Goal: Task Accomplishment & Management: Manage account settings

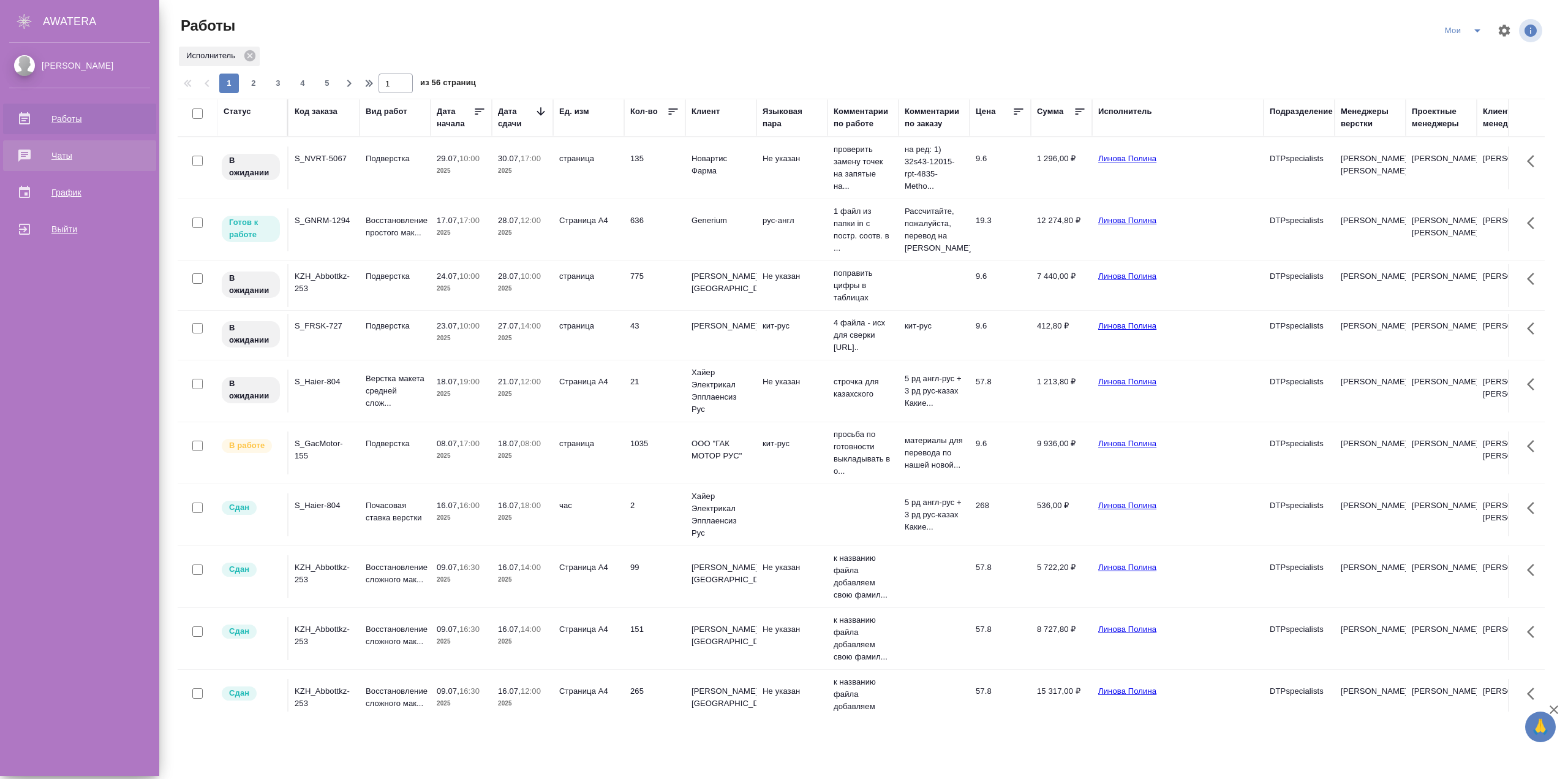
click at [38, 155] on div "Чаты" at bounding box center [79, 156] width 141 height 18
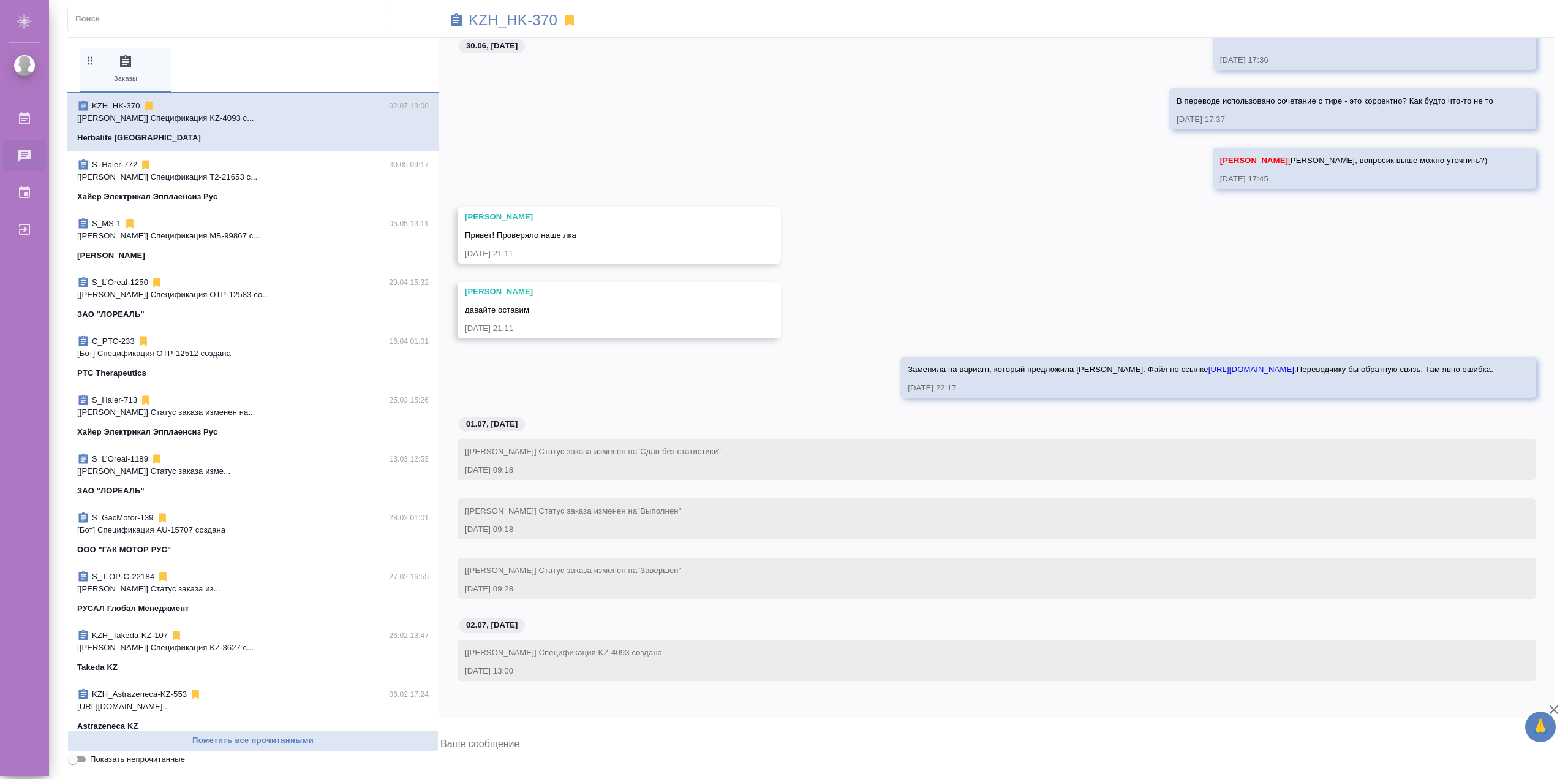
scroll to position [5922, 0]
click at [239, 116] on p "[Асланукова Сати] Спецификация KZ-4093 с..." at bounding box center [253, 118] width 352 height 12
click at [556, 740] on textarea at bounding box center [996, 745] width 1115 height 42
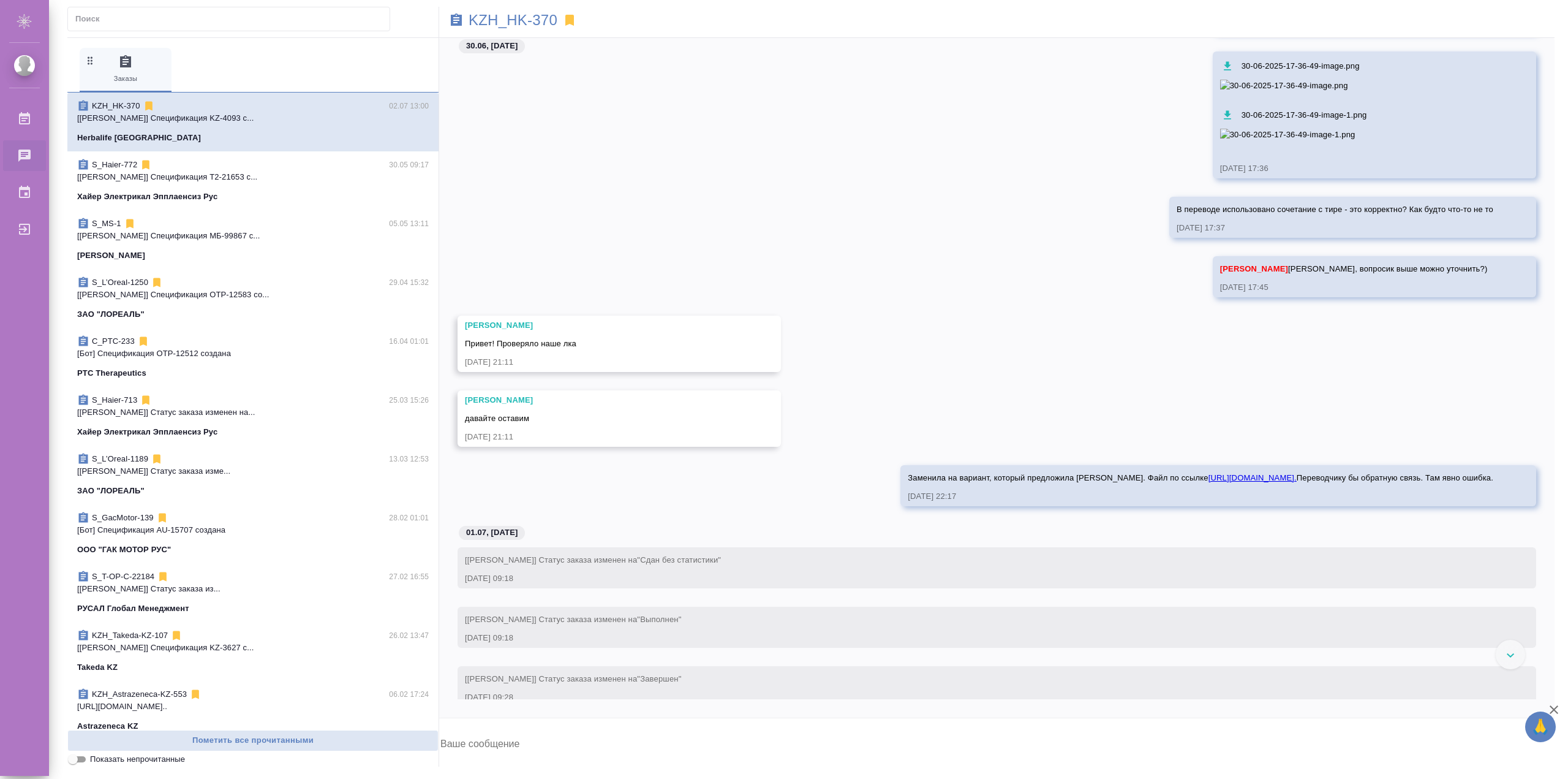
scroll to position [5949, 0]
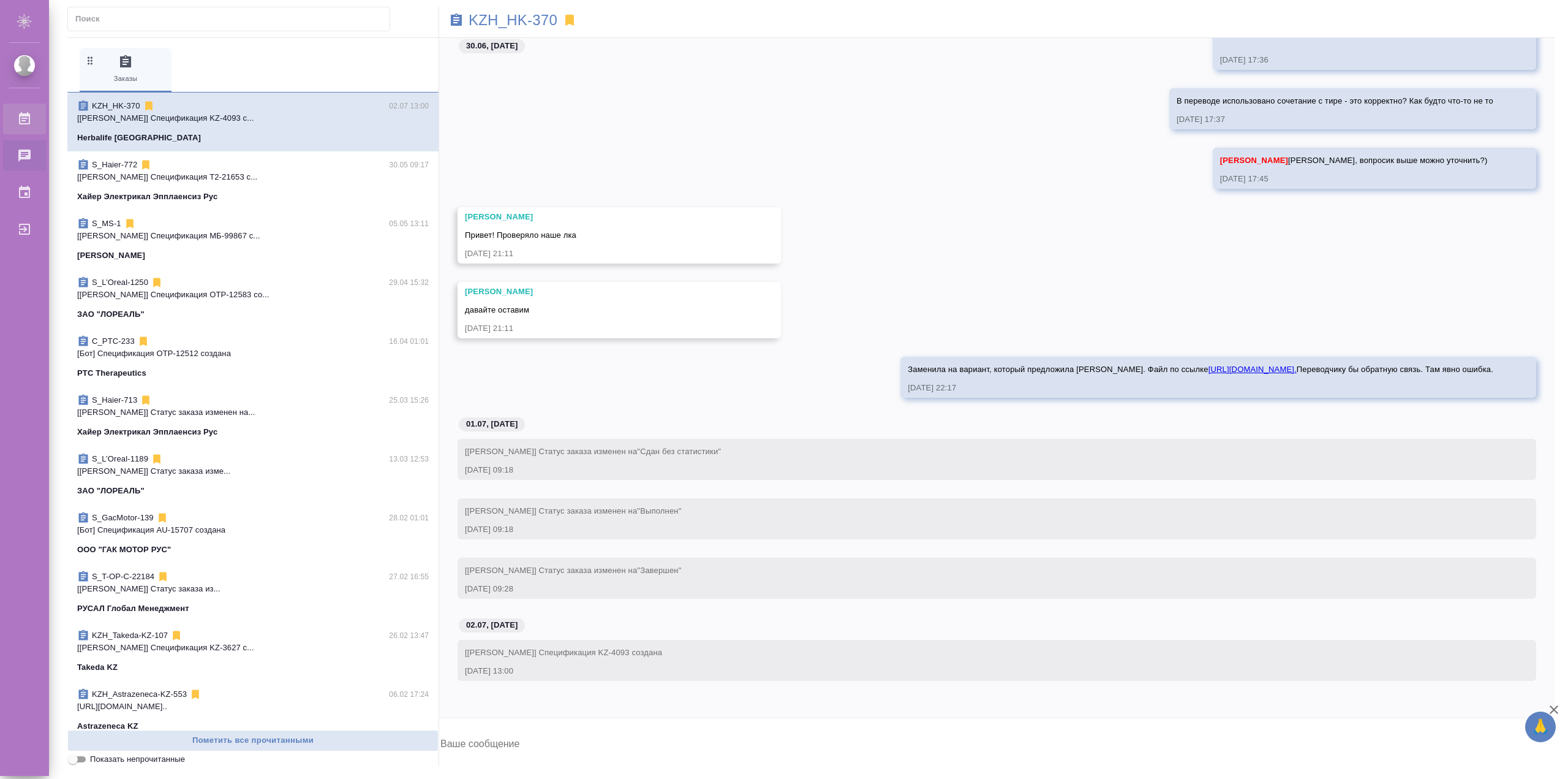
click at [46, 104] on link "Работы" at bounding box center [24, 118] width 43 height 30
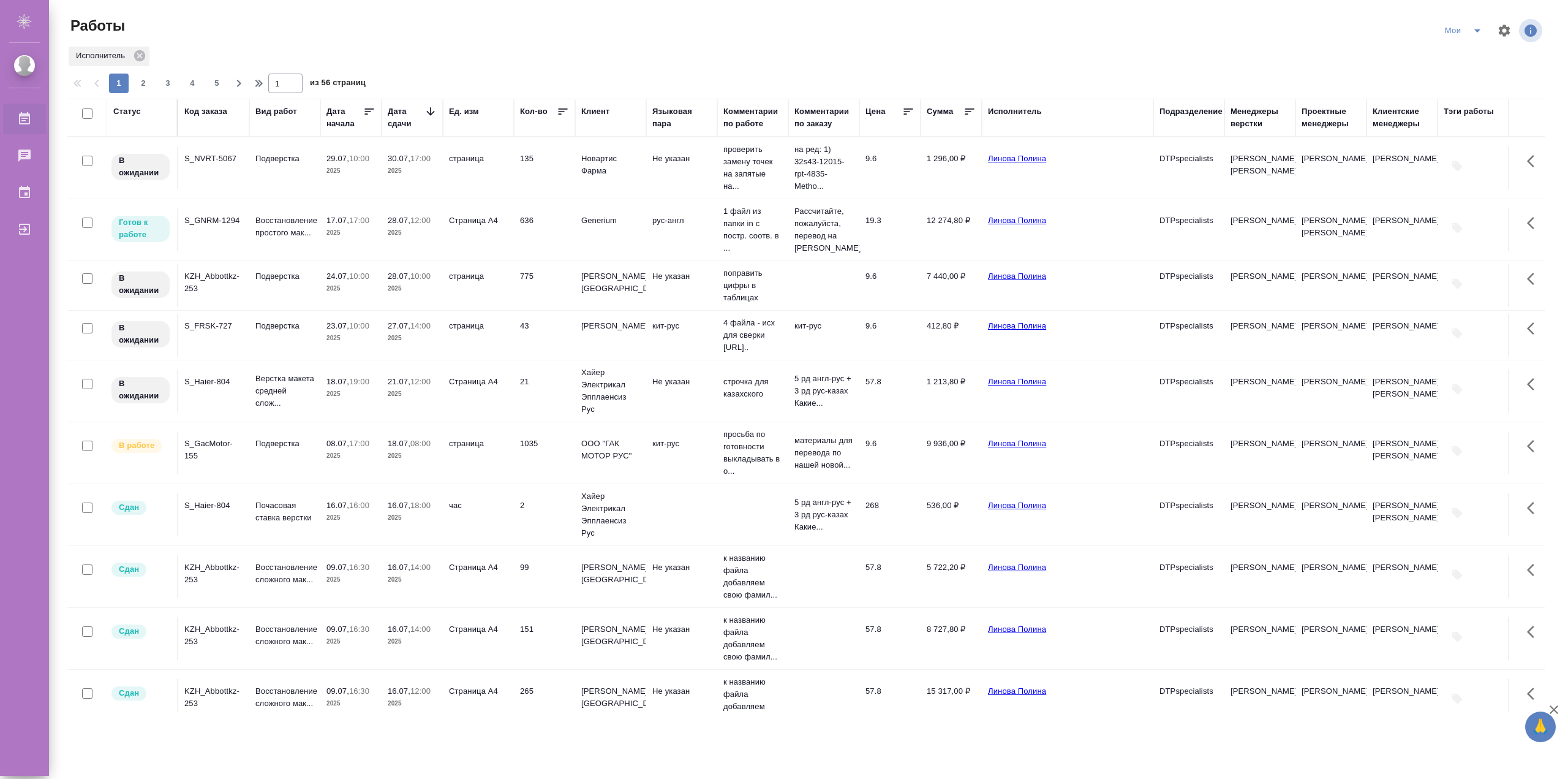
click at [1479, 33] on icon "split button" at bounding box center [1477, 30] width 15 height 15
click at [1461, 147] on li "фрилы" at bounding box center [1466, 153] width 69 height 20
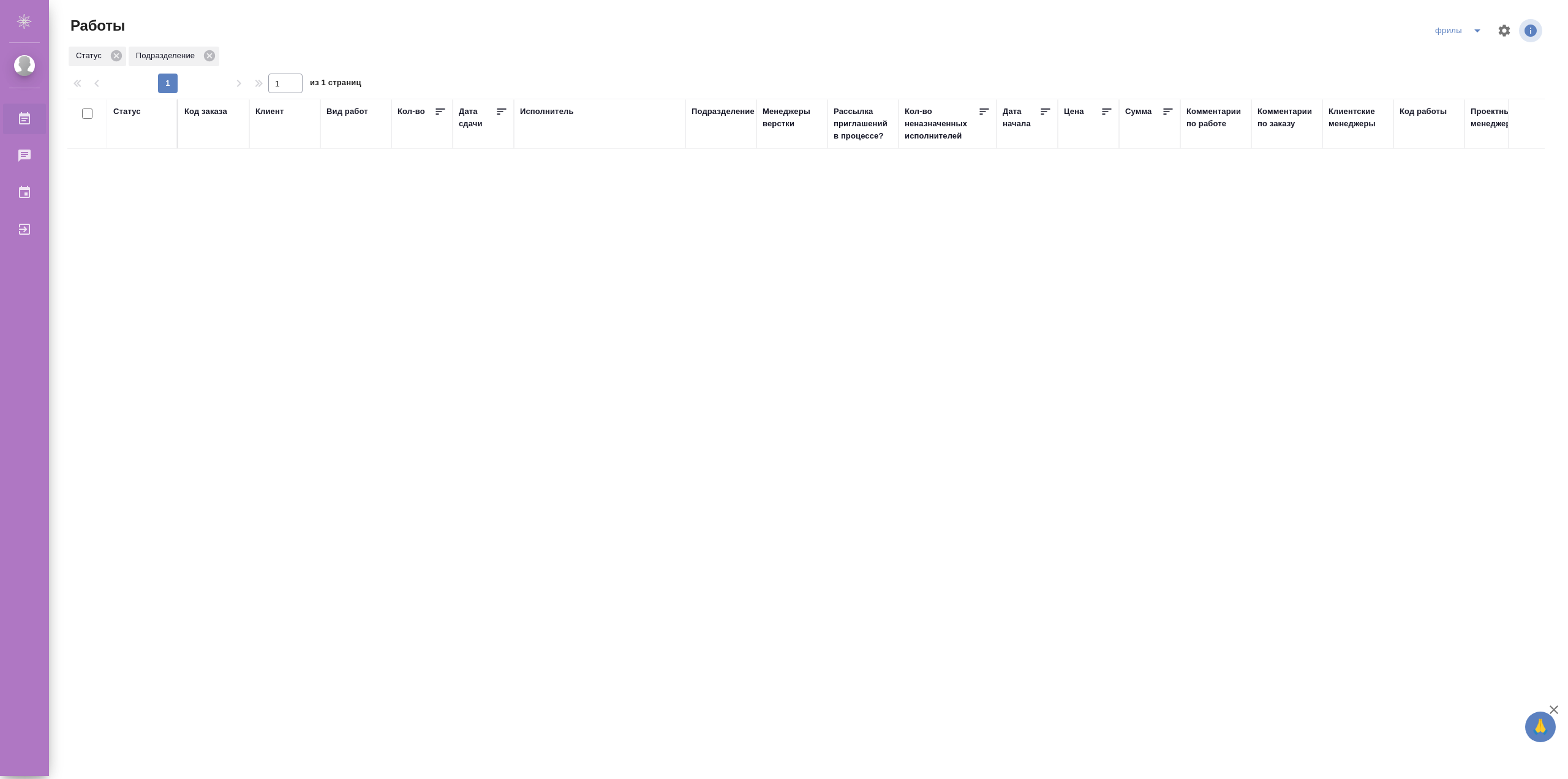
click at [1476, 34] on icon "split button" at bounding box center [1477, 30] width 15 height 15
click at [1458, 97] on li "Подбор" at bounding box center [1462, 94] width 69 height 20
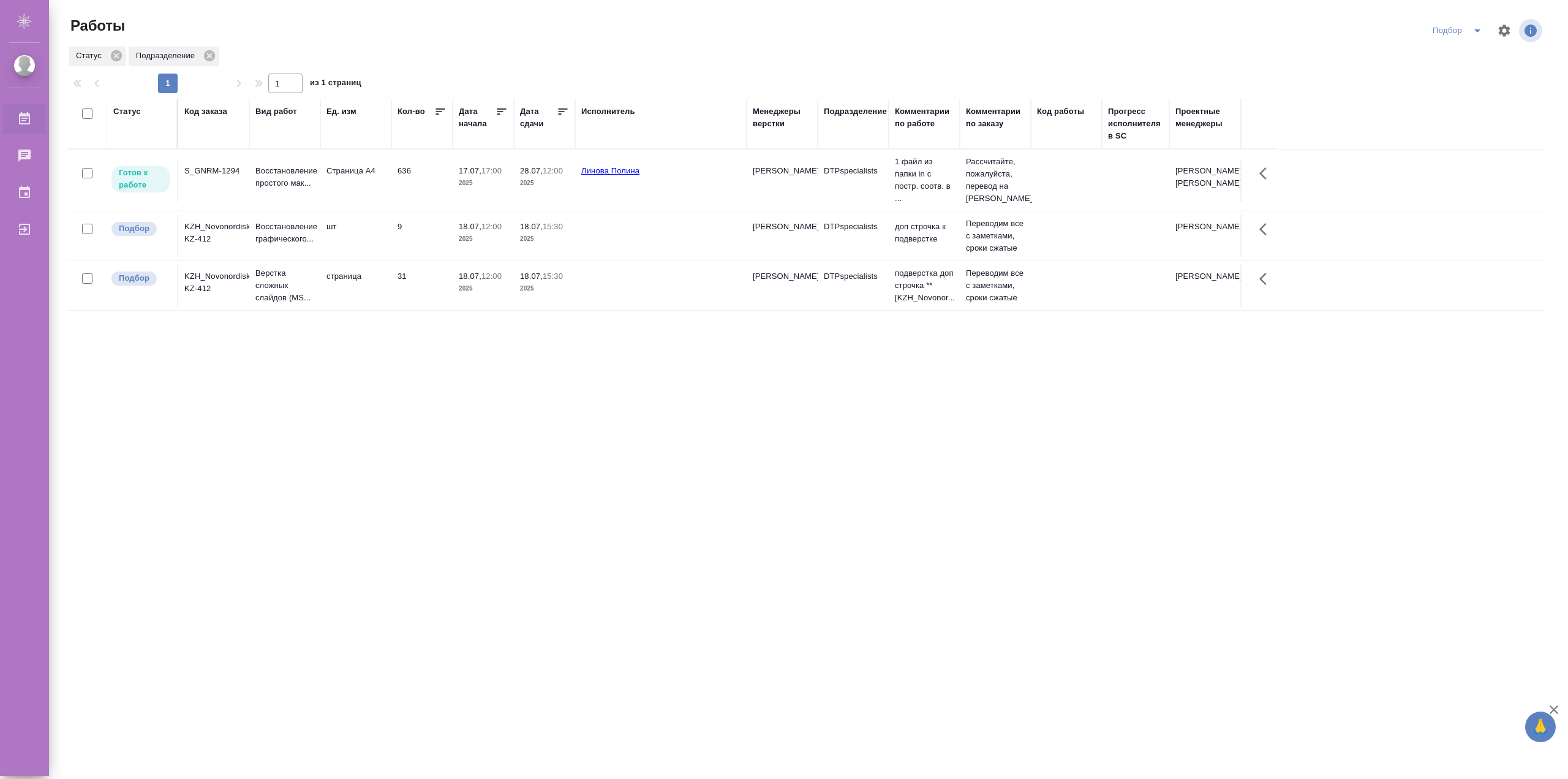
click at [296, 188] on p "Восстановление простого мак..." at bounding box center [285, 177] width 59 height 25
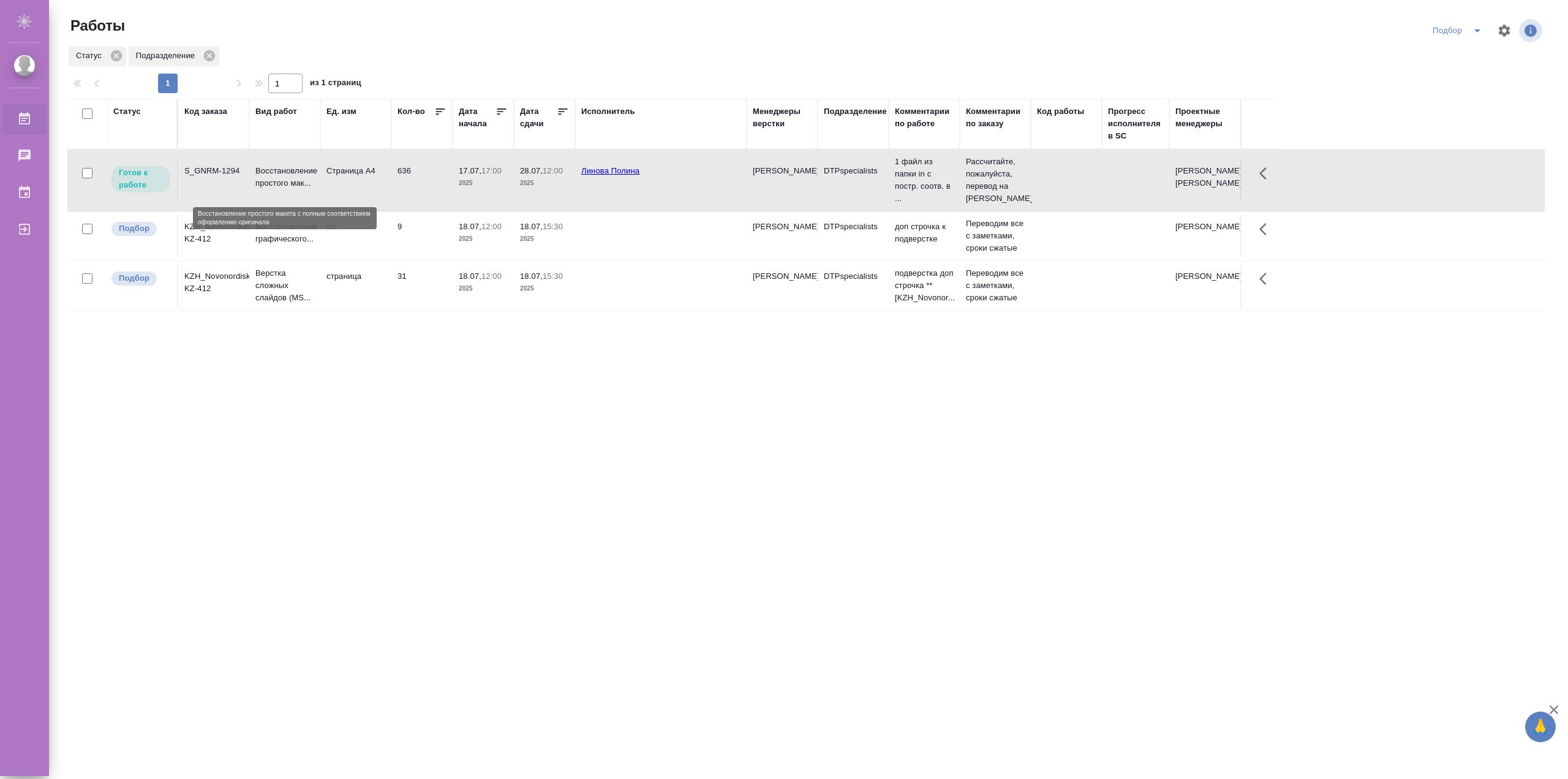
click at [296, 188] on p "Восстановление простого мак..." at bounding box center [285, 177] width 59 height 25
click at [529, 245] on p "2025" at bounding box center [544, 239] width 49 height 12
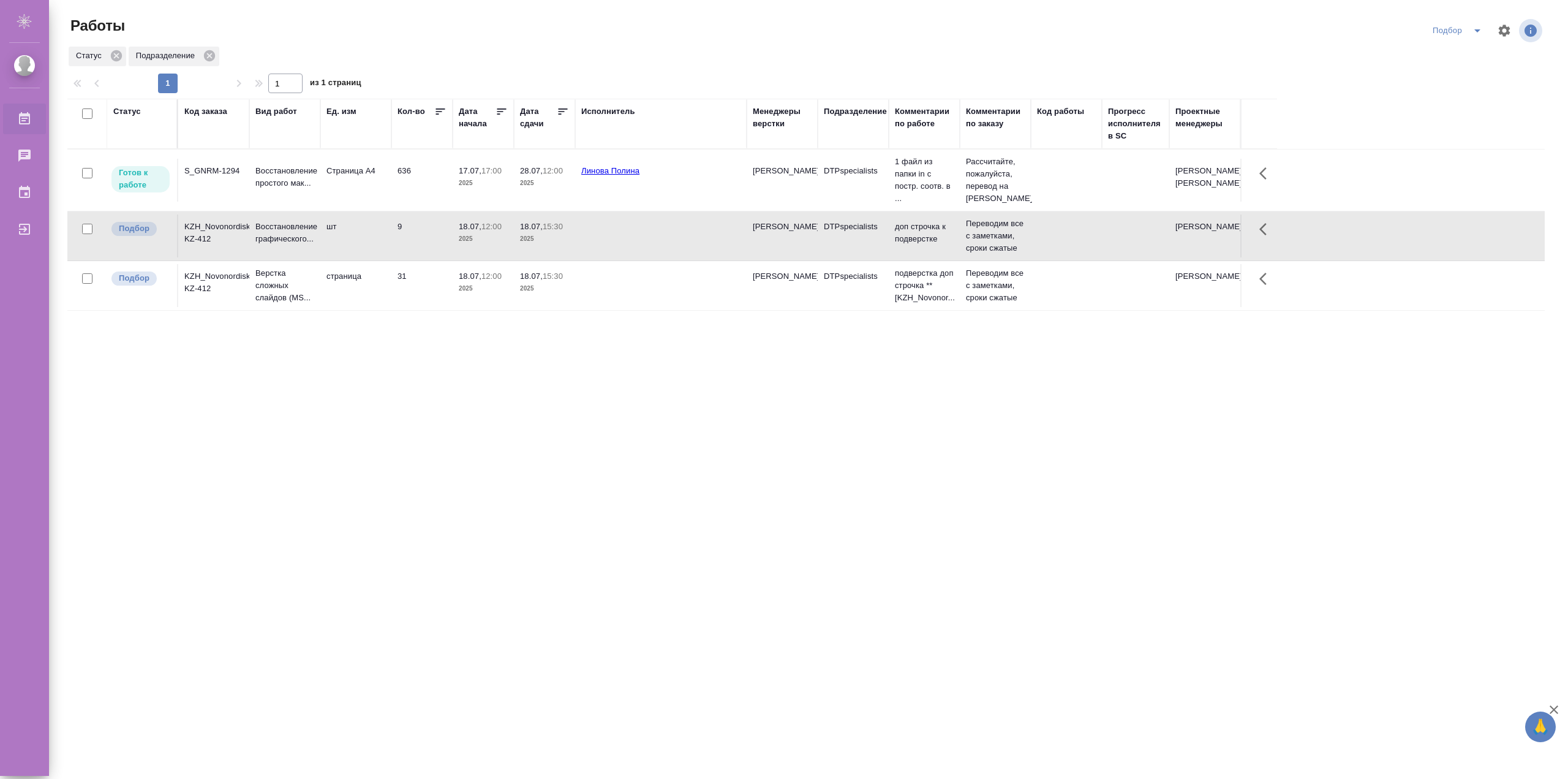
click at [529, 245] on p "2025" at bounding box center [544, 239] width 49 height 12
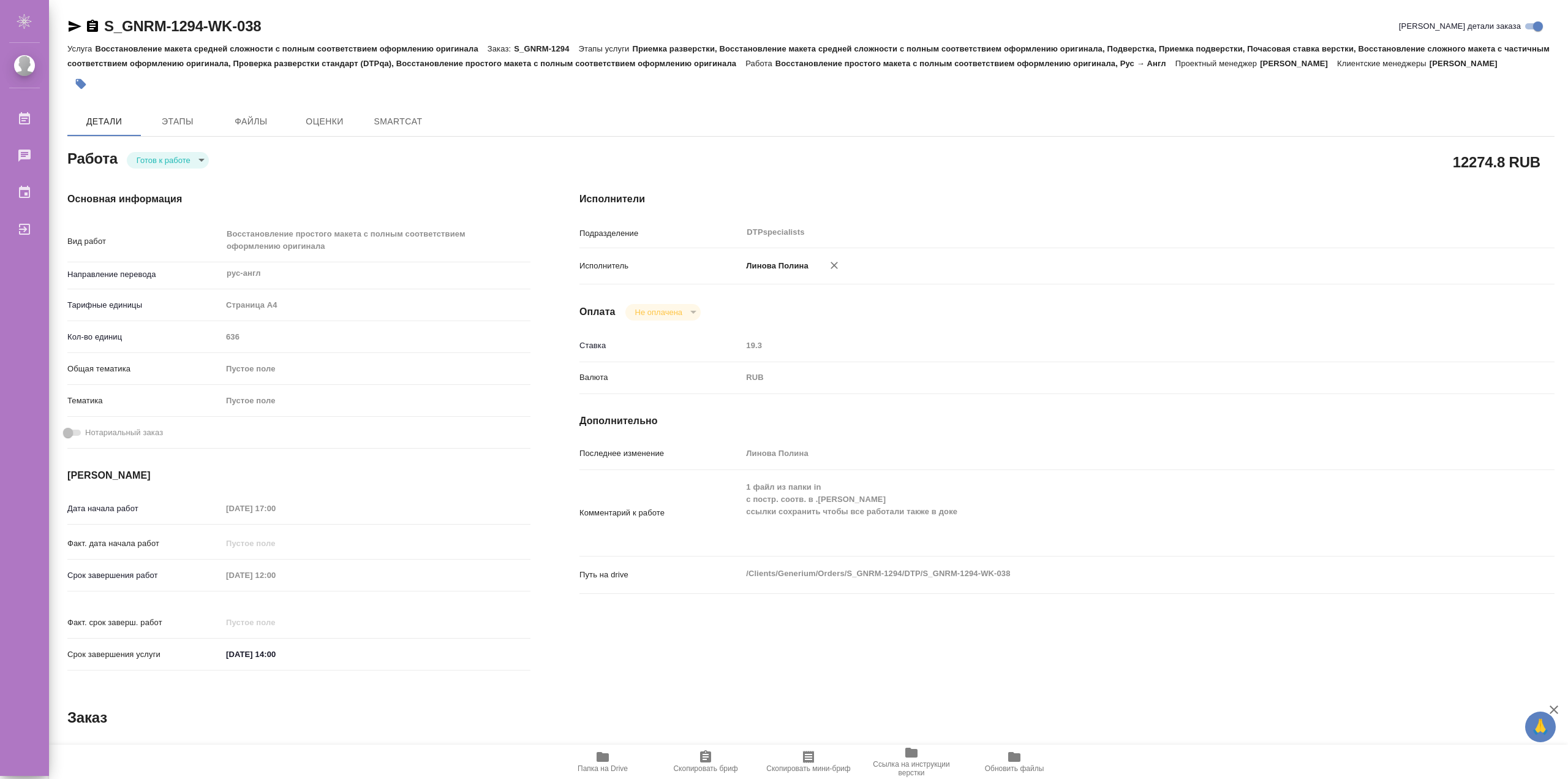
type textarea "x"
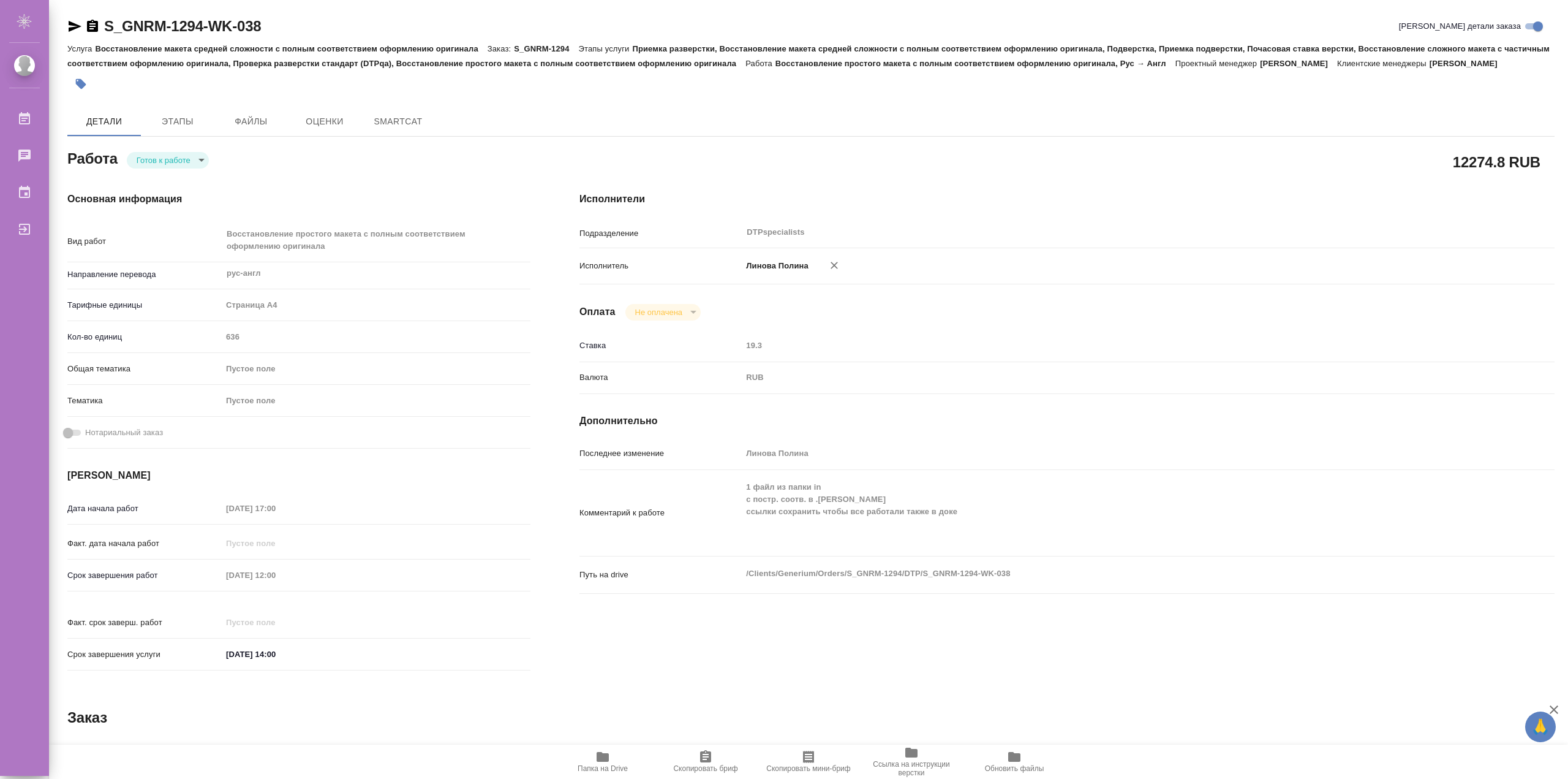
type textarea "x"
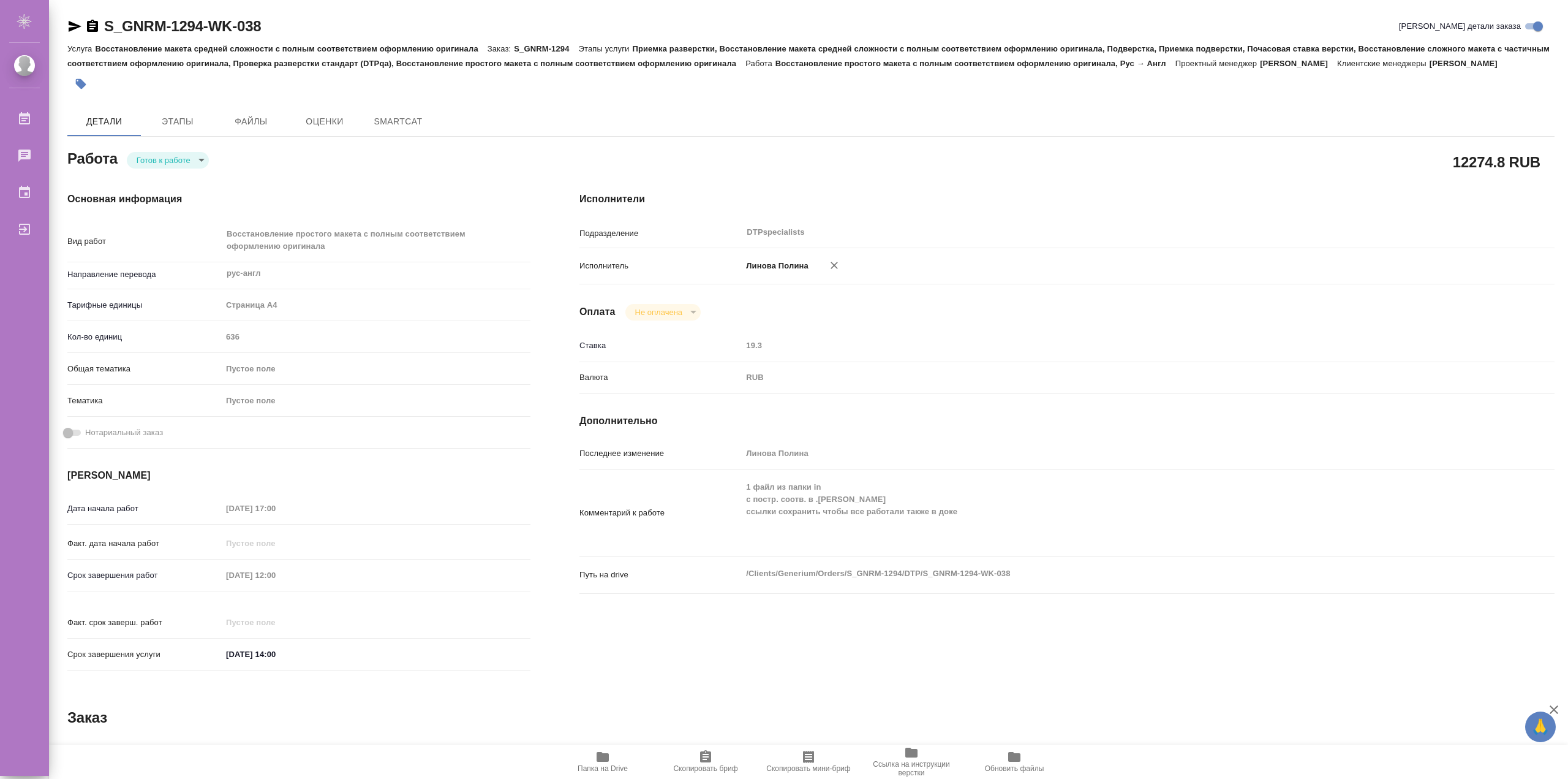
type textarea "x"
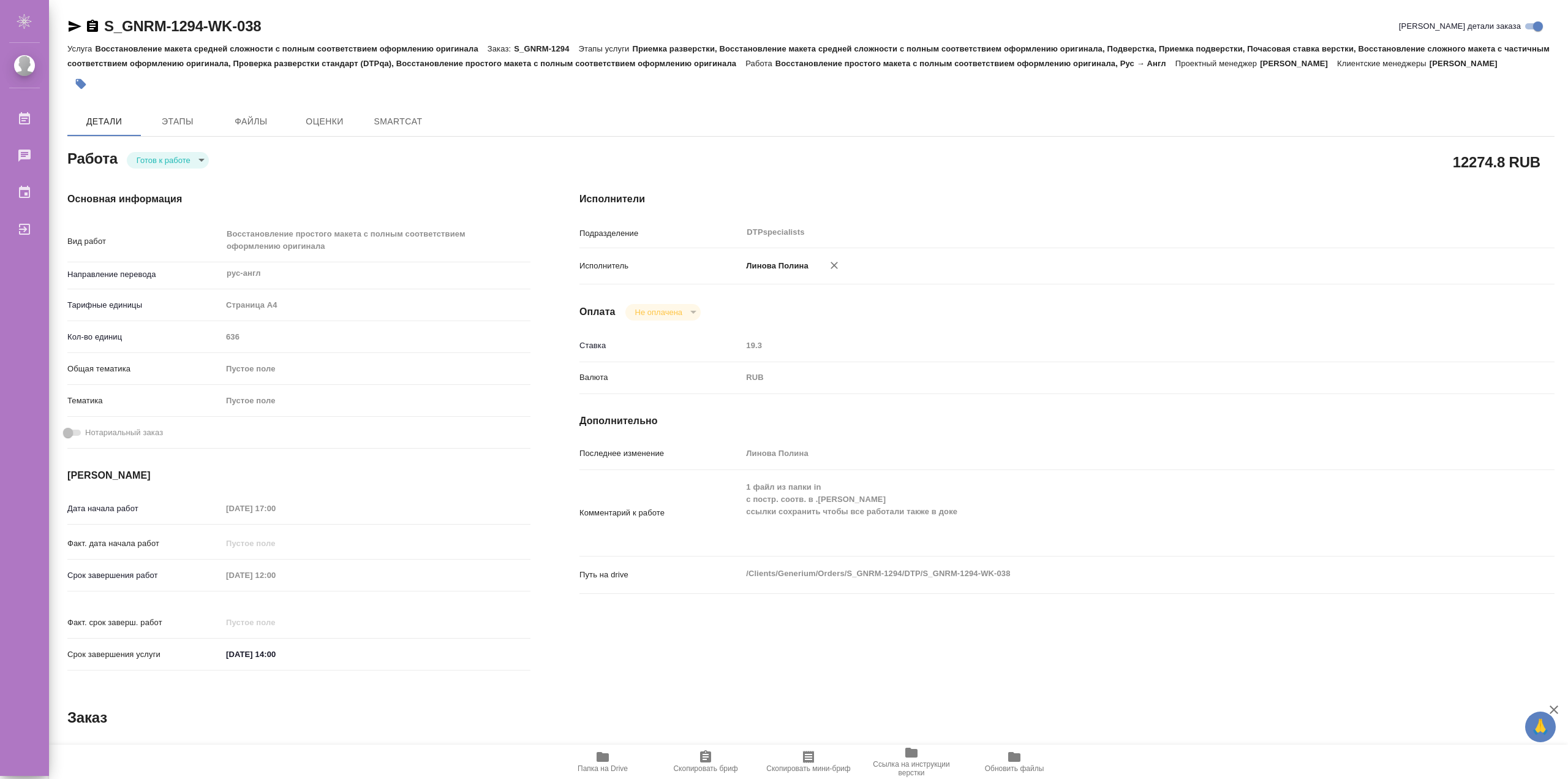
type textarea "x"
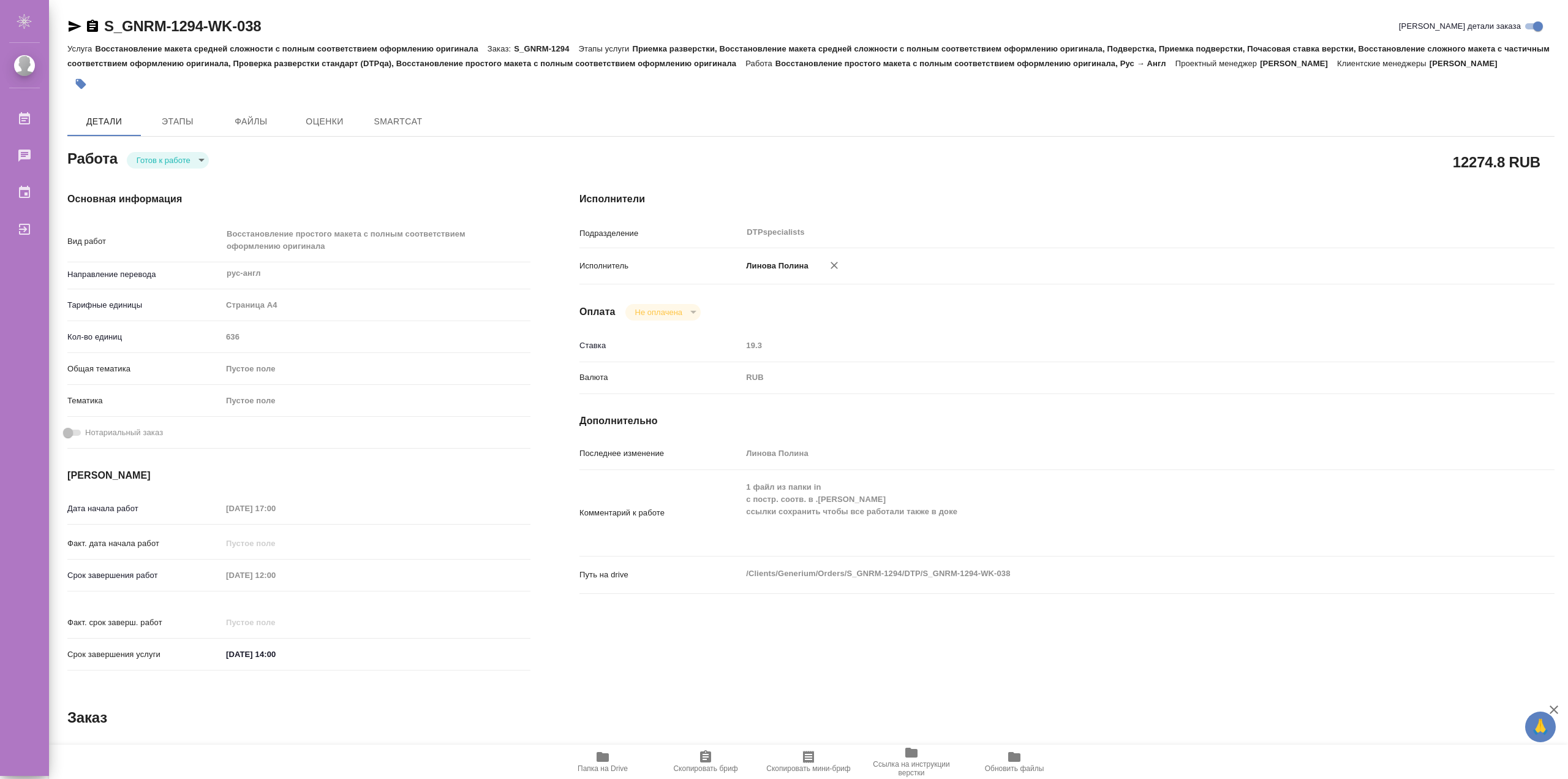
click at [163, 115] on span "Этапы" at bounding box center [177, 122] width 59 height 16
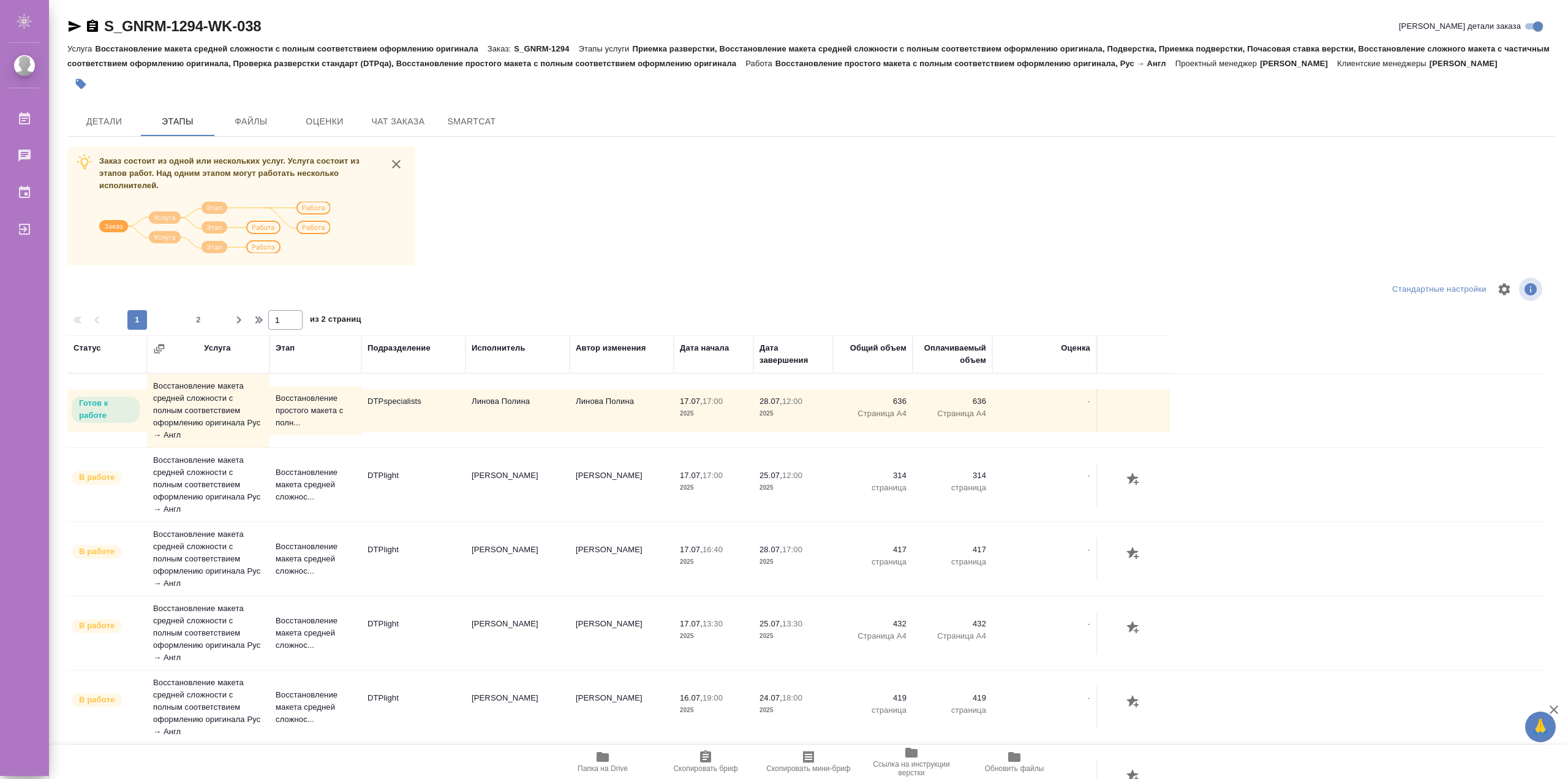
scroll to position [102, 0]
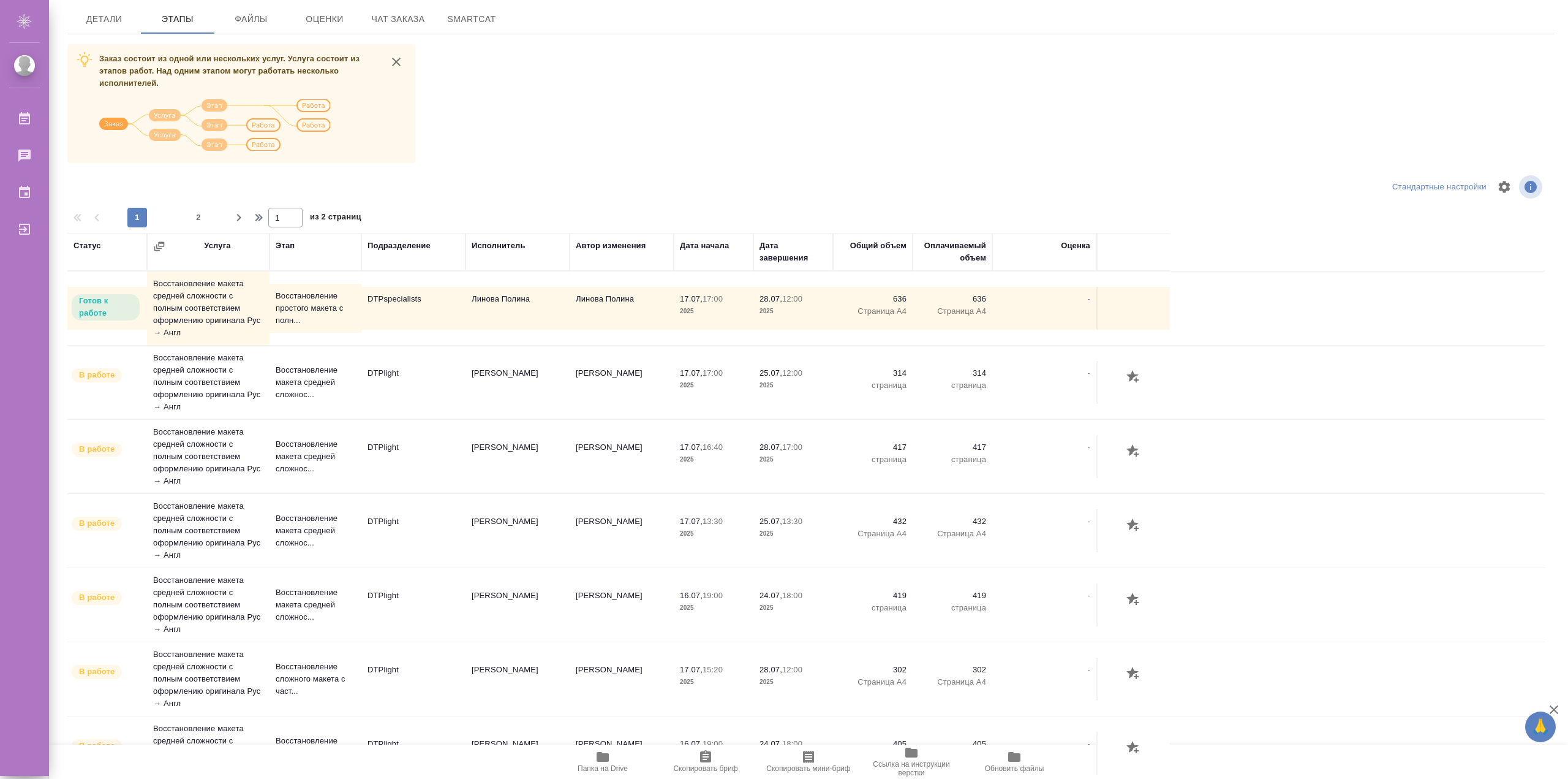
click at [209, 453] on td "Восстановление макета средней сложности с полным соответствием оформлению ориги…" at bounding box center [208, 457] width 122 height 74
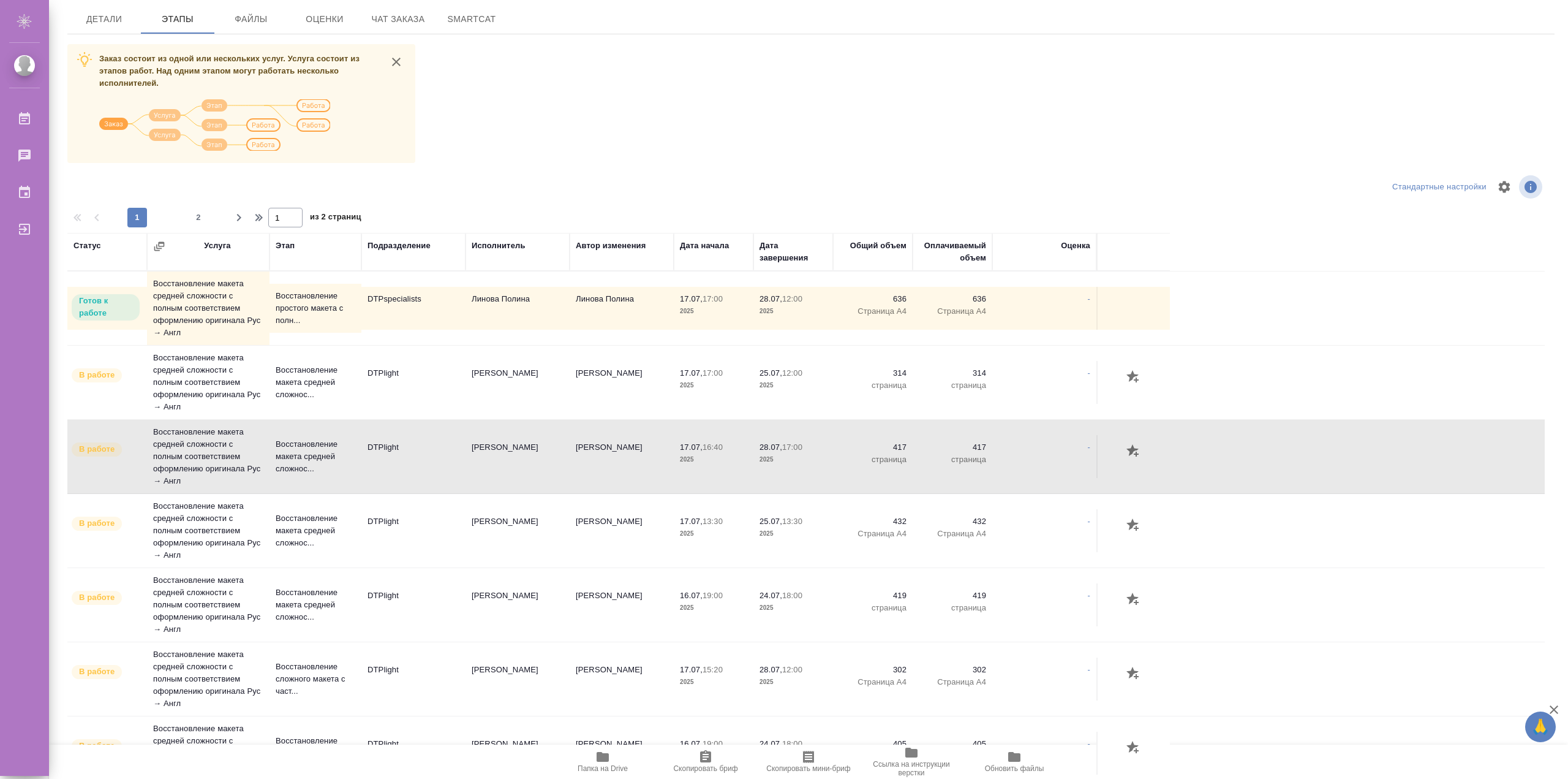
click at [382, 451] on td "DTPlight" at bounding box center [413, 456] width 104 height 43
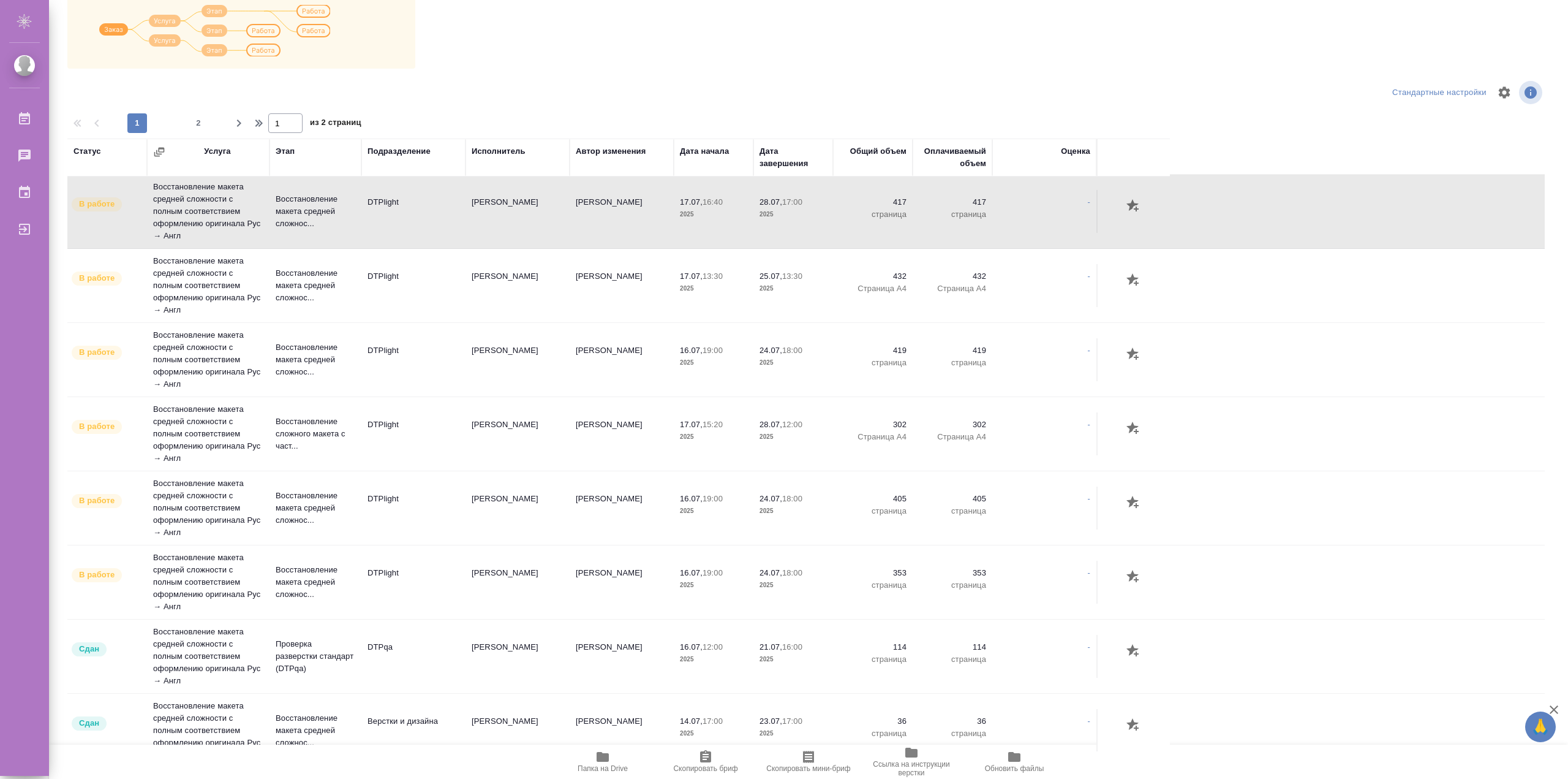
scroll to position [0, 0]
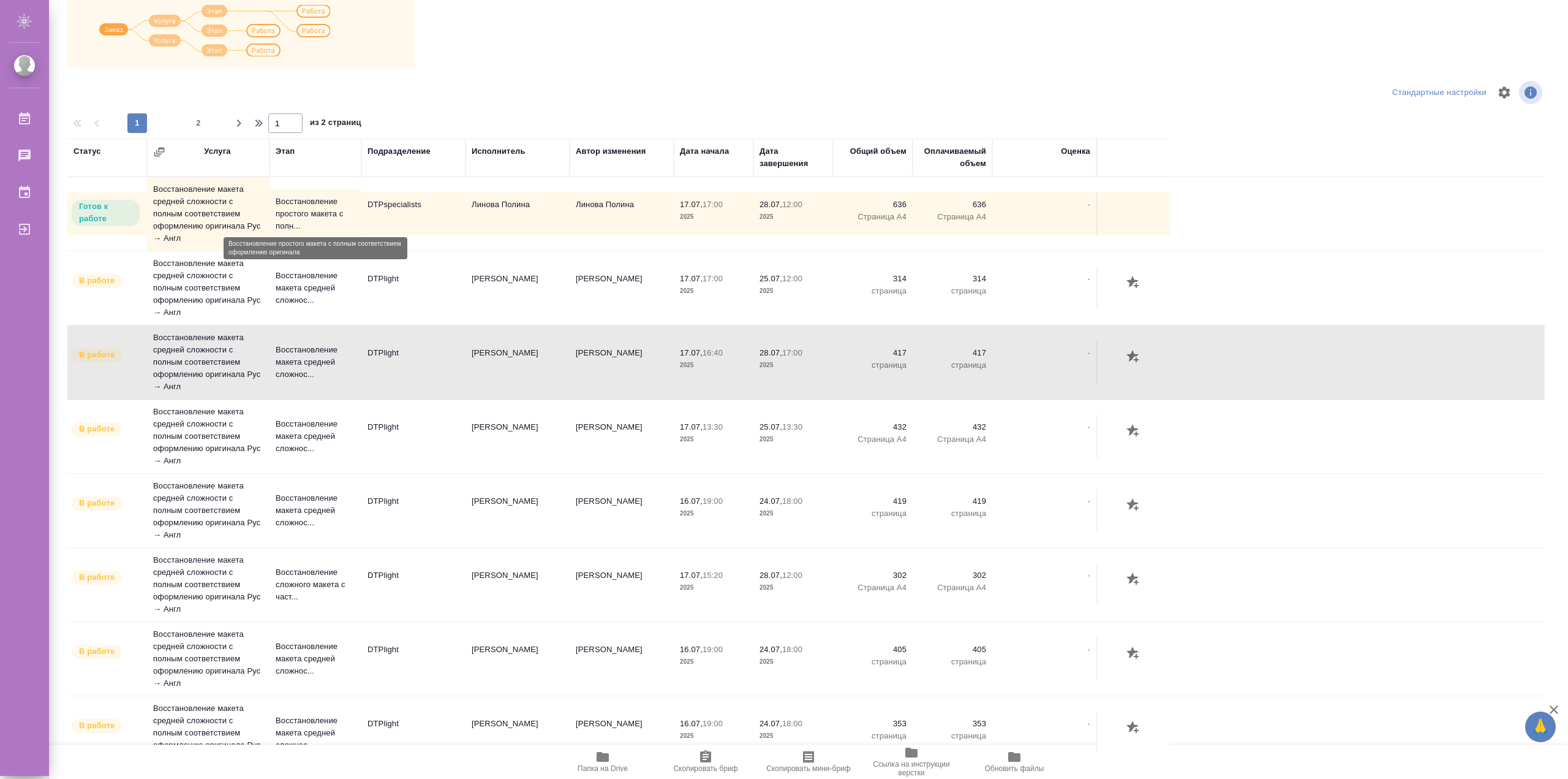
click at [318, 216] on p "Восстановление простого макета с полн..." at bounding box center [315, 214] width 79 height 37
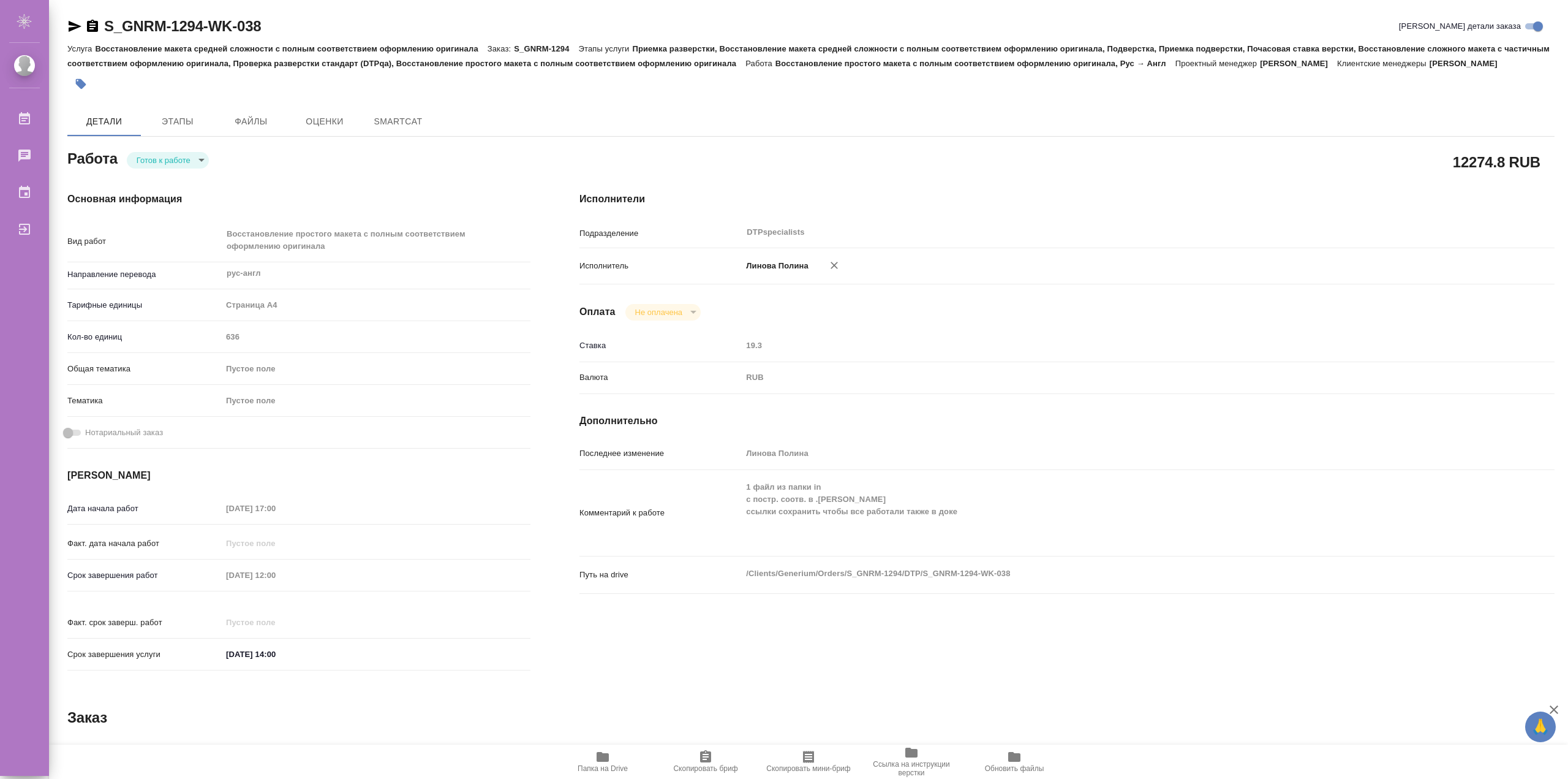
type textarea "x"
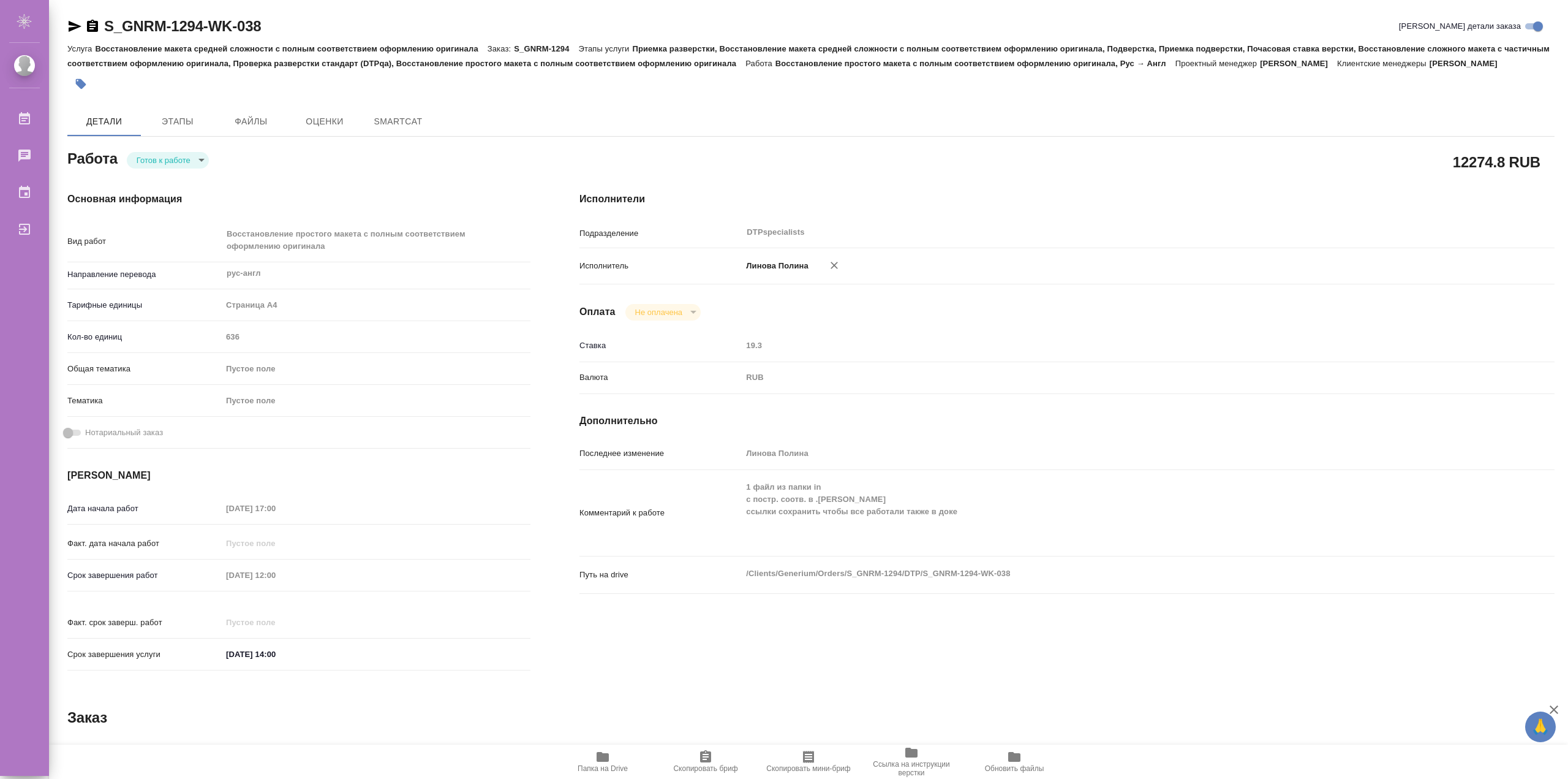
type textarea "x"
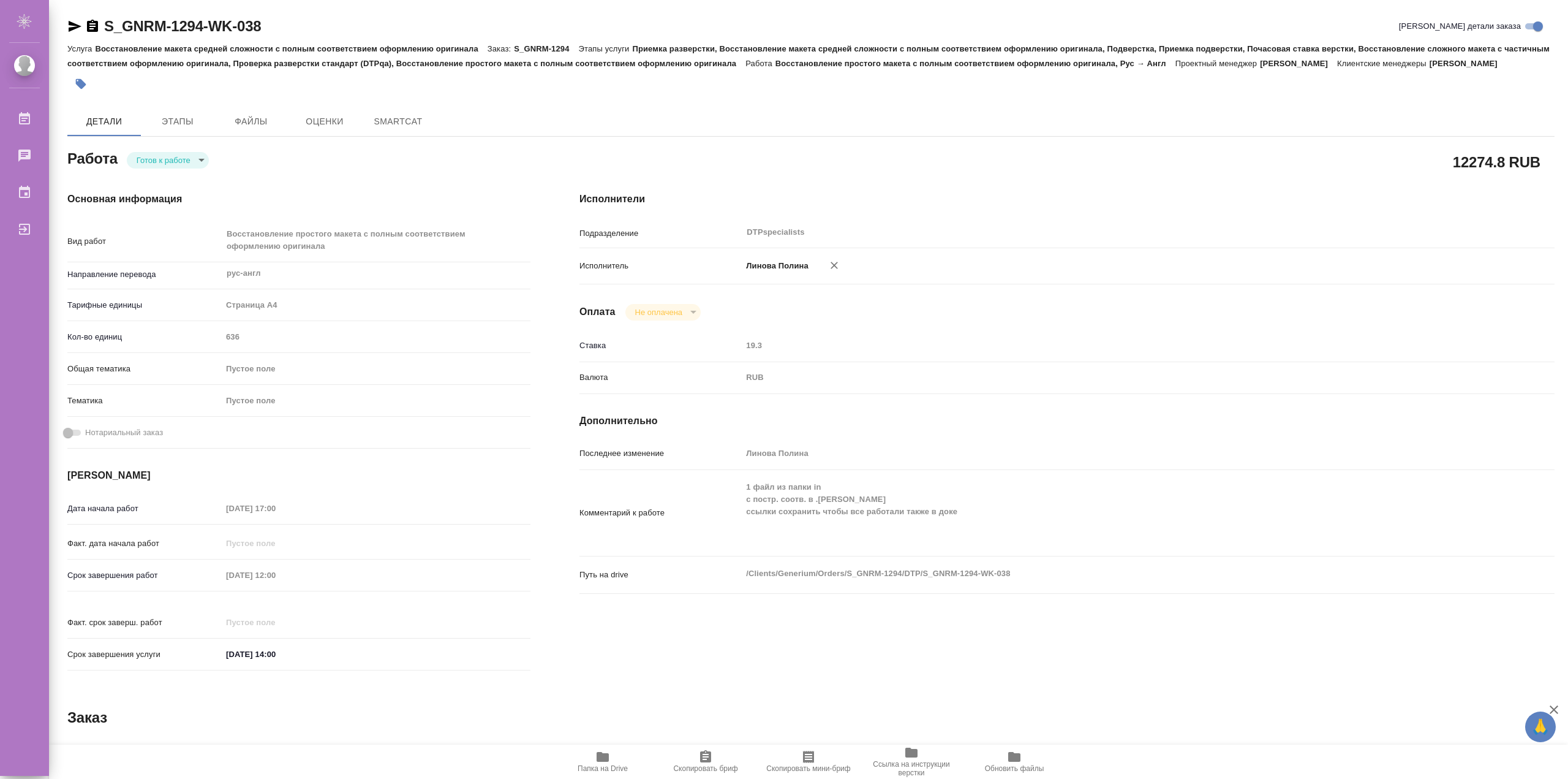
type textarea "x"
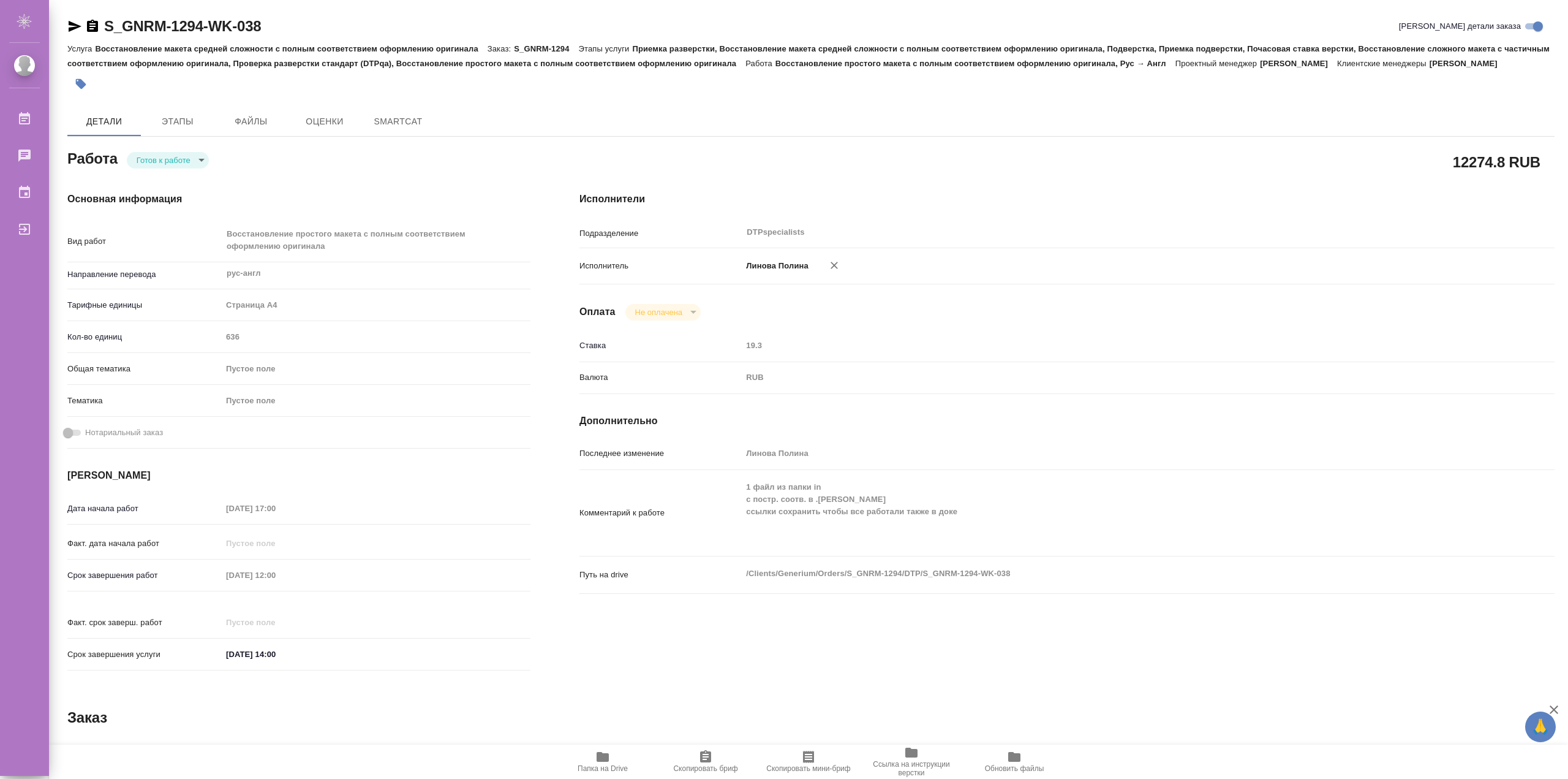
type textarea "x"
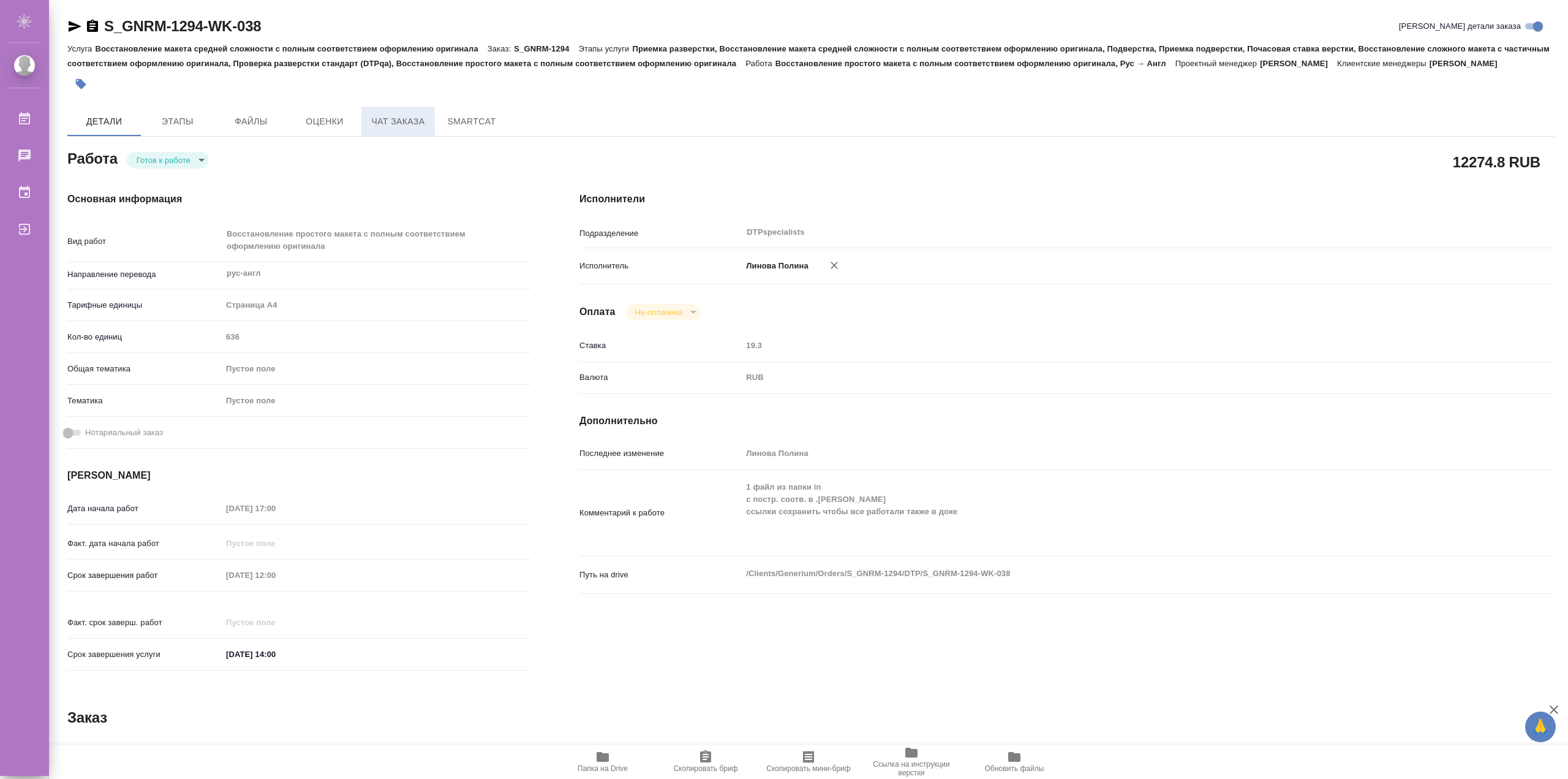
type textarea "x"
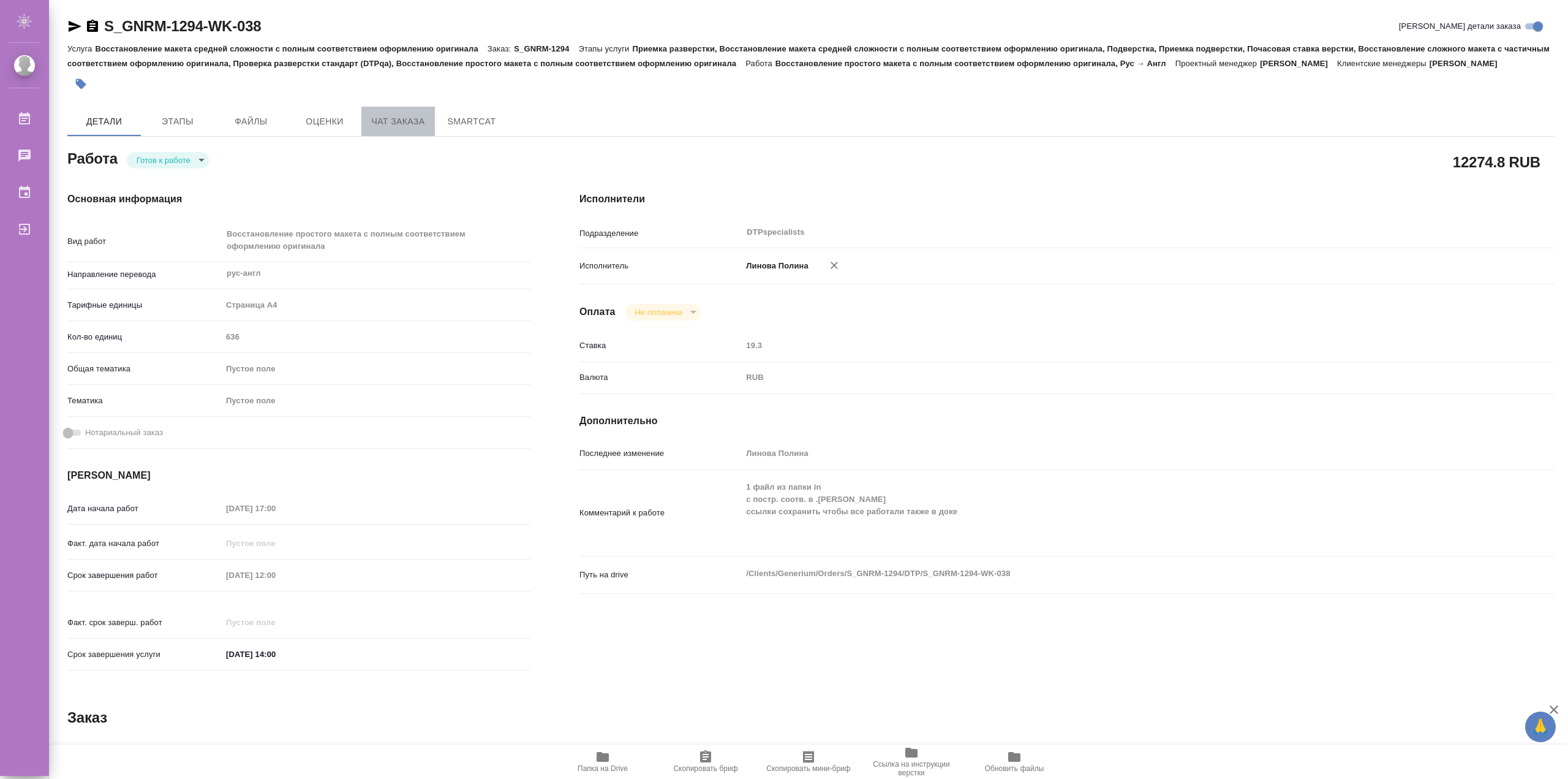
click at [418, 128] on span "Чат заказа" at bounding box center [398, 122] width 59 height 16
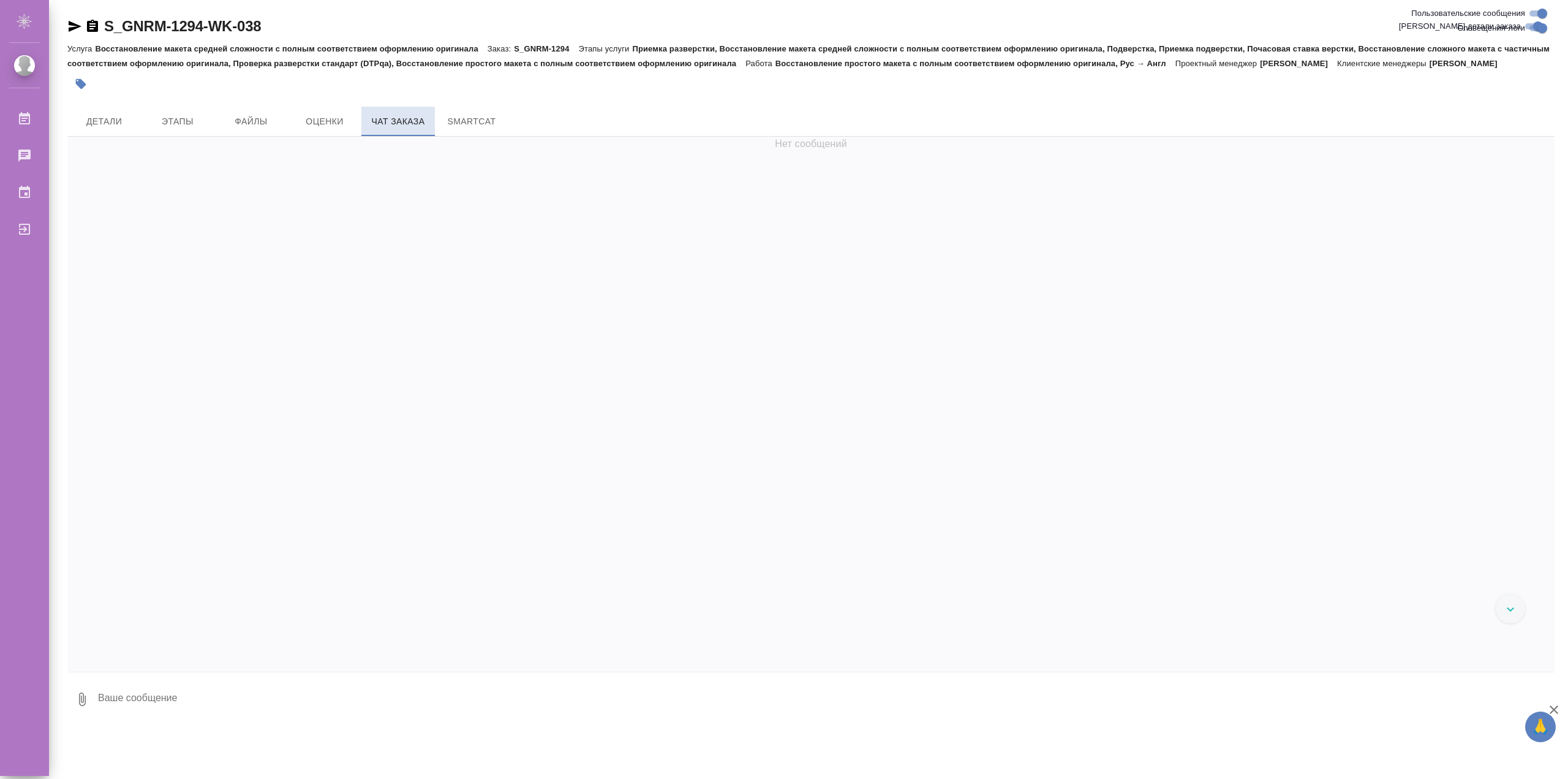
scroll to position [196170, 0]
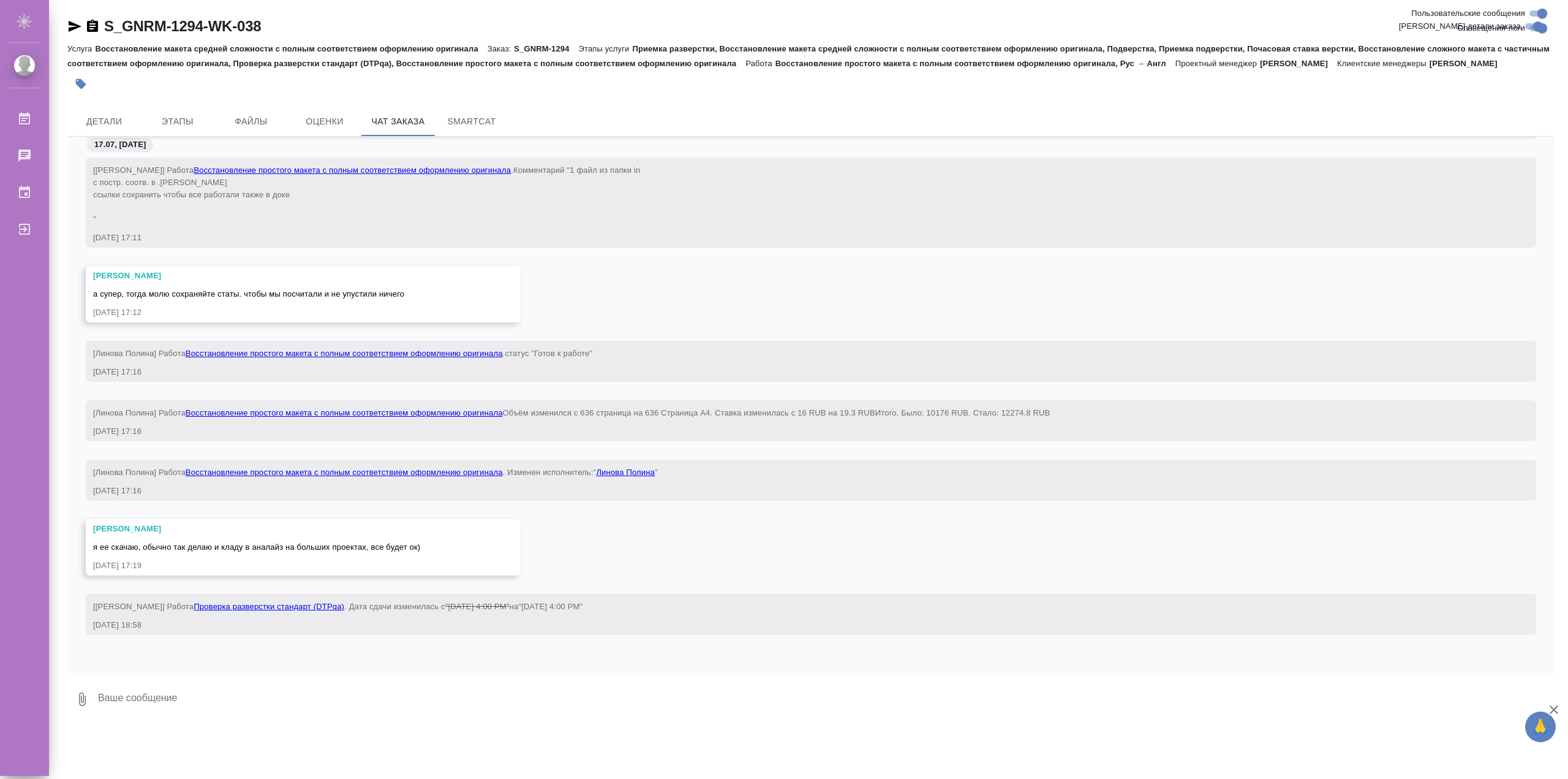
drag, startPoint x: 418, startPoint y: 128, endPoint x: 576, endPoint y: 113, distance: 158.7
click at [576, 113] on div "Детали Этапы Файлы Оценки Чат заказа SmartCat" at bounding box center [811, 122] width 1487 height 30
click at [241, 547] on span "я ее скачаю, обычно так делаю и кладу в аналайз на больших проектах, все будет …" at bounding box center [256, 547] width 327 height 9
click at [241, 550] on span "я ее скачаю, обычно так делаю и кладу в аналайз на больших проектах, все будет …" at bounding box center [256, 547] width 327 height 9
click at [210, 480] on button "Ответить на сообщение" at bounding box center [159, 474] width 134 height 24
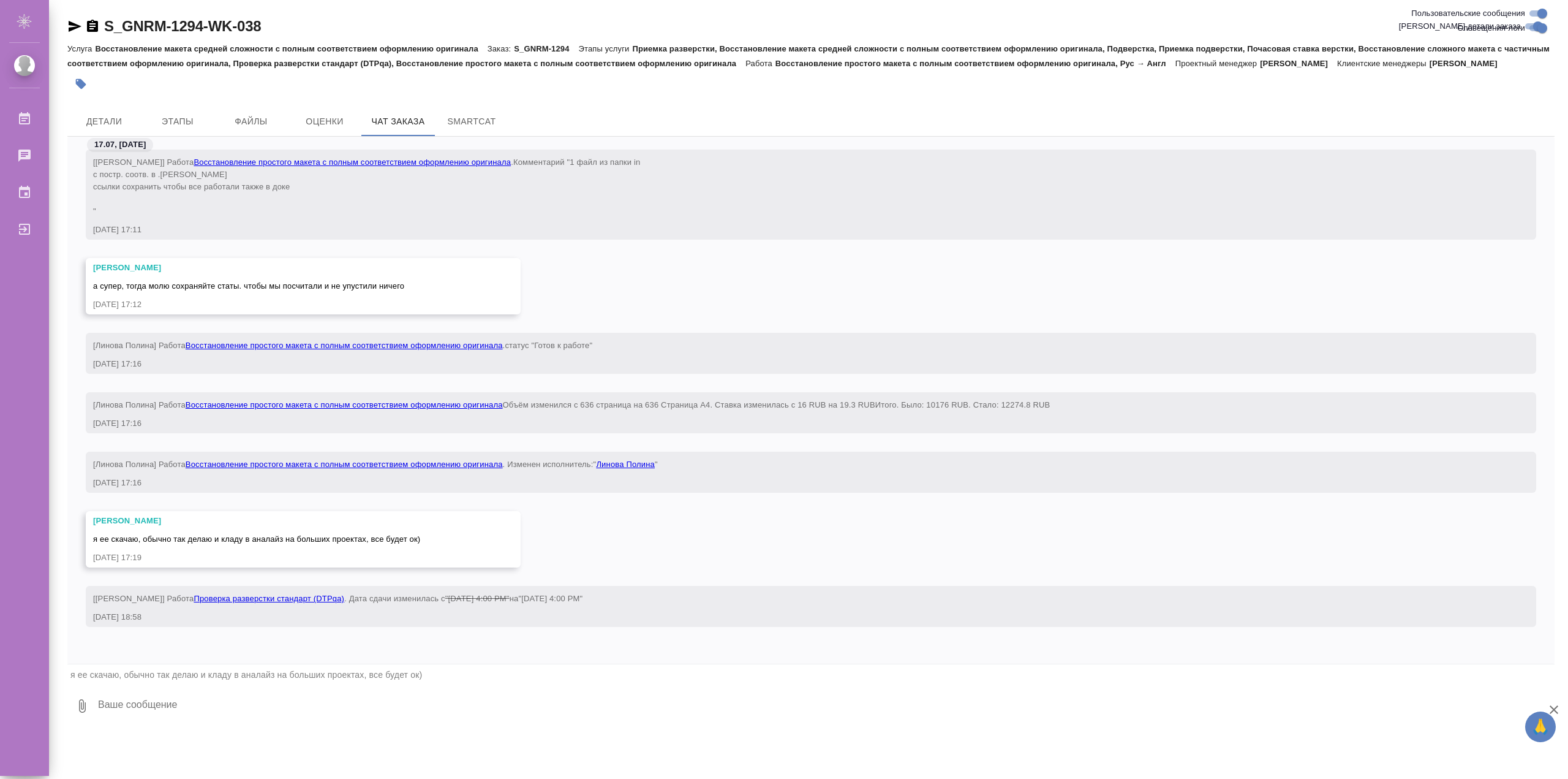
click at [297, 704] on textarea at bounding box center [825, 705] width 1458 height 42
type textarea "тест"
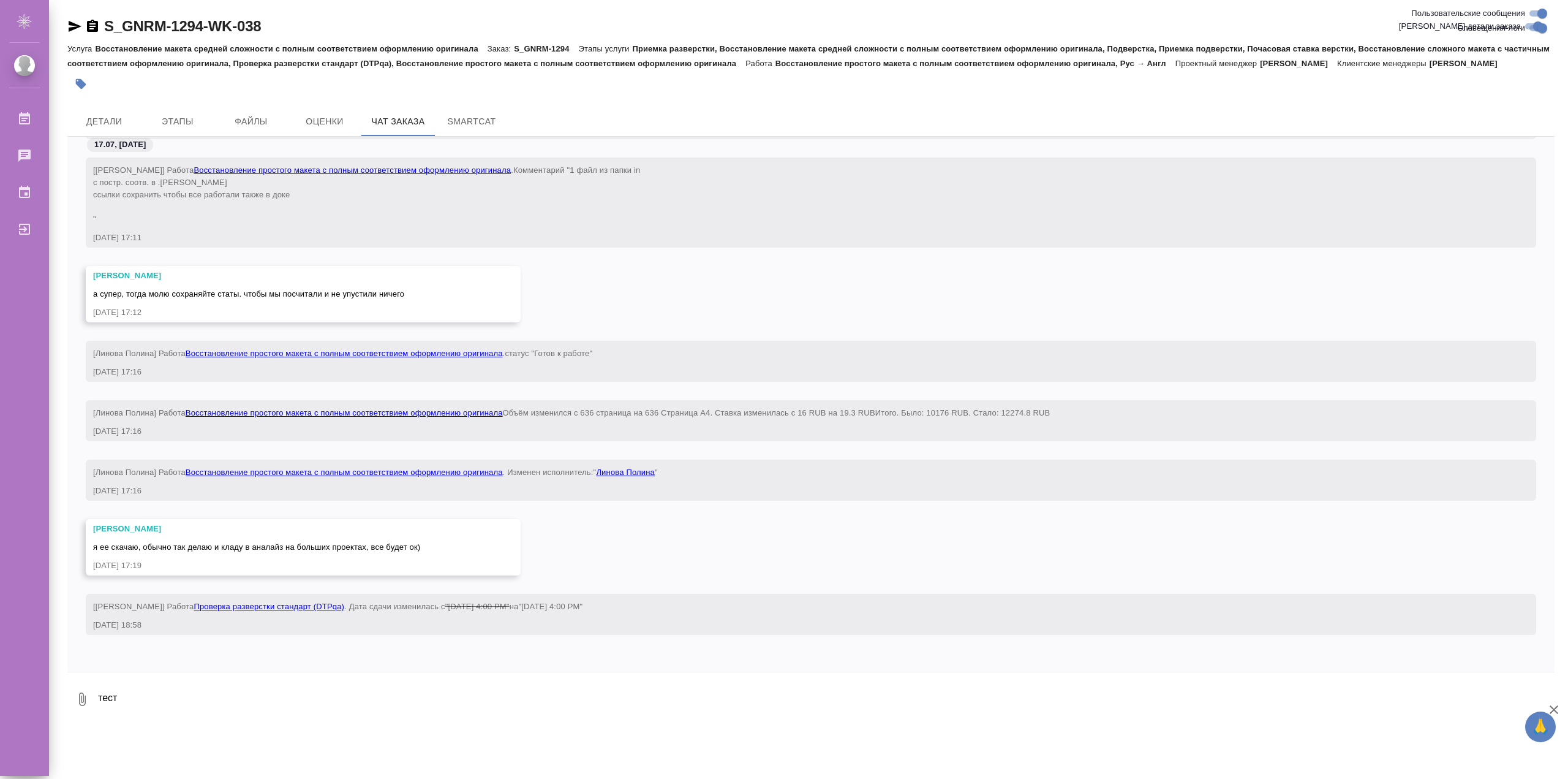
scroll to position [196277, 0]
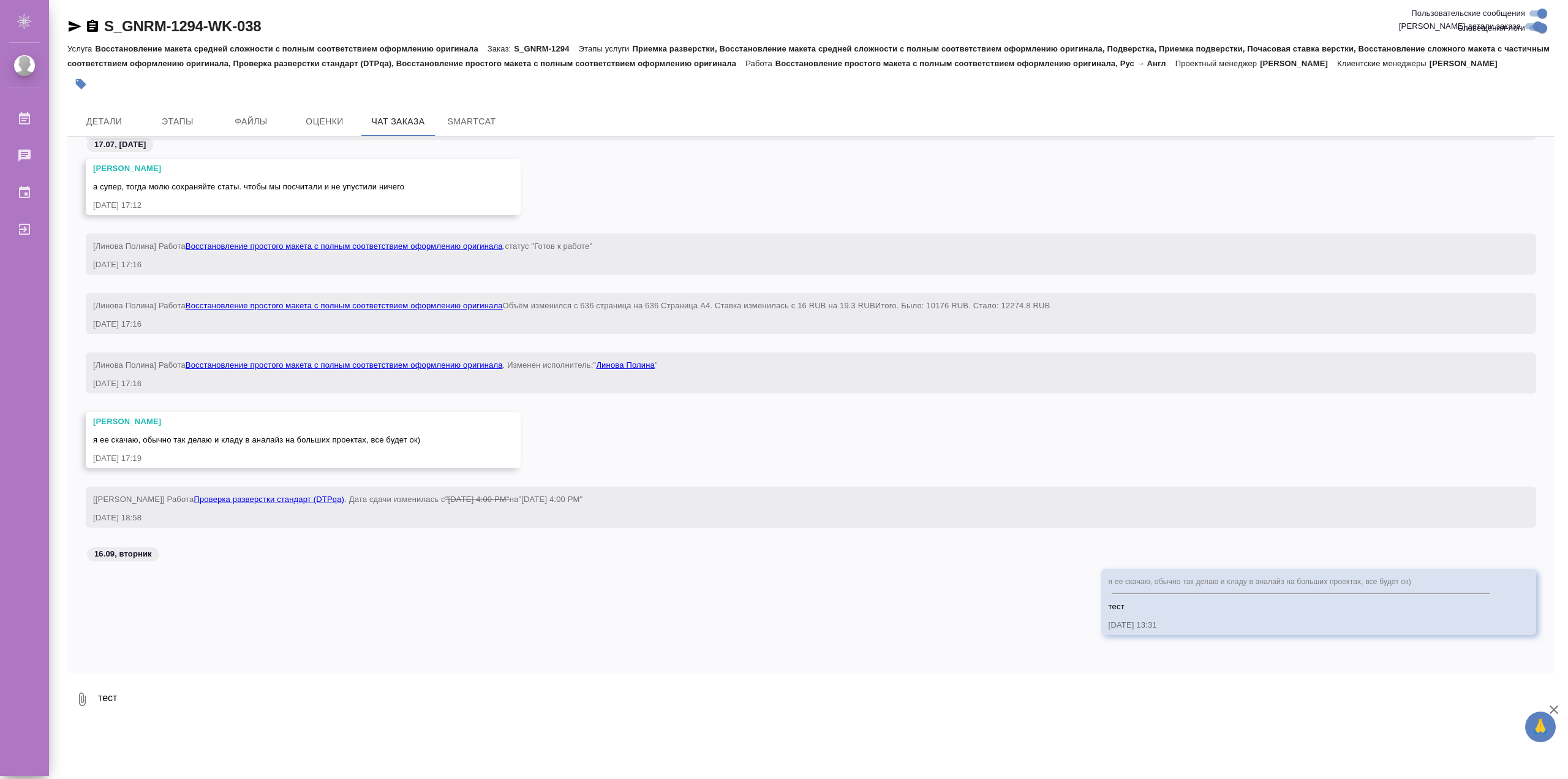
click at [270, 615] on div "я ее скачаю, обычно так делаю и кладу в аналайз на больших проектах, все будет …" at bounding box center [811, 610] width 1487 height 84
click at [206, 698] on textarea "тест" at bounding box center [825, 699] width 1458 height 42
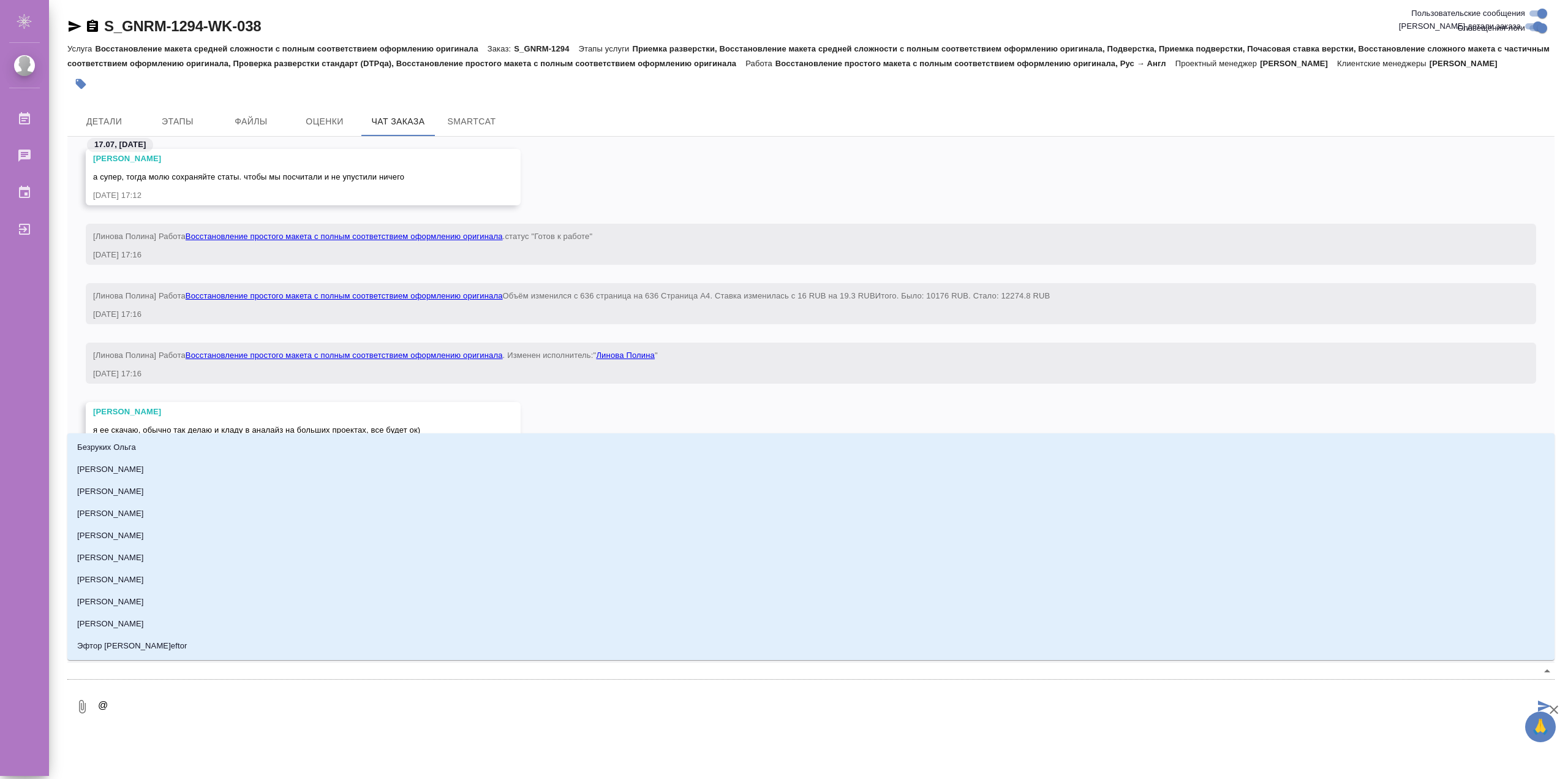
type textarea "@Ы"
type input "Ы"
type textarea "@Ыу"
type input "Ыу"
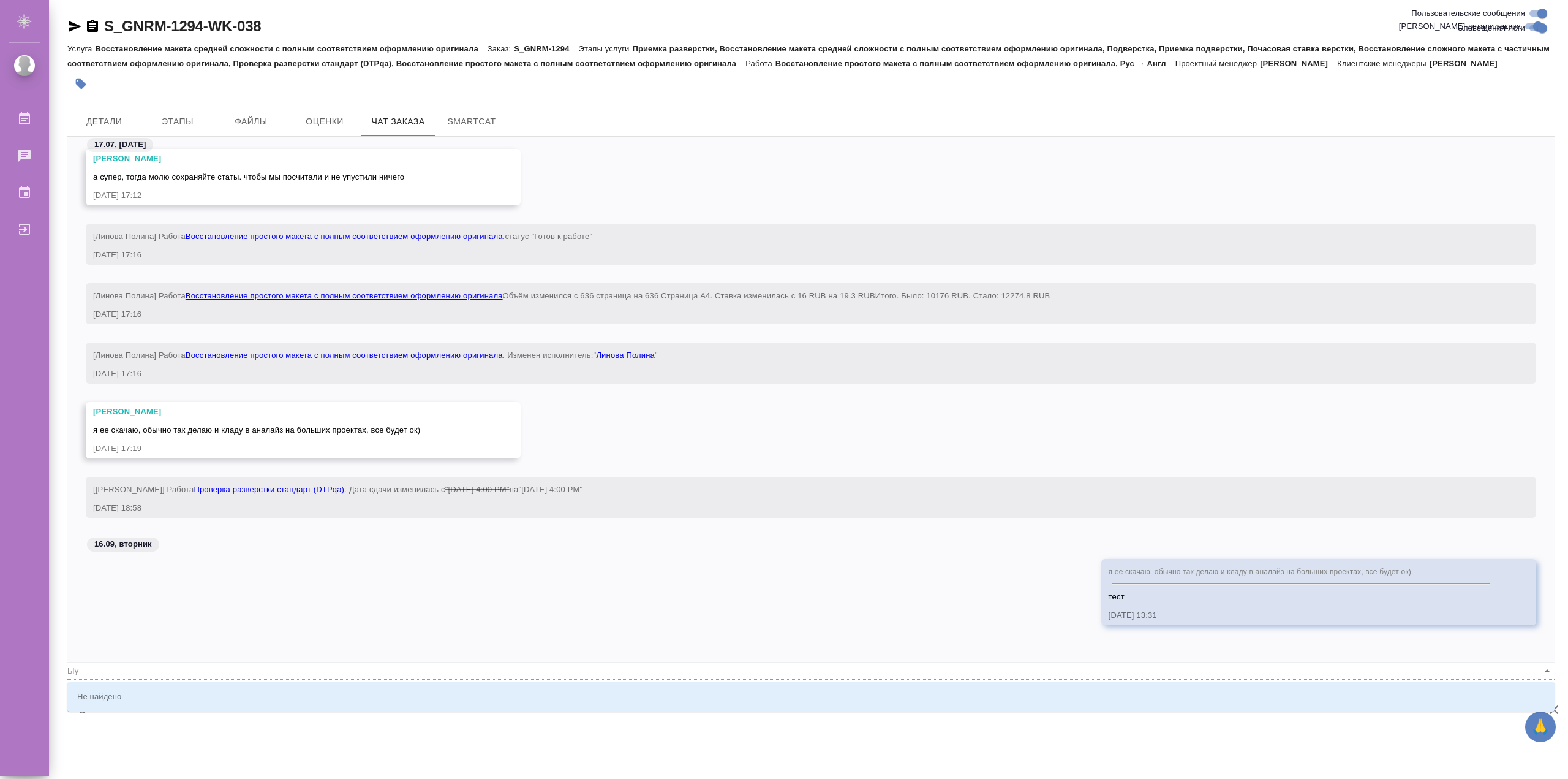
type textarea "@Ыуь"
type input "Ыуь"
type textarea "@Ыу"
type input "Ыу"
type textarea "@Ы"
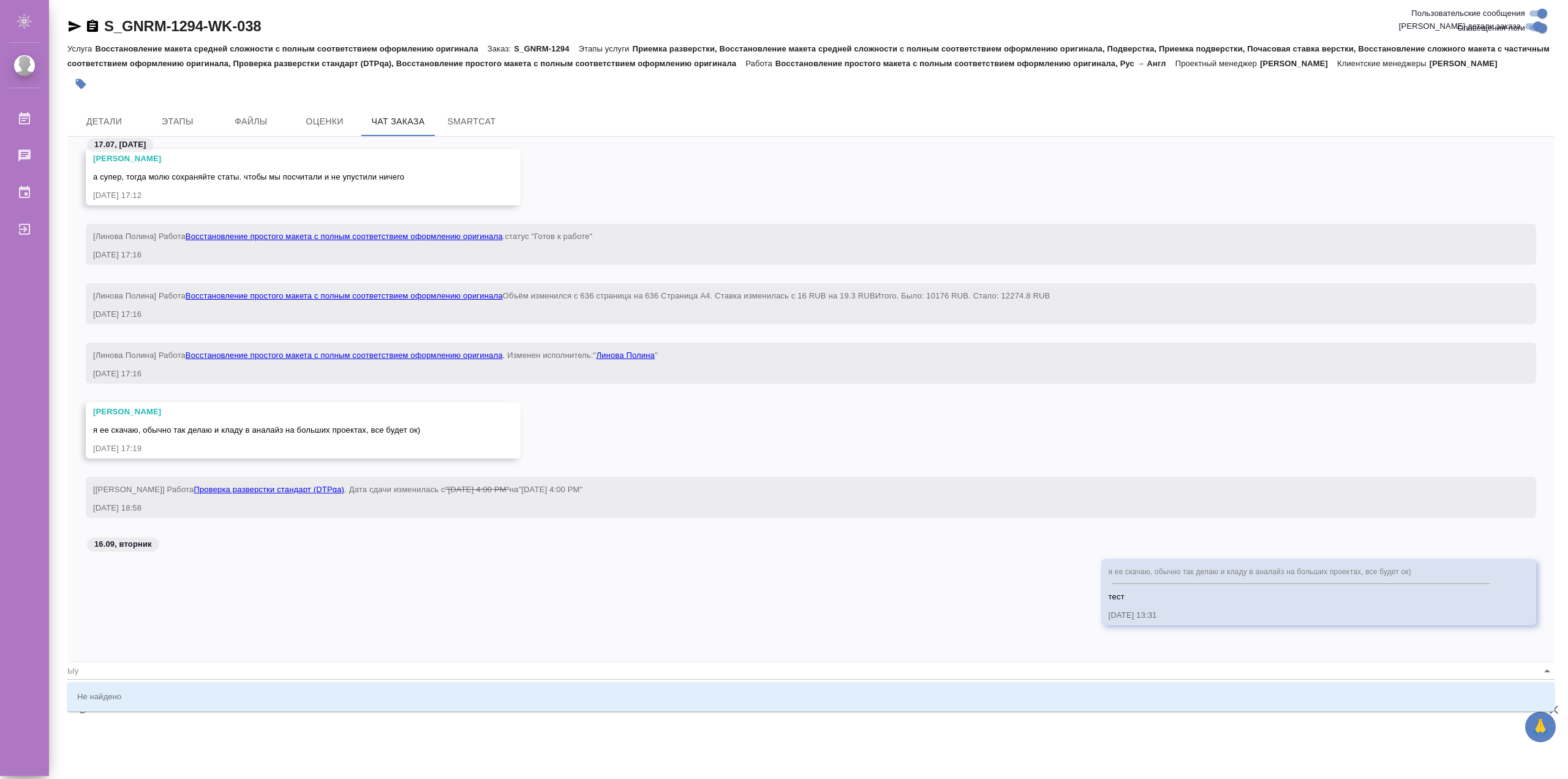
type input "Ы"
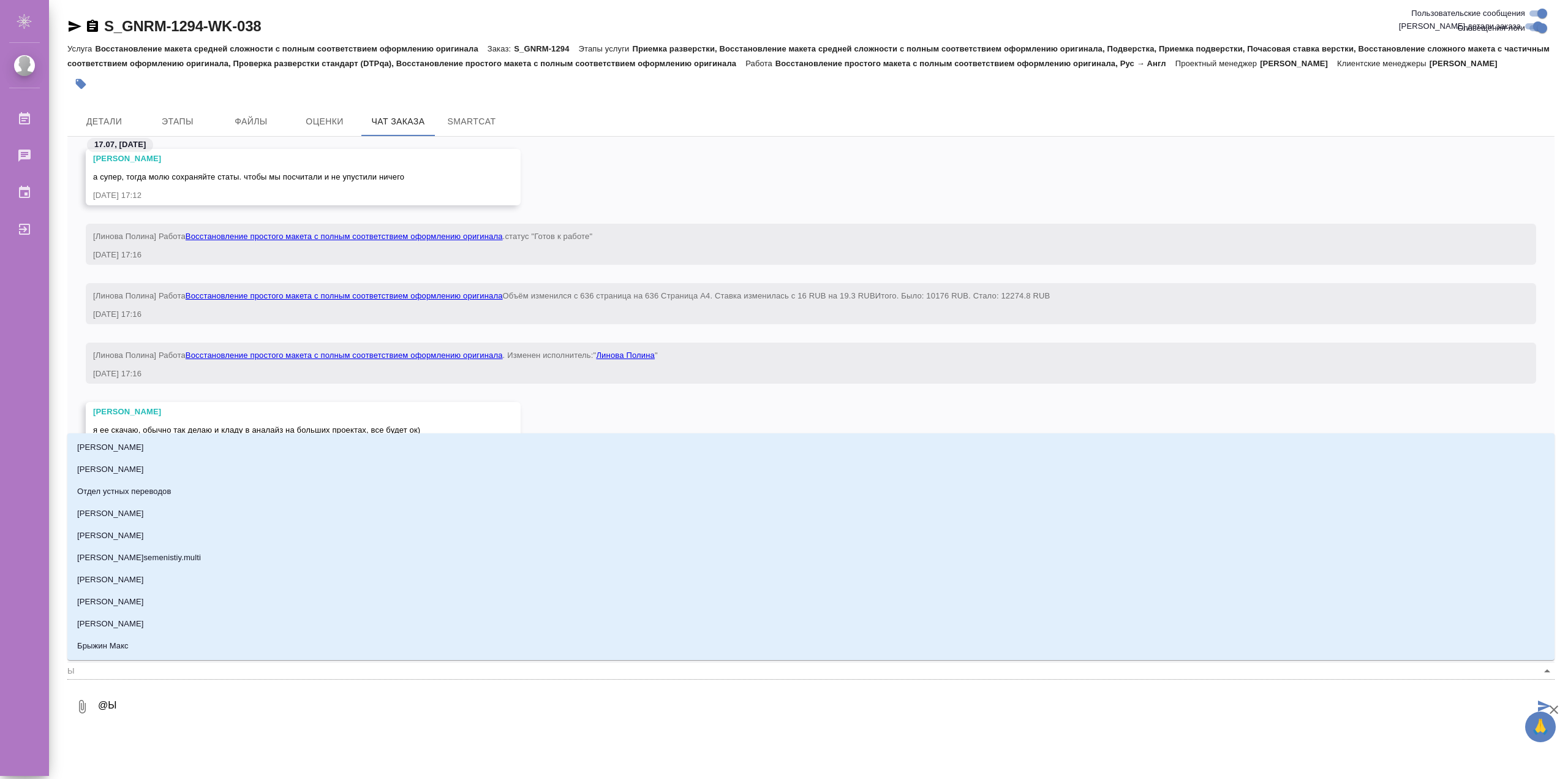
type textarea "@"
type textarea "@S"
type input "S"
type textarea "@Se"
type input "Se"
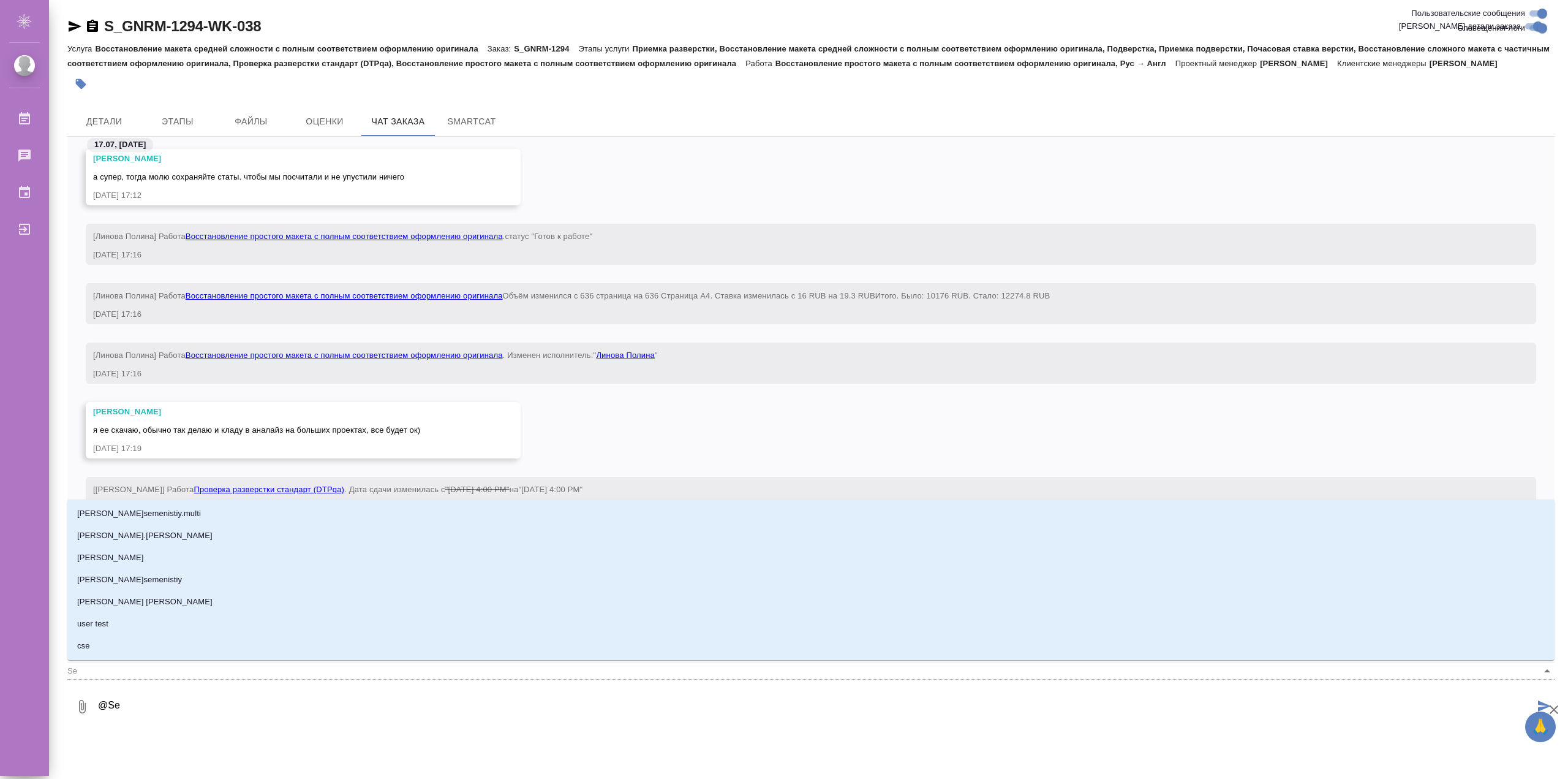
type textarea "@Sem"
type input "Sem"
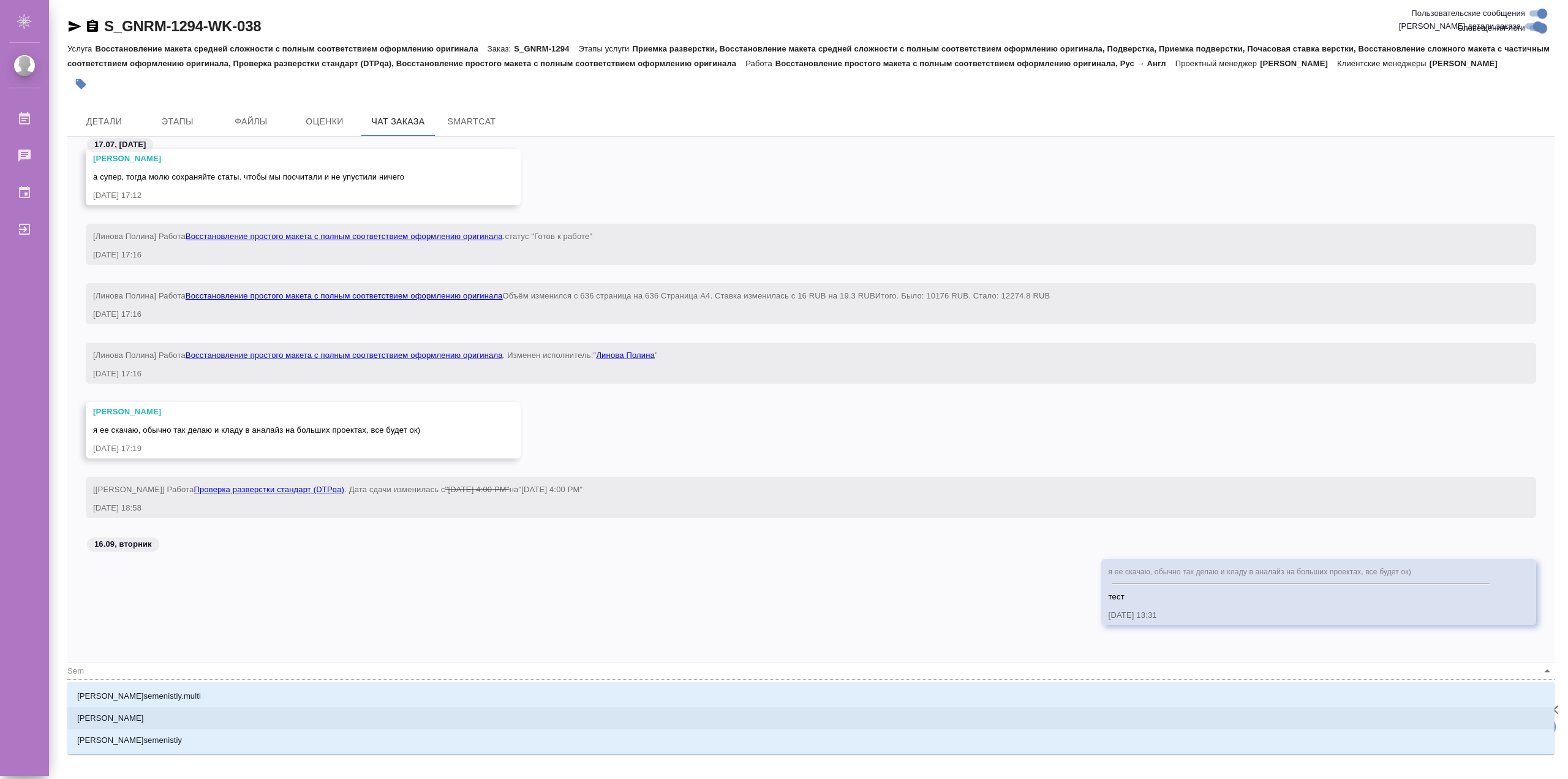
click at [172, 712] on li "Semenets Irina" at bounding box center [811, 717] width 1487 height 22
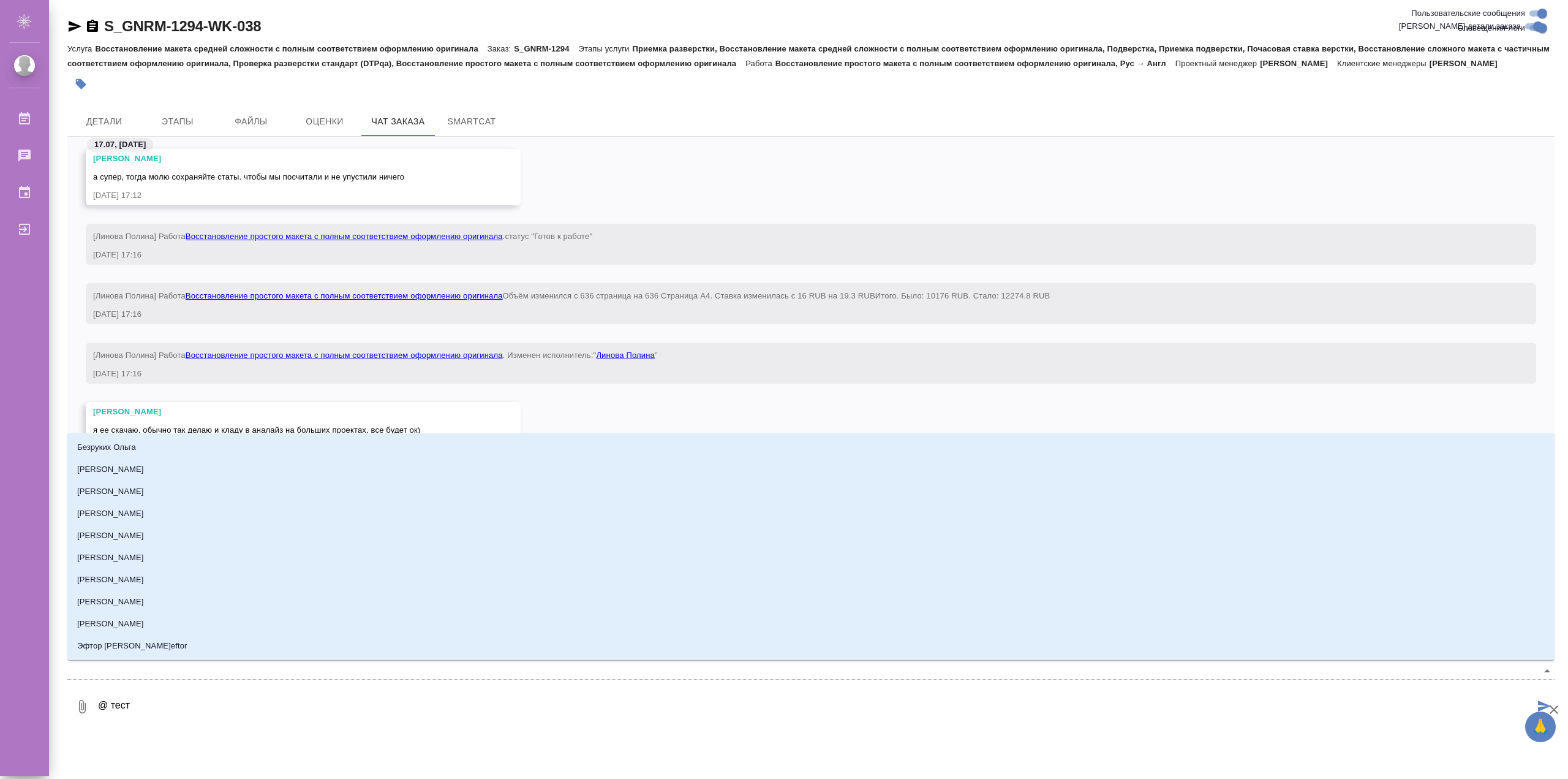
type textarea "@б тест"
type input "б"
type textarea "@бе тест"
type input "бе"
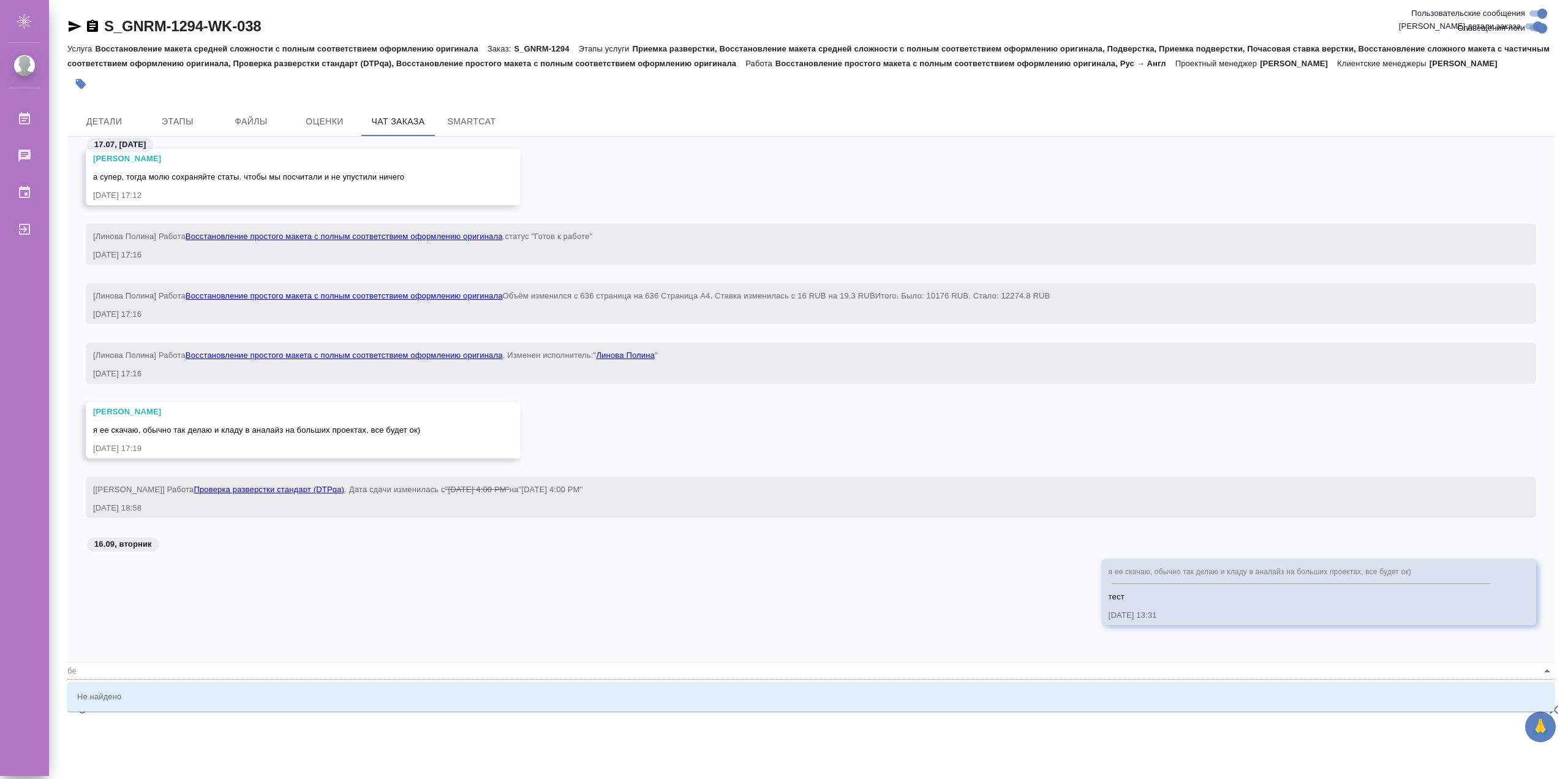
type textarea "@бел тест"
type input "бел"
type textarea "@беля тест"
type input "беля"
type textarea "@беляк тест"
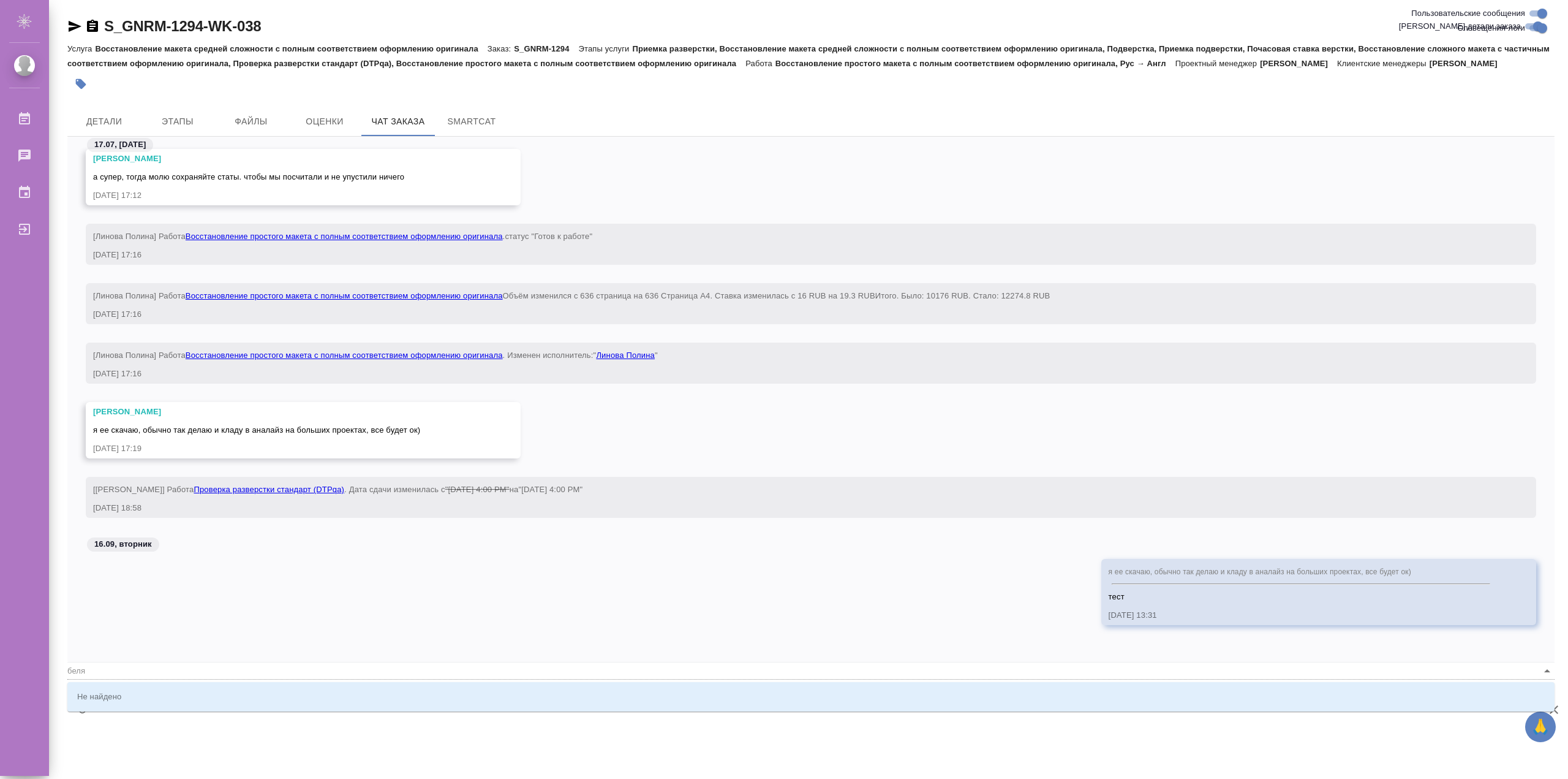
type input "беляк"
type textarea "@беляко тест"
type input "беляко"
type textarea "@беляков тест"
type input "беляков"
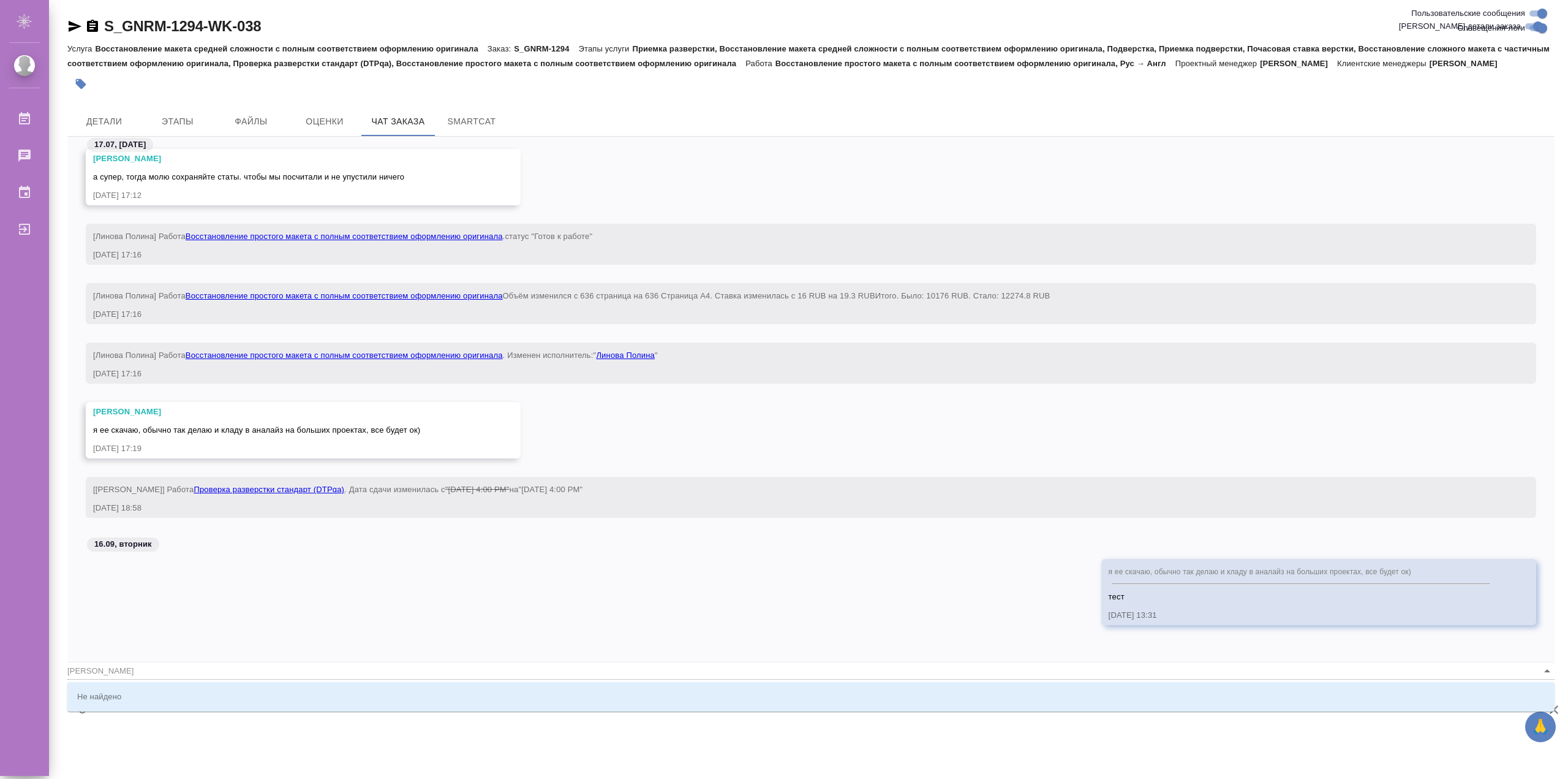
type textarea "@белякова тест"
type input "белякова"
click at [200, 695] on li "Белякова Юлия" at bounding box center [811, 695] width 1487 height 22
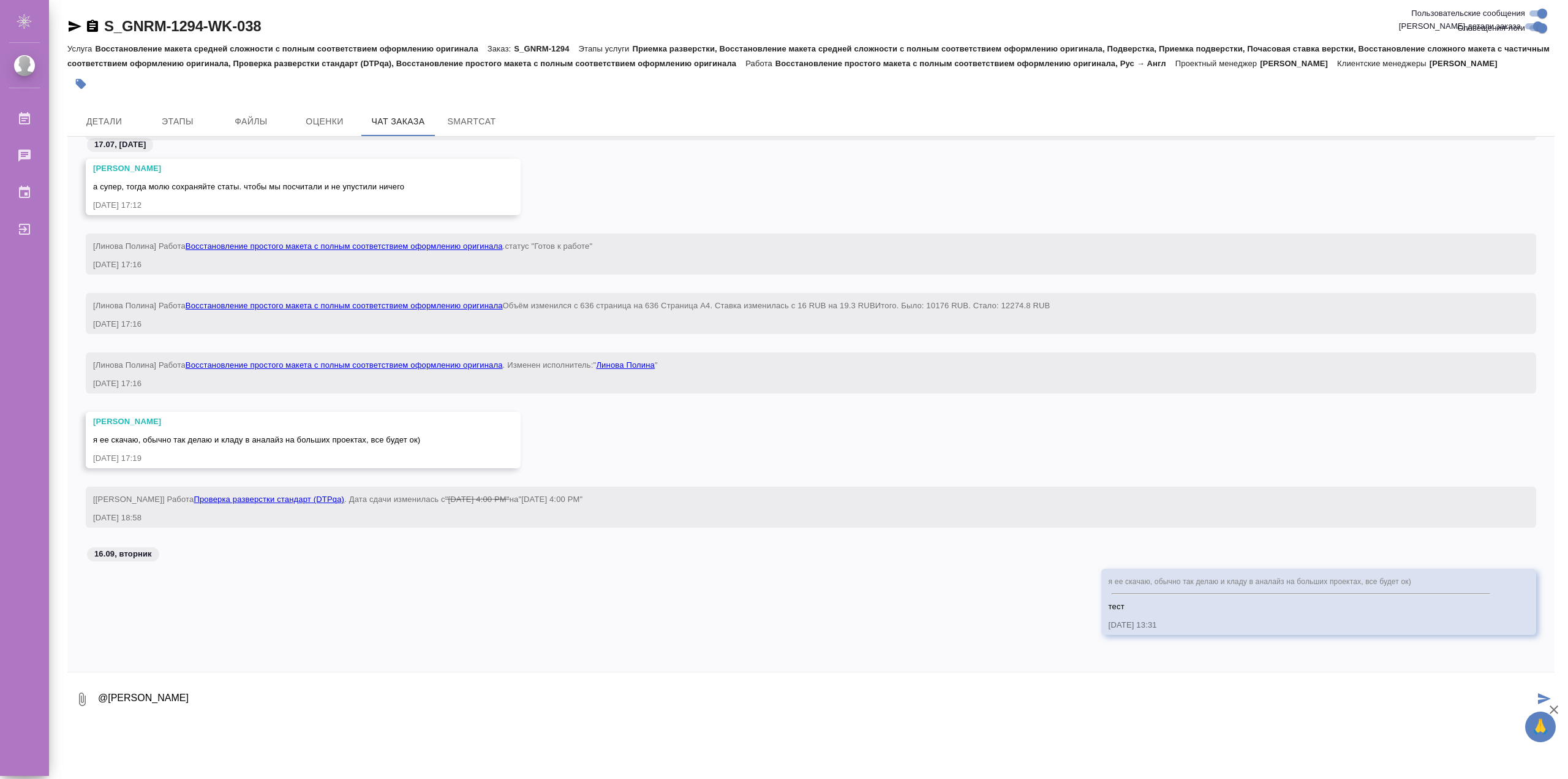
click at [230, 693] on textarea "@Белякова Юлия тест" at bounding box center [816, 699] width 1437 height 42
click at [226, 695] on textarea "@Белякова Юлия тест" at bounding box center [816, 699] width 1437 height 42
type textarea "@Белякова Юлия тест"
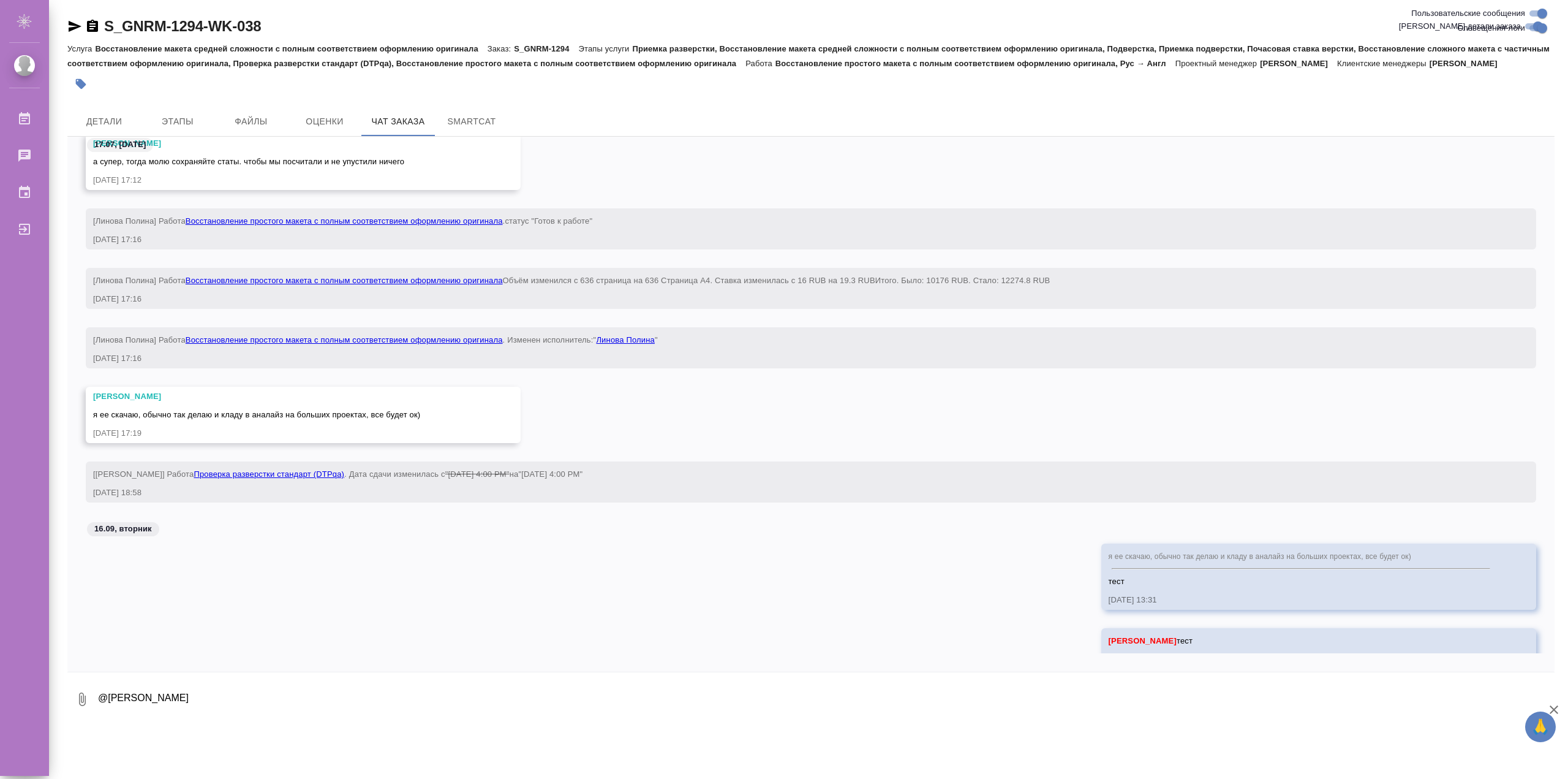
scroll to position [194557, 0]
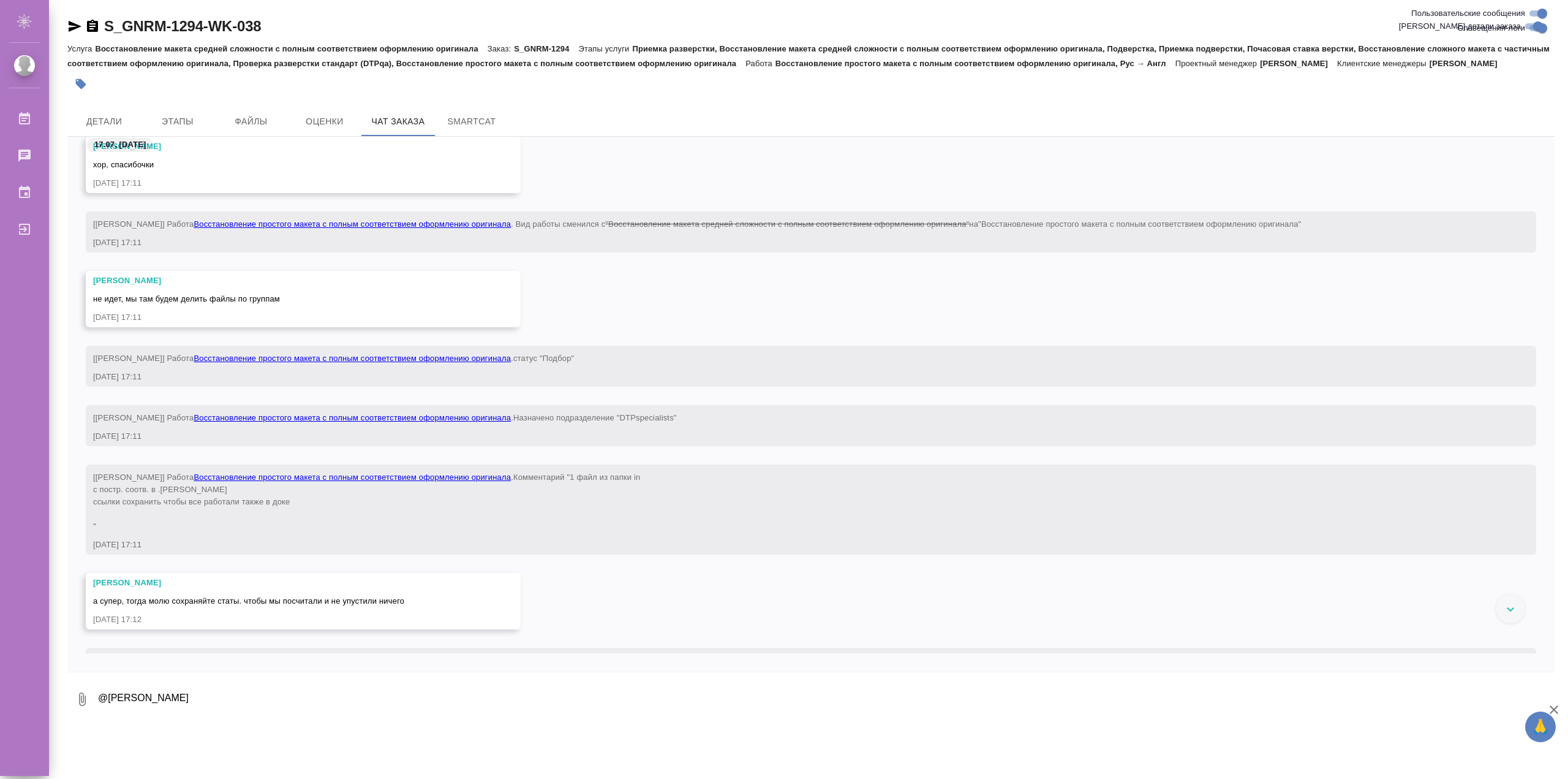
click at [1399, 111] on div "Детали Этапы Файлы Оценки Чат заказа SmartCat" at bounding box center [811, 122] width 1487 height 30
click at [337, 120] on span "Оценки" at bounding box center [324, 122] width 59 height 16
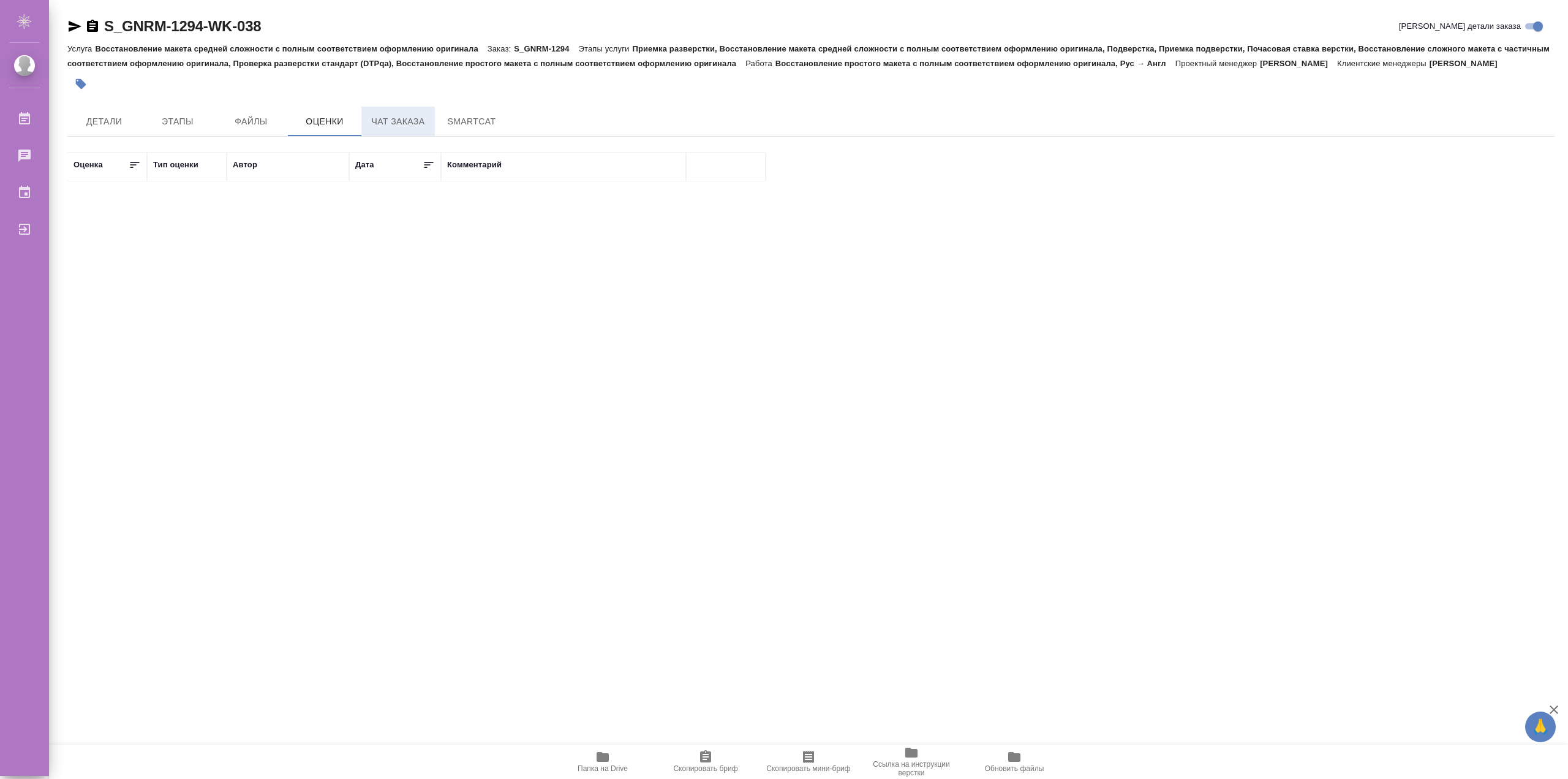
click at [384, 116] on span "Чат заказа" at bounding box center [398, 122] width 59 height 16
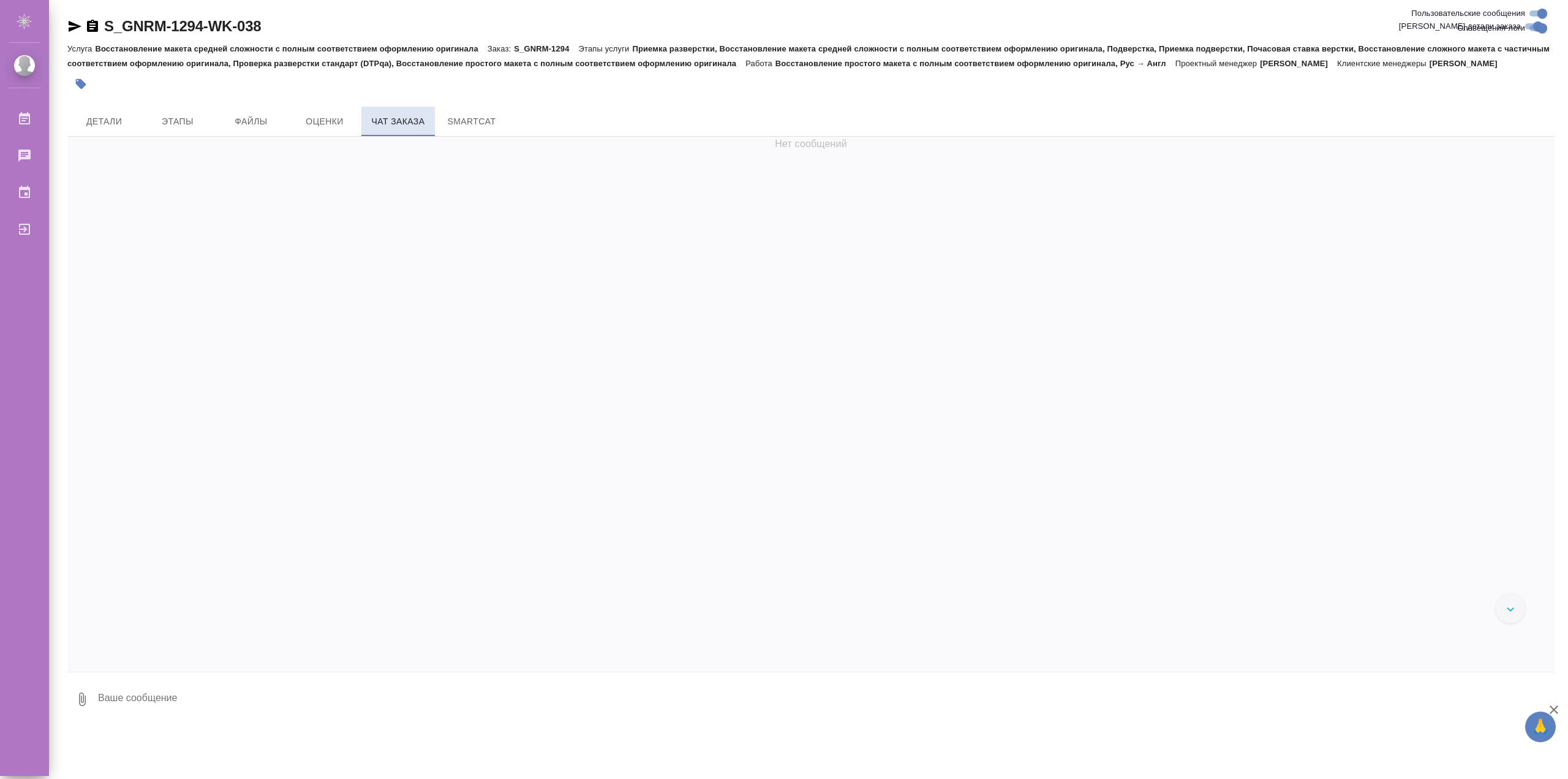
scroll to position [196949, 0]
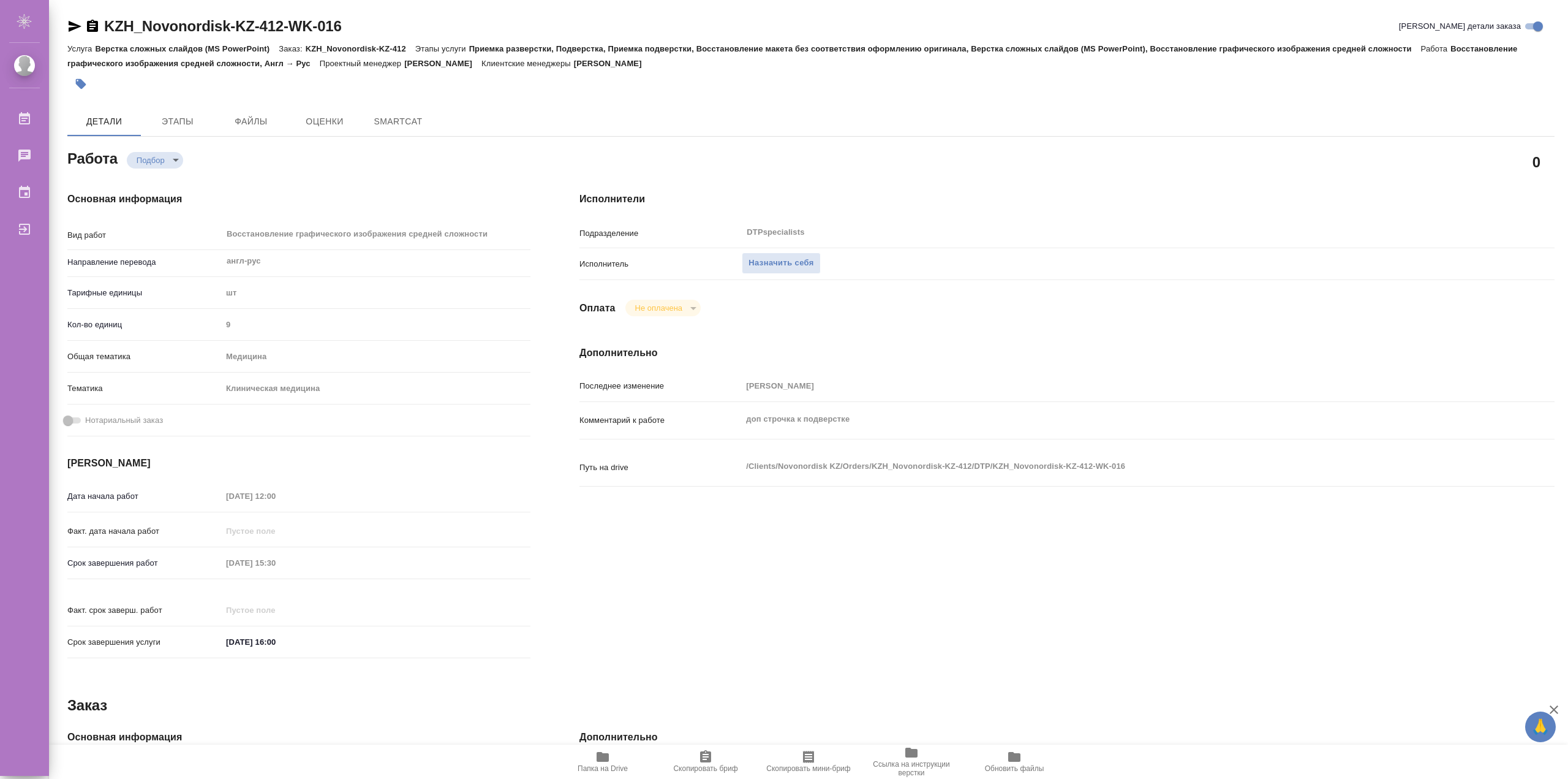
type textarea "x"
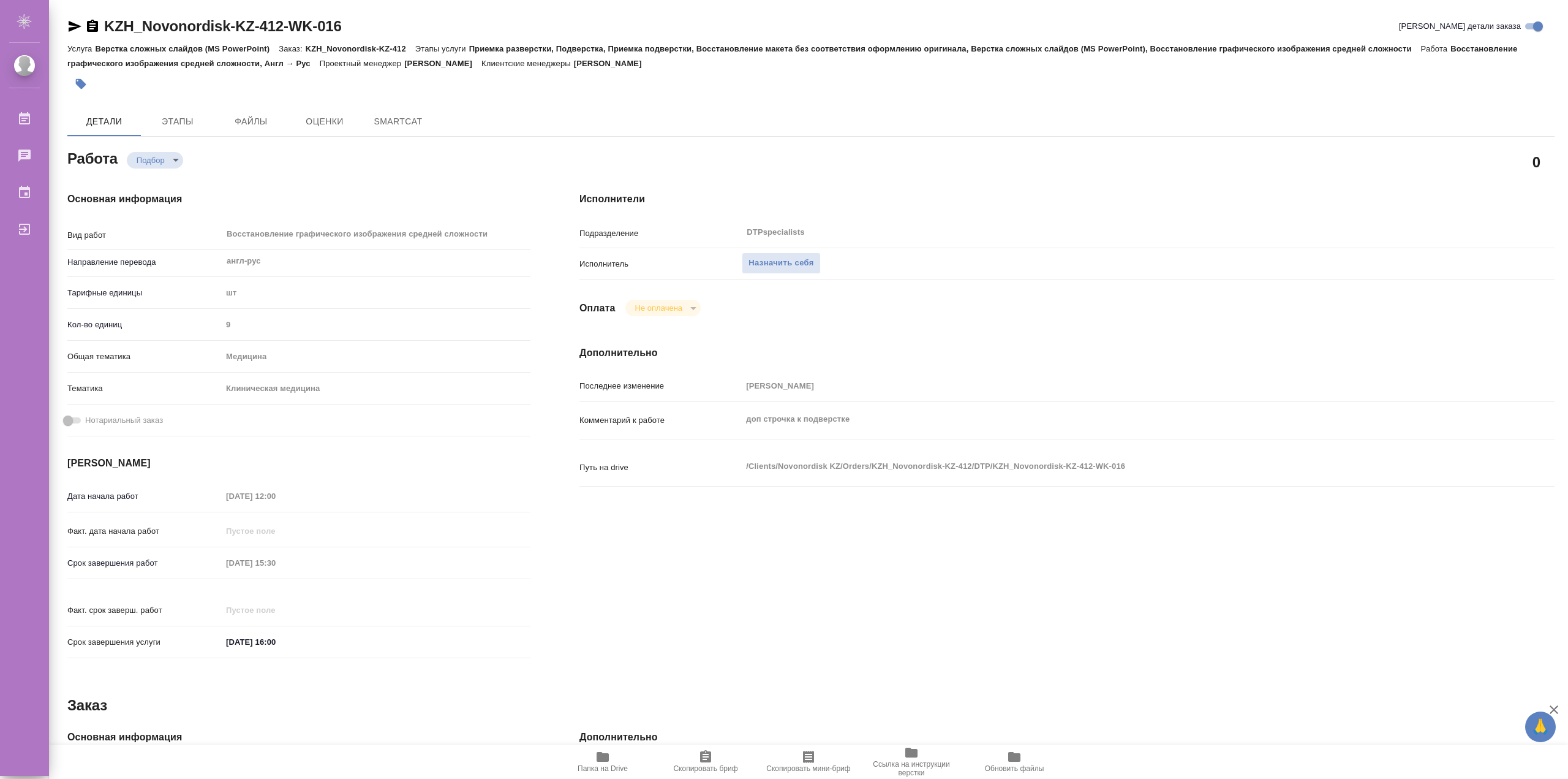
type textarea "x"
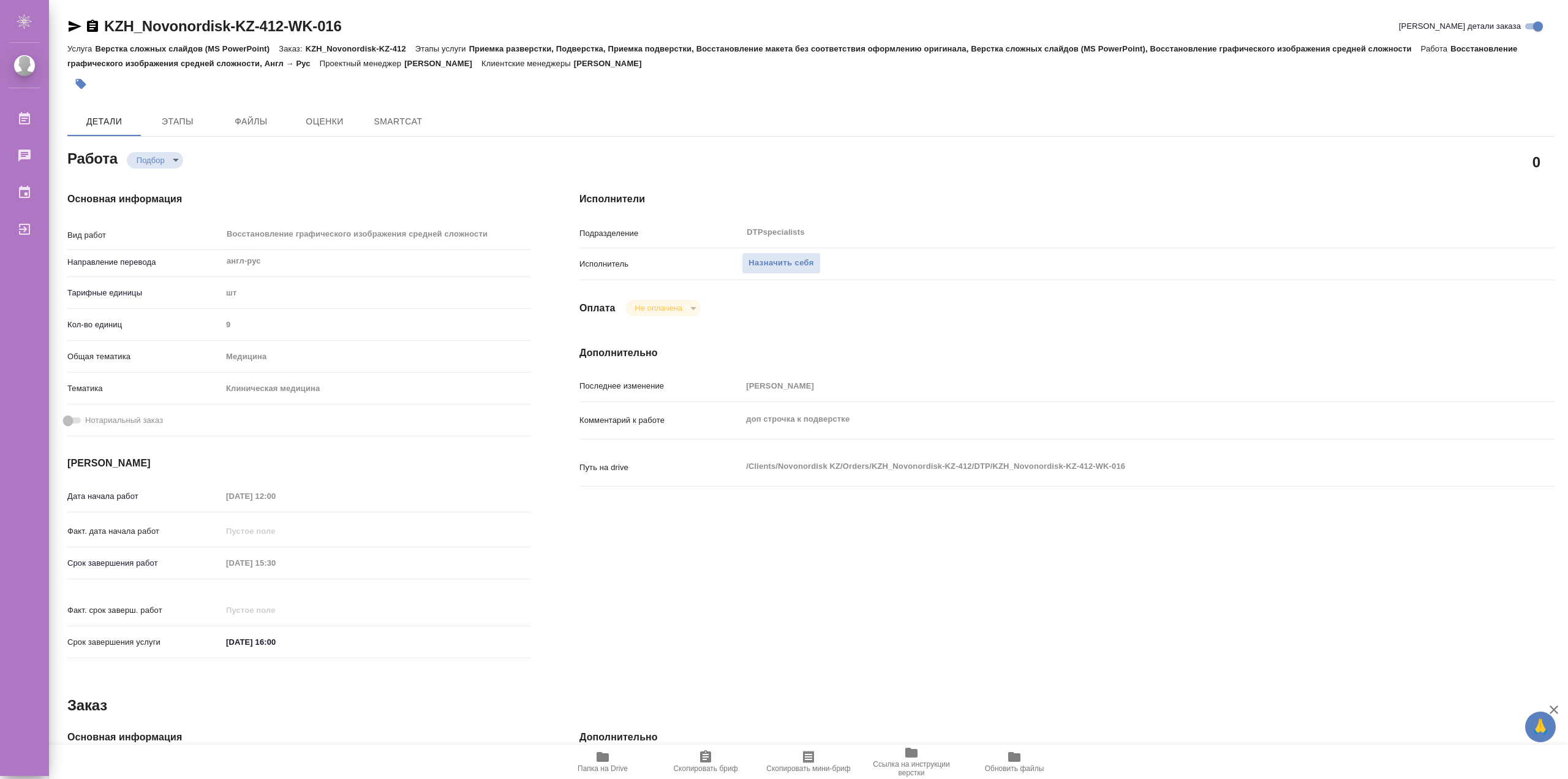
type textarea "x"
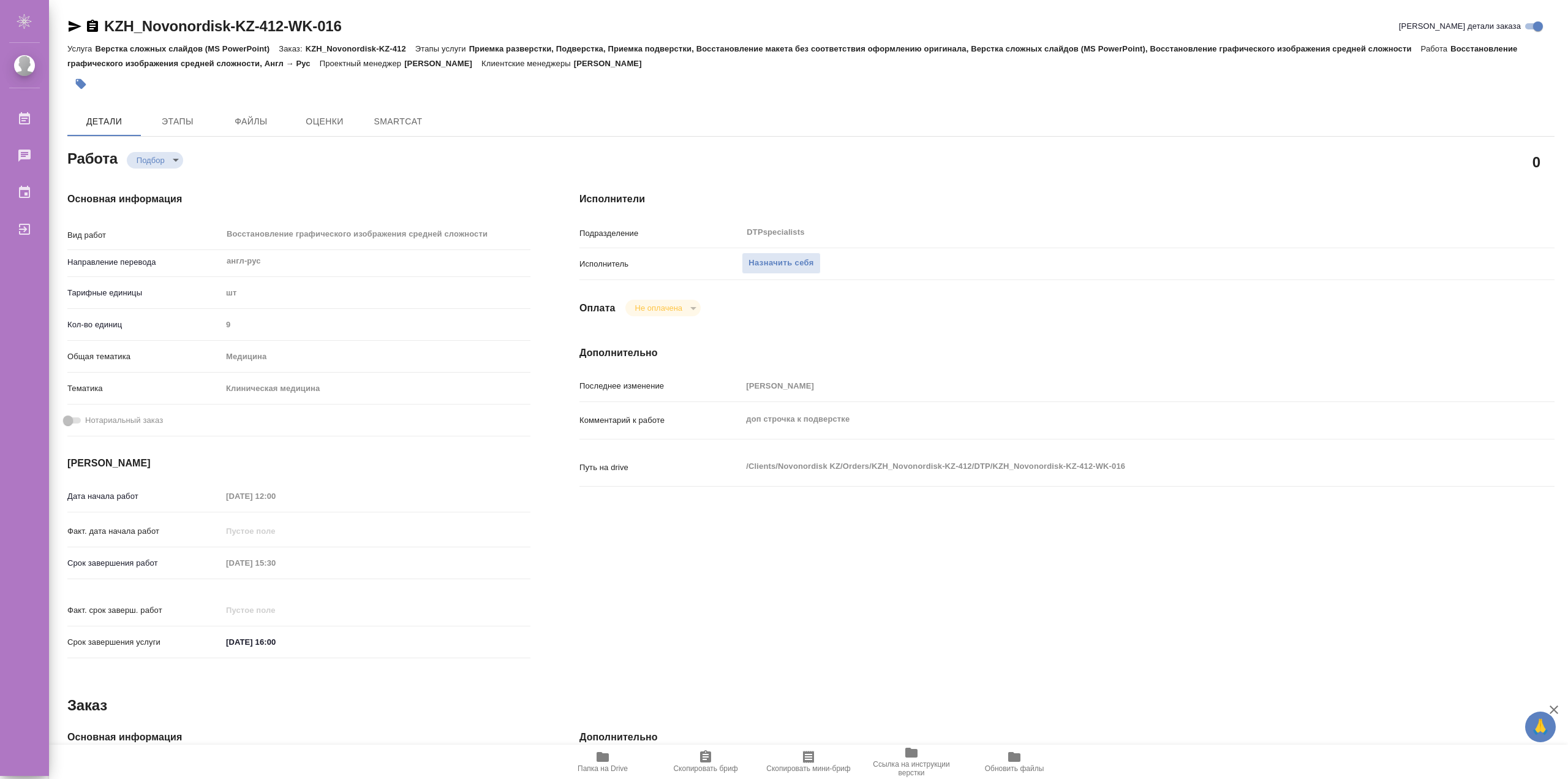
type textarea "x"
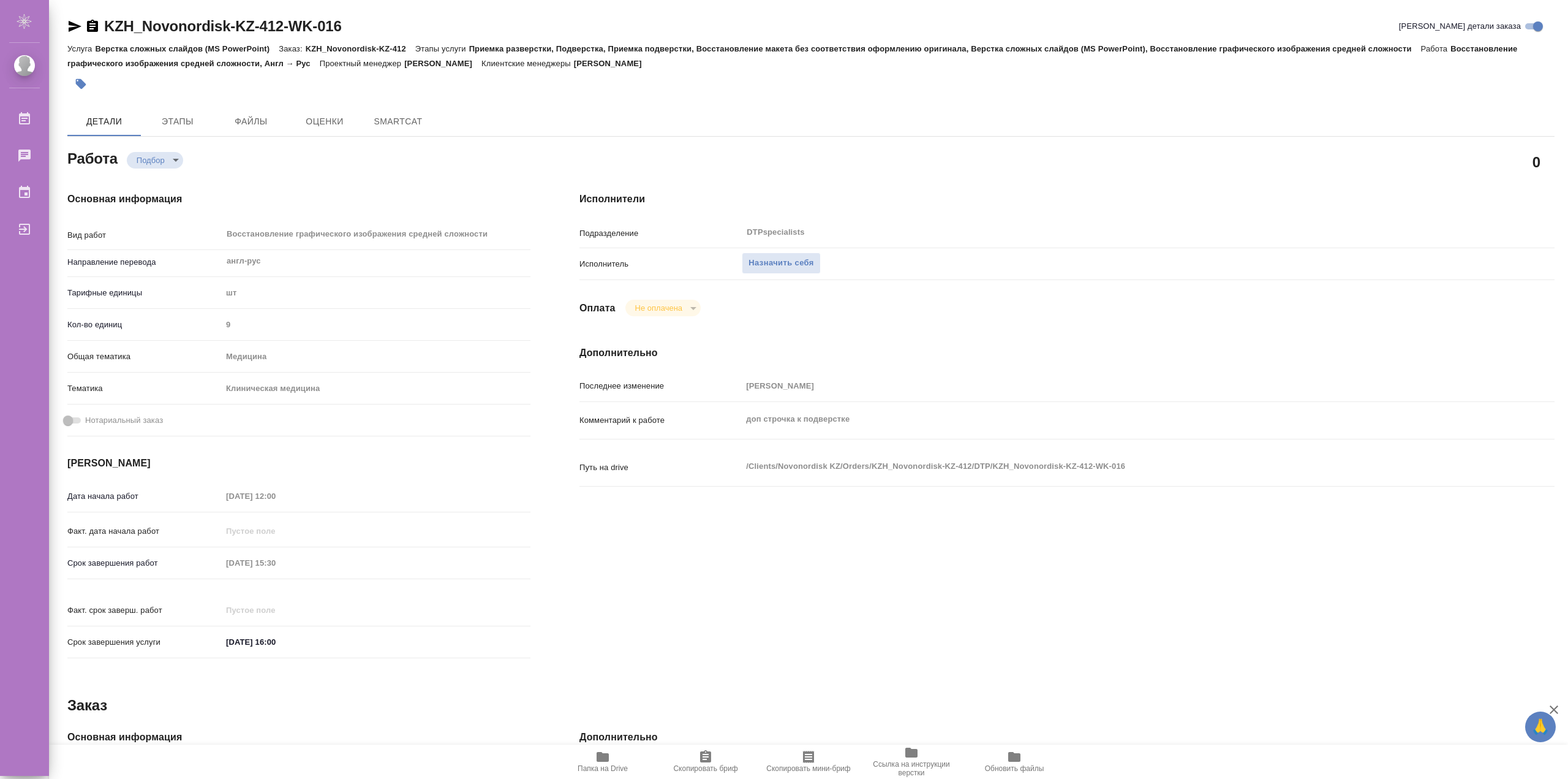
type textarea "x"
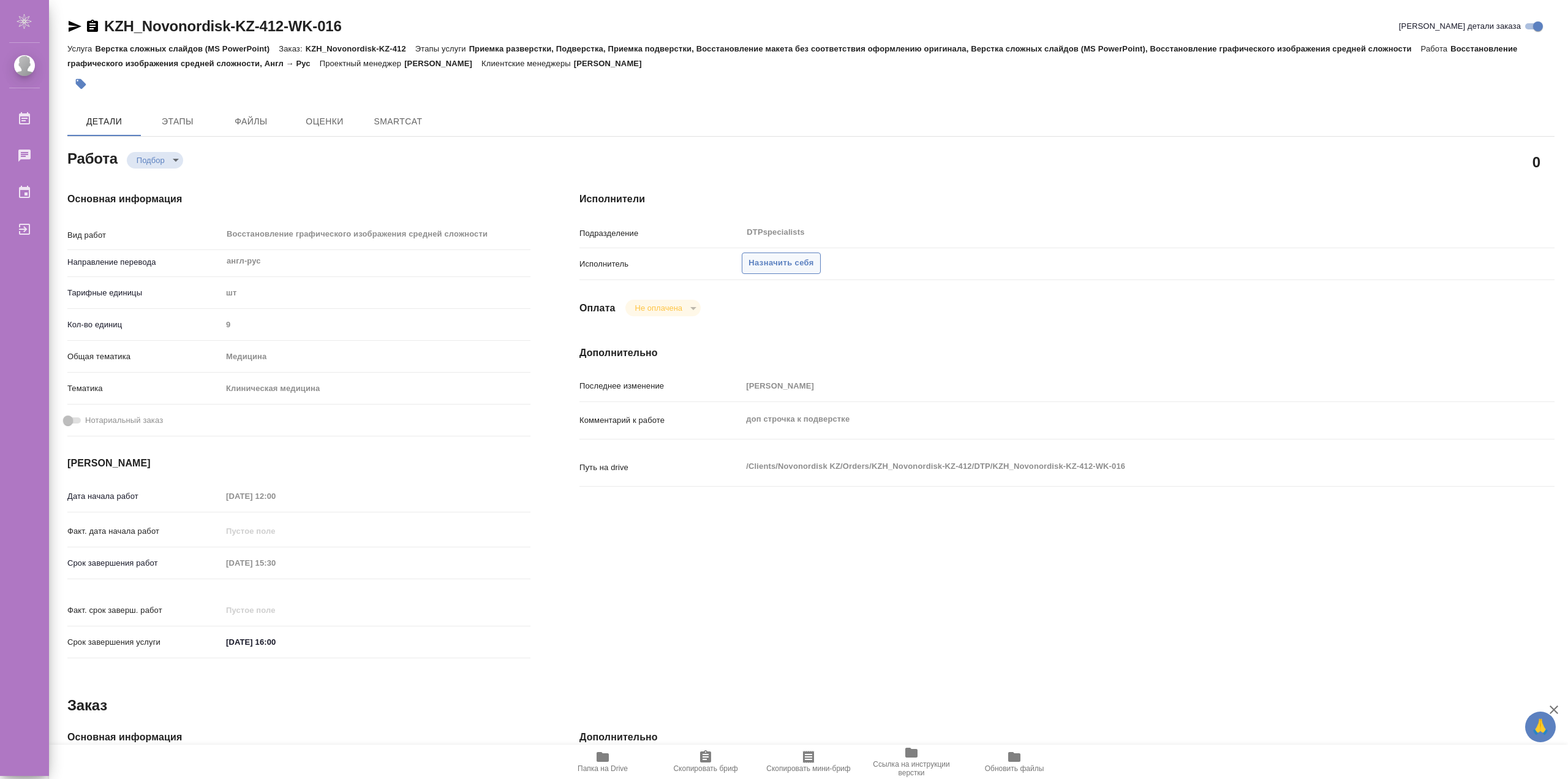
type textarea "x"
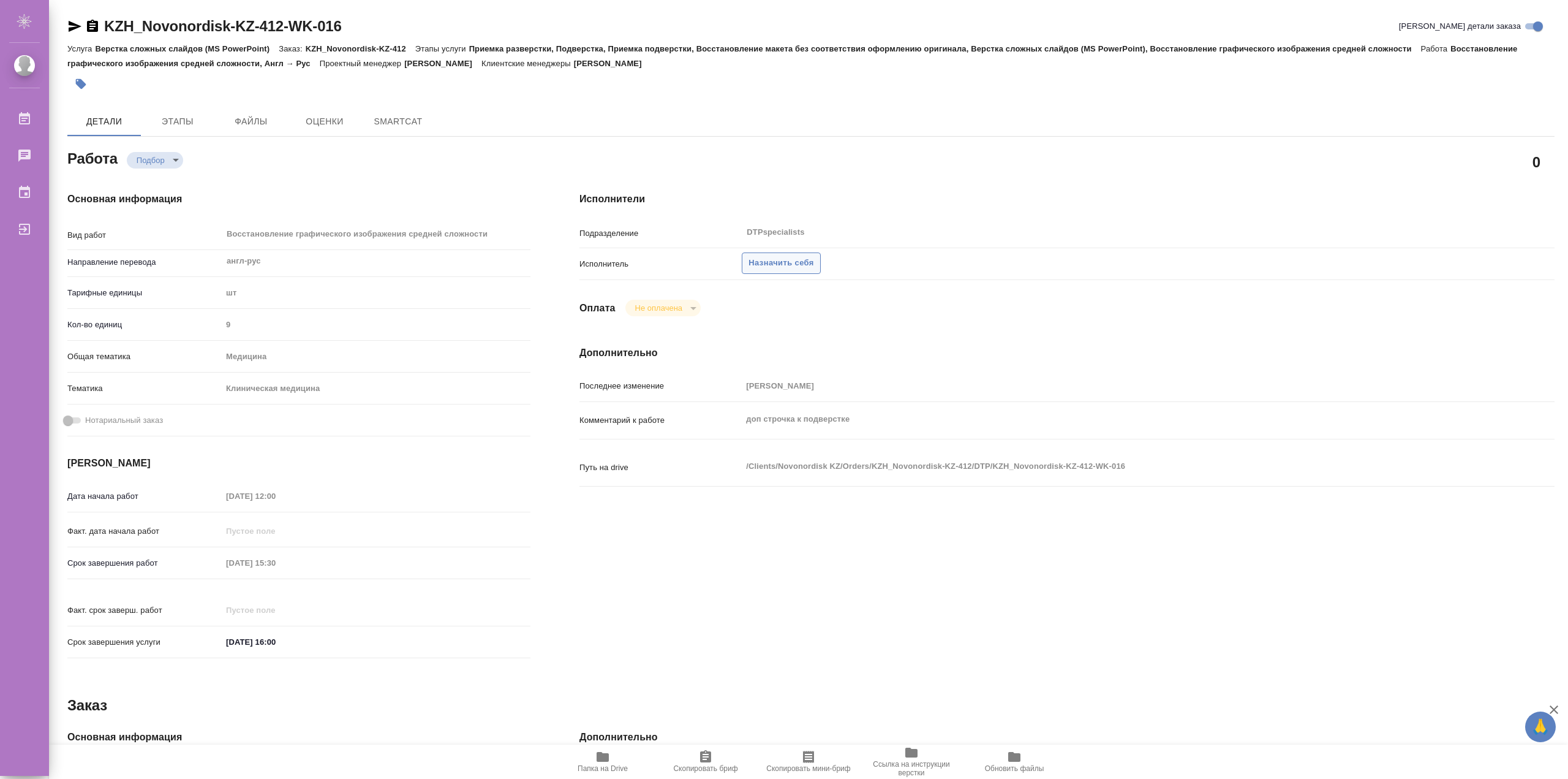
drag, startPoint x: 771, startPoint y: 263, endPoint x: 773, endPoint y: 319, distance: 56.0
click at [772, 265] on span "Назначить себя" at bounding box center [781, 263] width 65 height 14
type textarea "x"
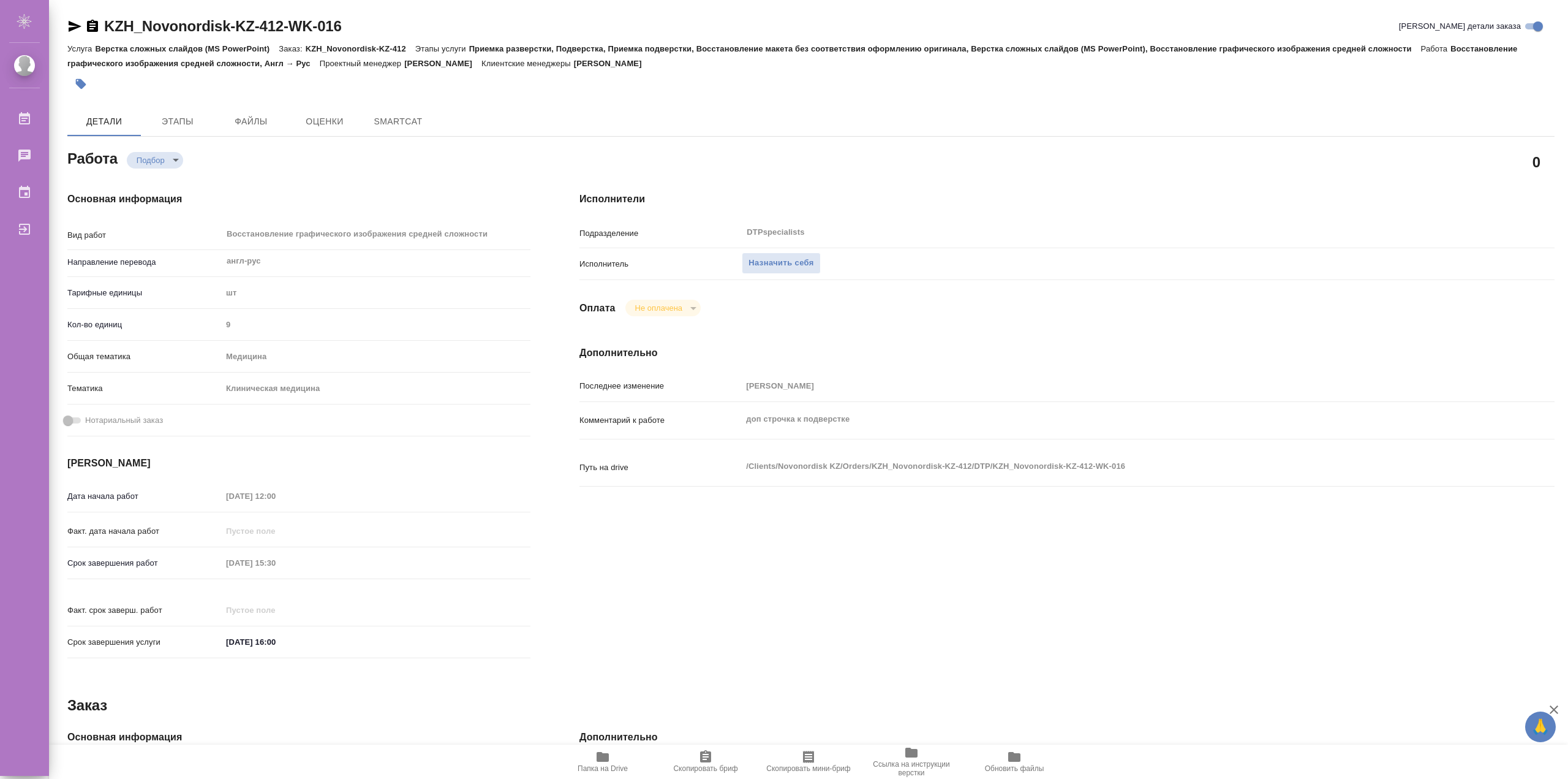
type textarea "x"
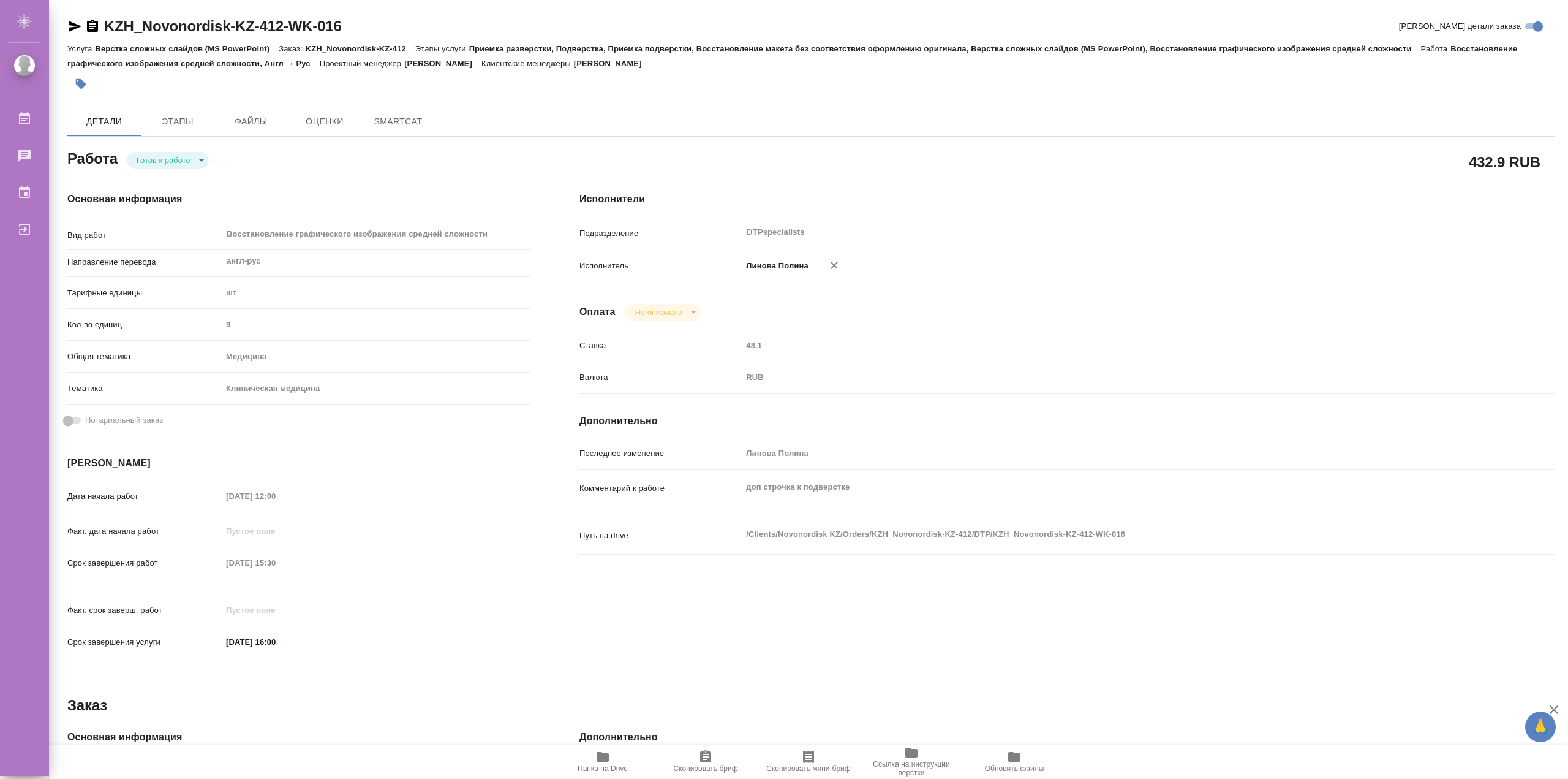
type textarea "x"
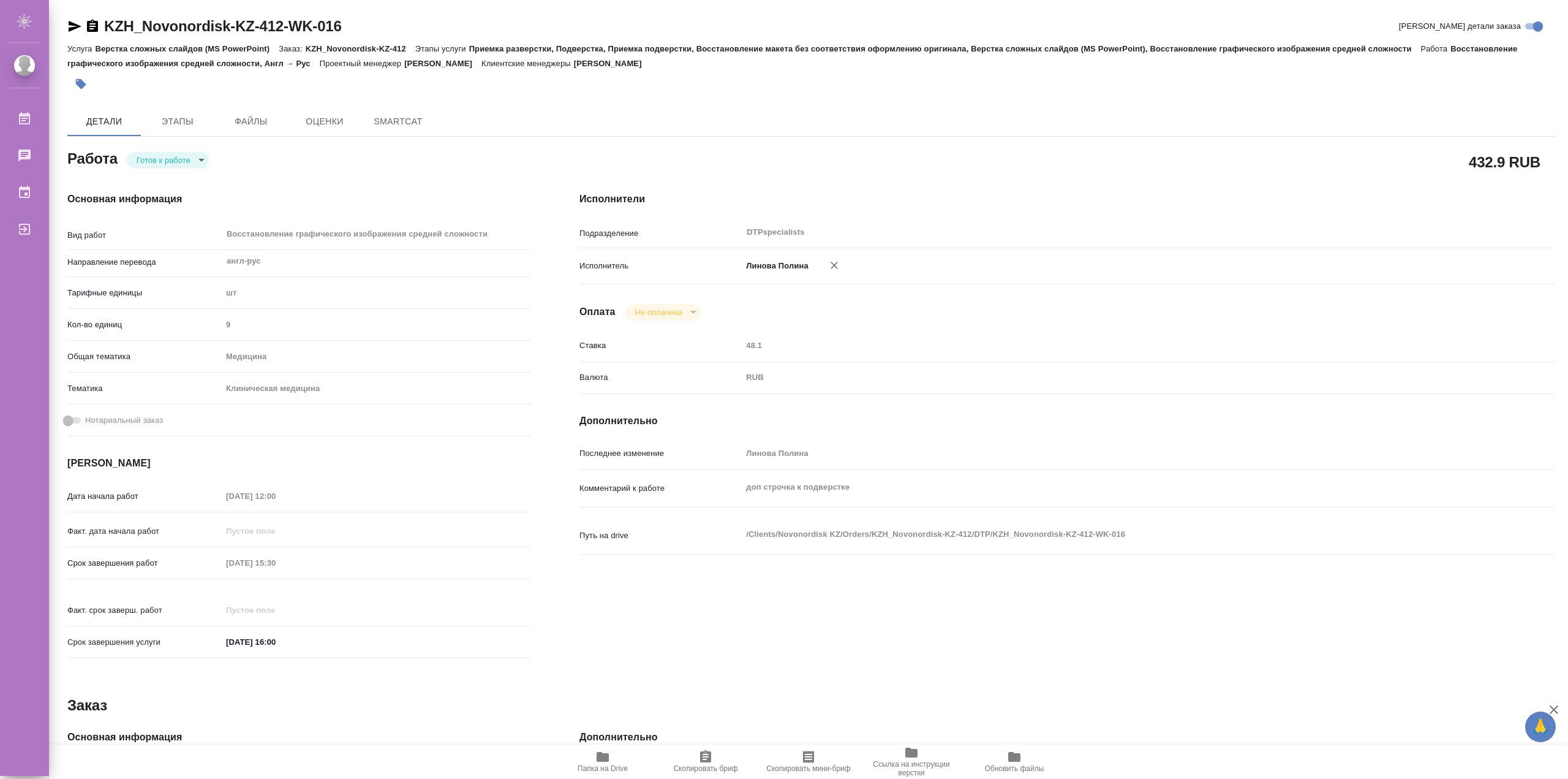
type textarea "x"
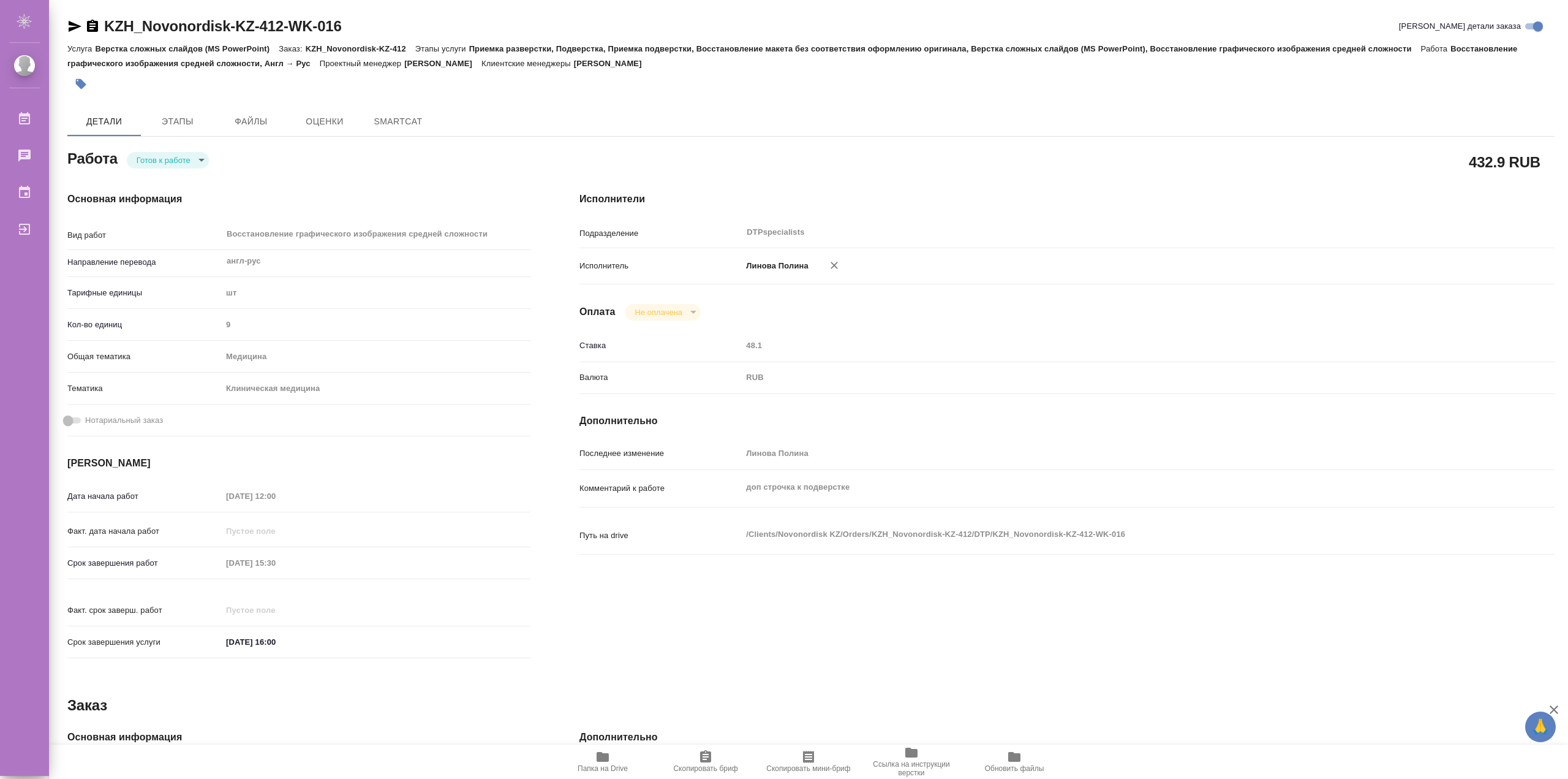
type textarea "x"
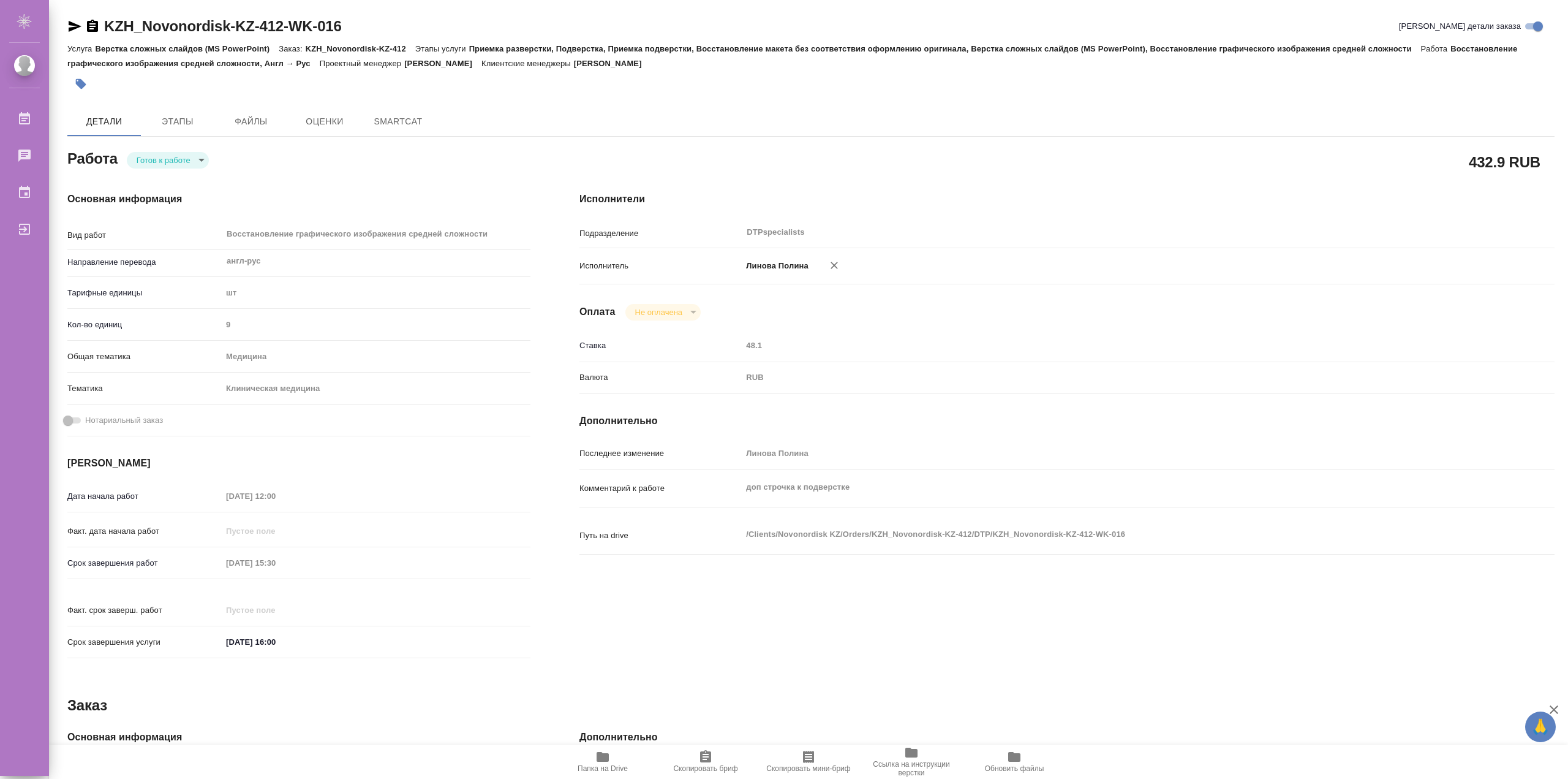
type textarea "x"
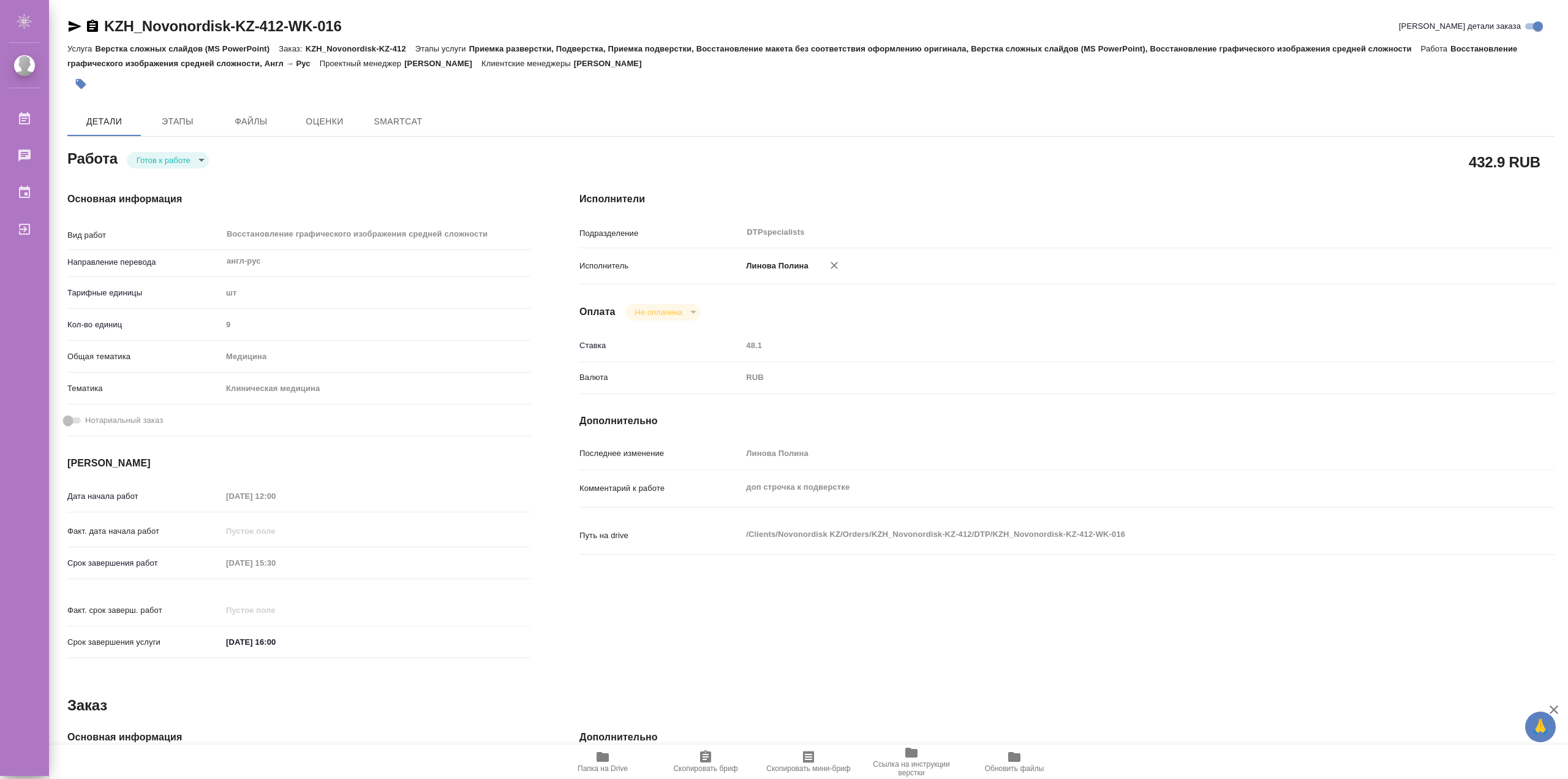
type textarea "x"
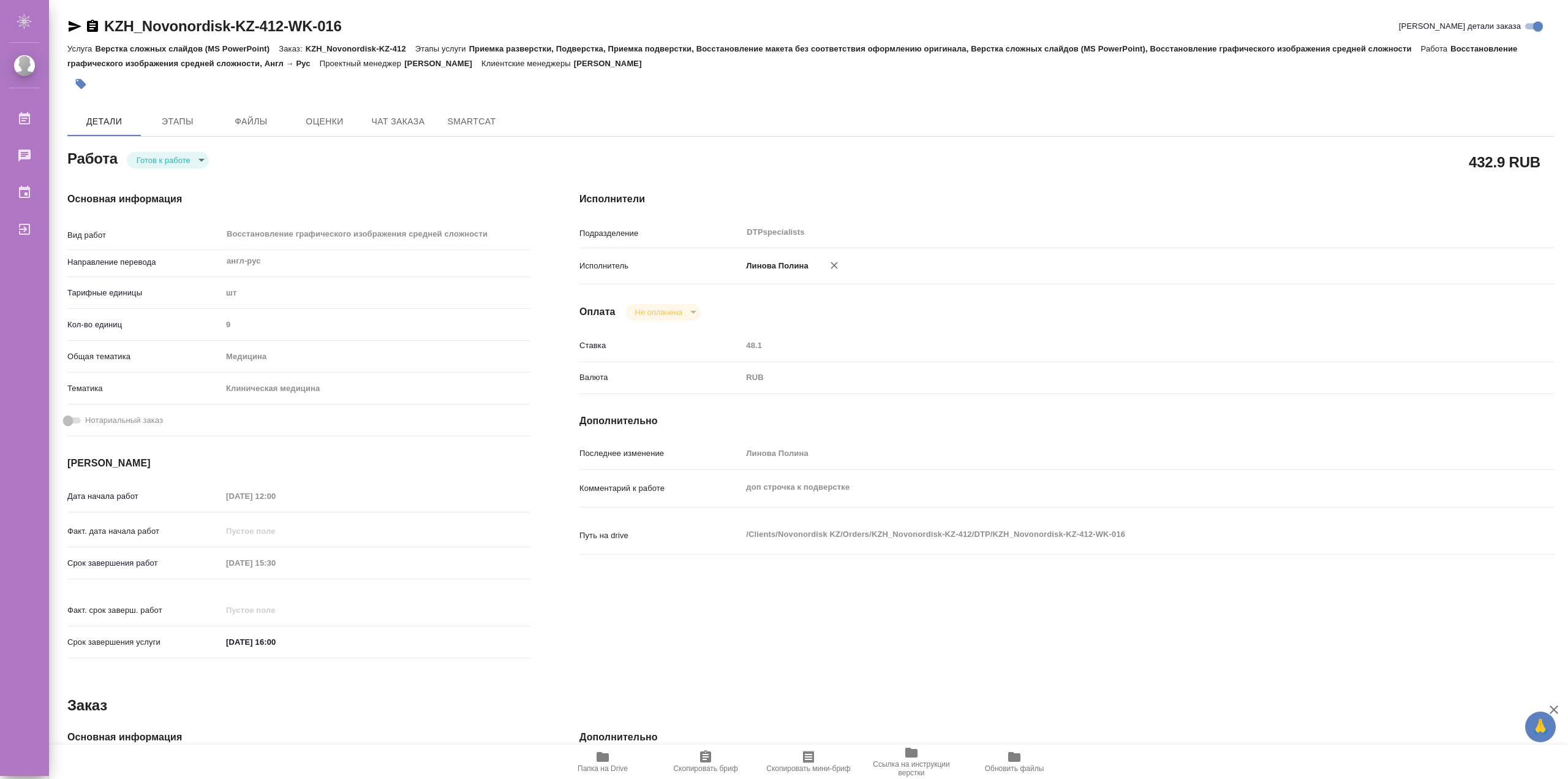
click at [160, 168] on body "🙏 .cls-1 fill:#fff; AWATERA [PERSON_NAME] Работы Чаты График Выйти KZH_Novonord…" at bounding box center [784, 390] width 1568 height 779
type textarea "x"
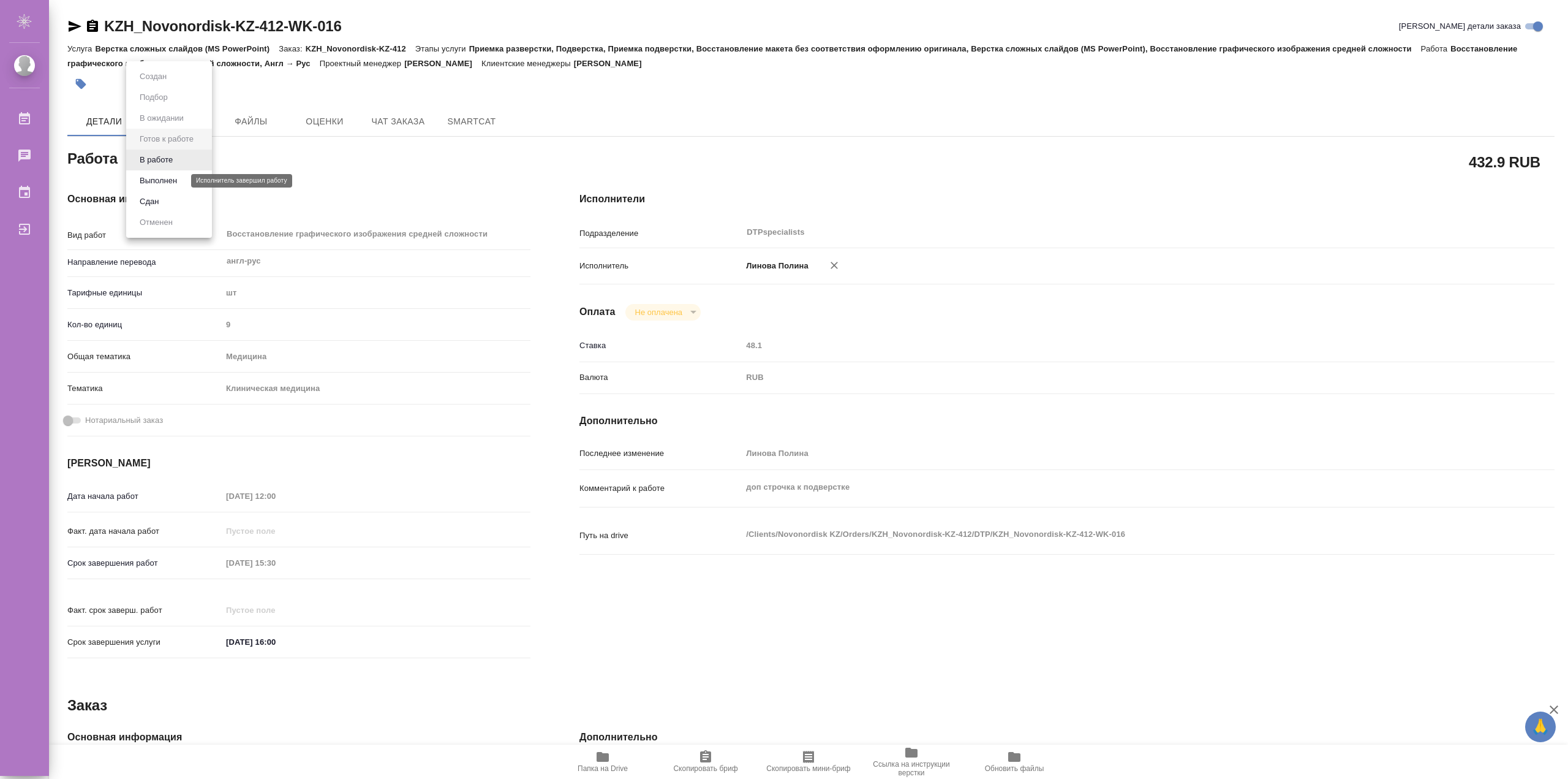
type textarea "x"
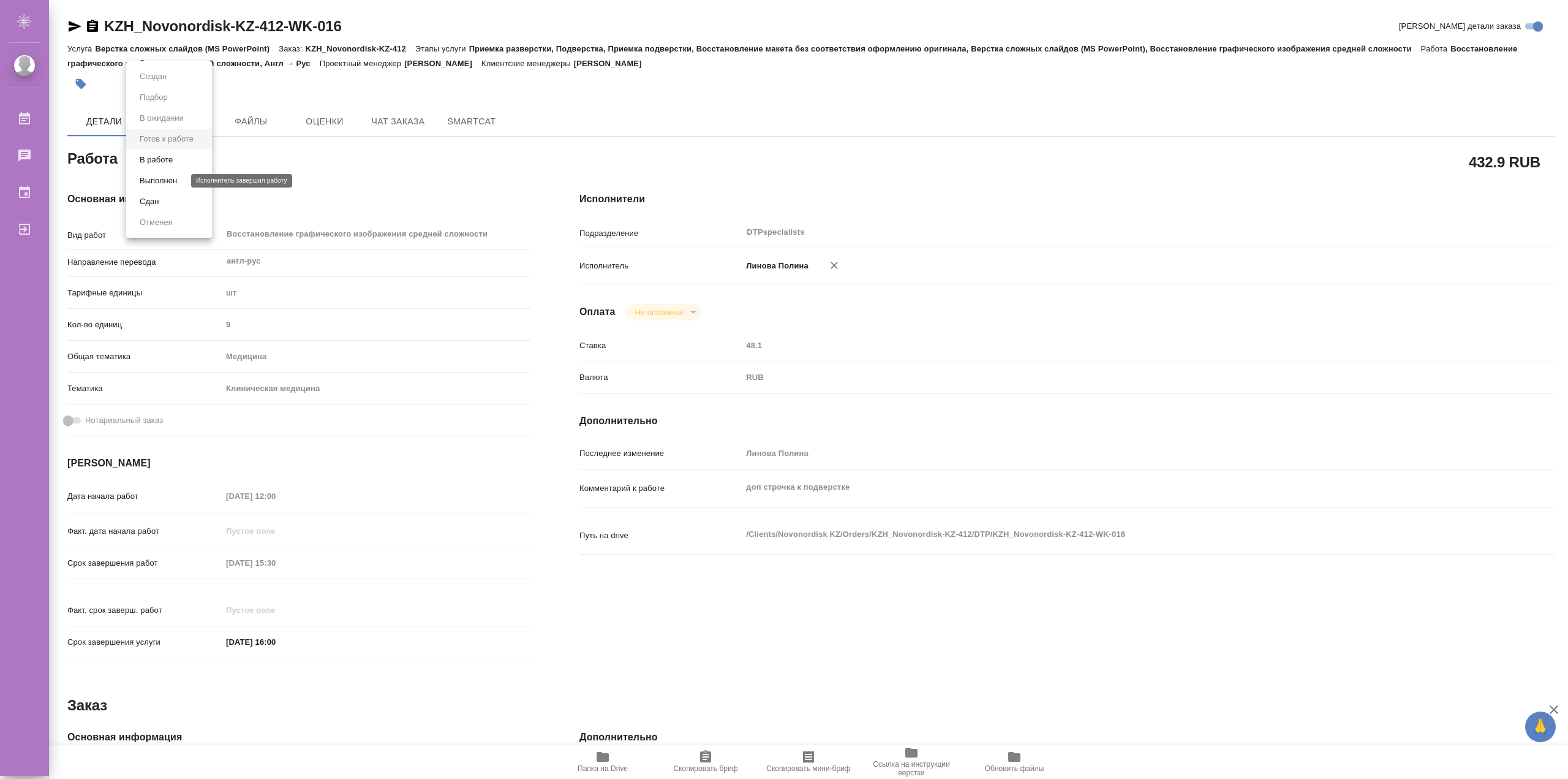
type textarea "x"
click at [178, 157] on li "В работе" at bounding box center [168, 159] width 86 height 21
type textarea "x"
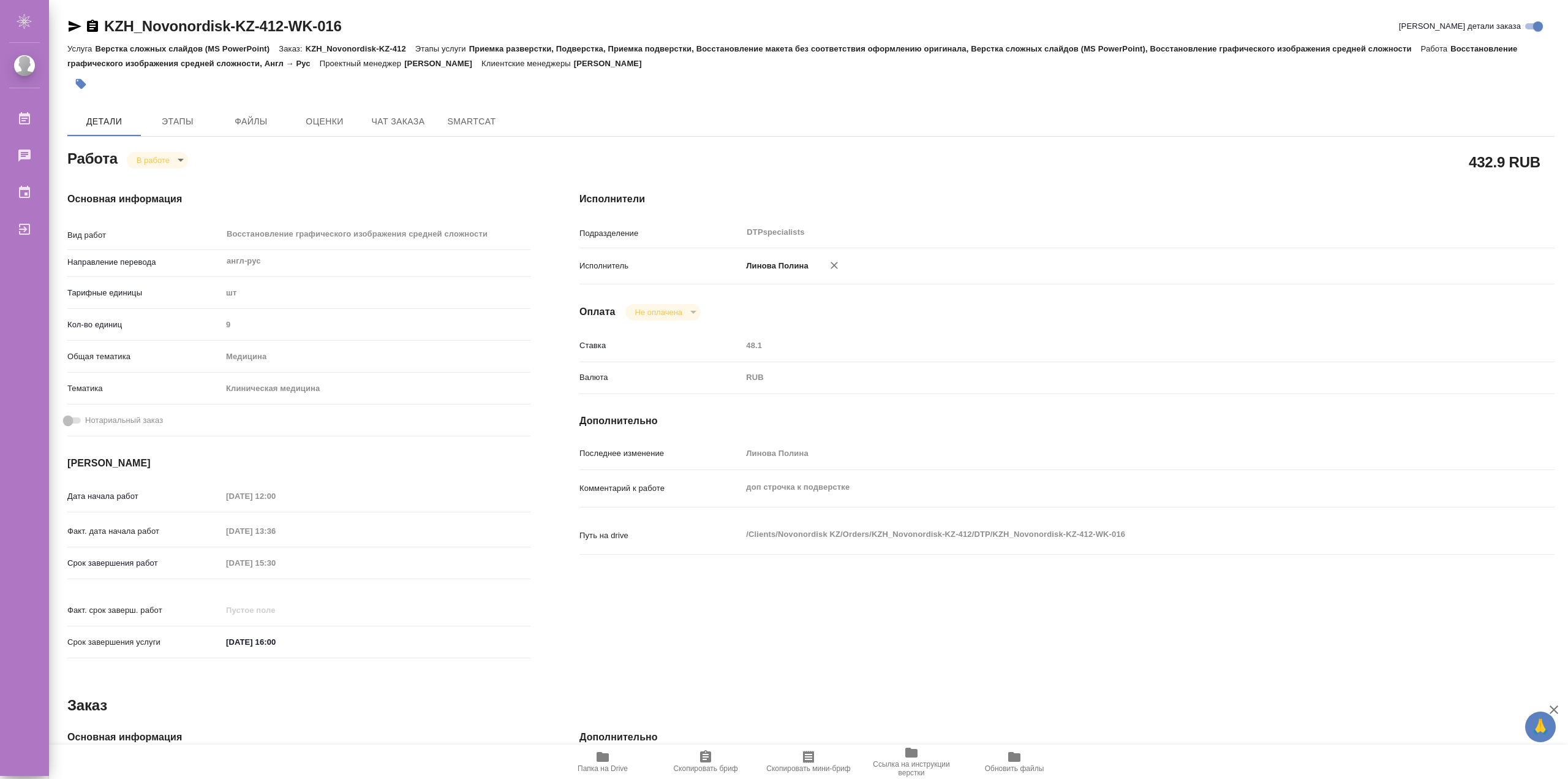
type textarea "x"
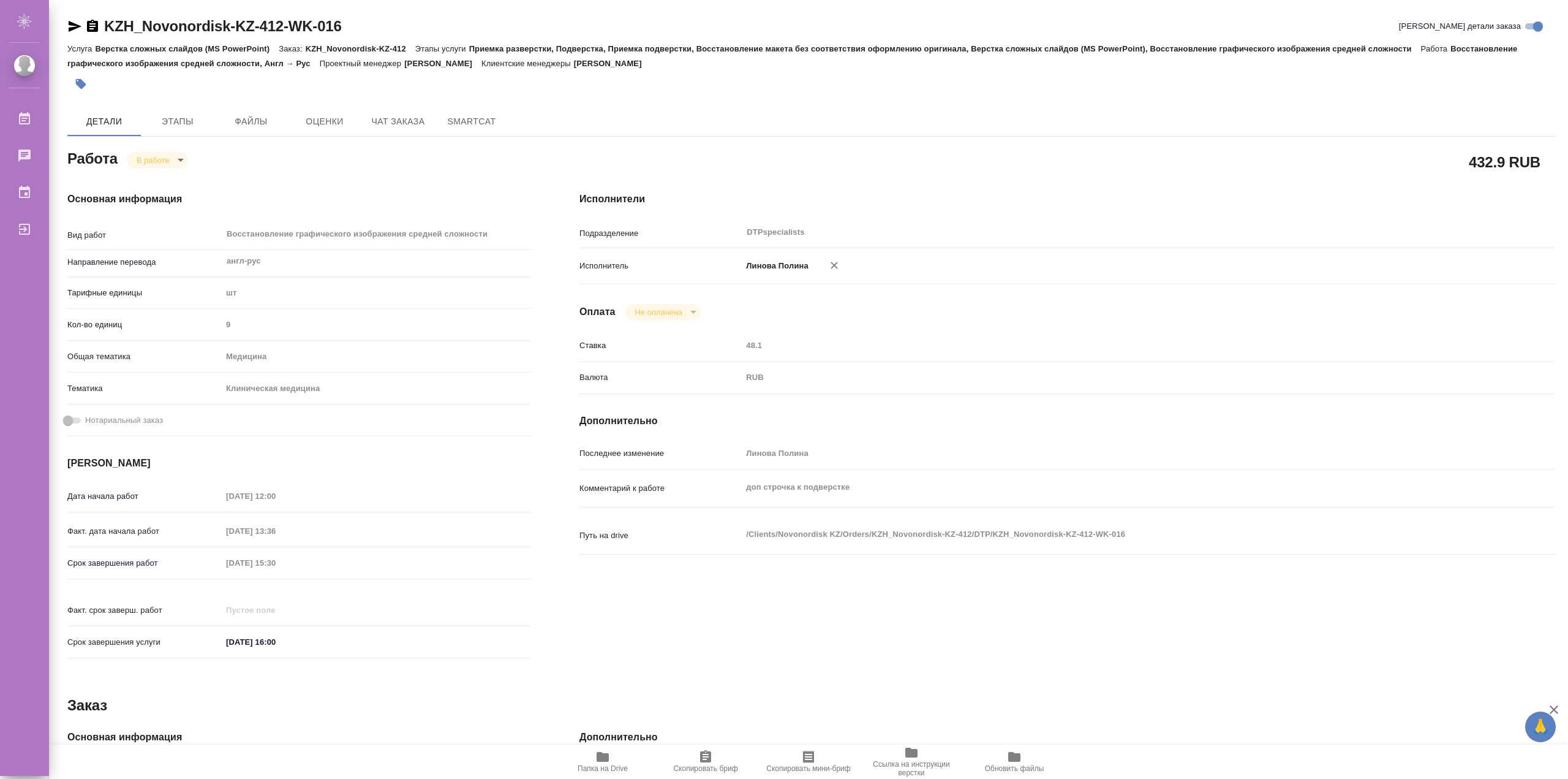
type textarea "x"
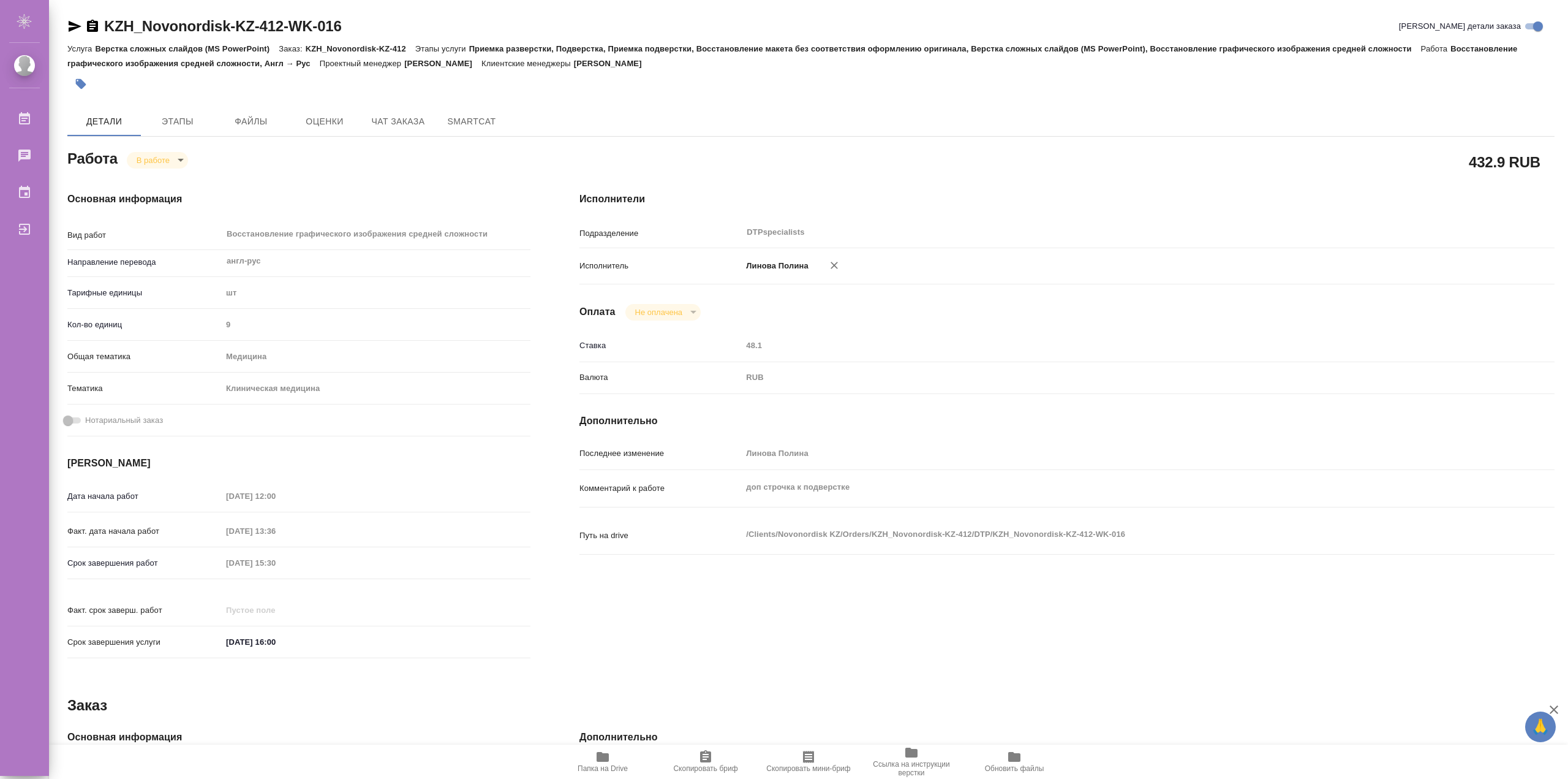
type textarea "x"
click at [596, 764] on span "Папка на Drive" at bounding box center [602, 768] width 50 height 8
click at [411, 115] on span "Чат заказа" at bounding box center [398, 122] width 59 height 16
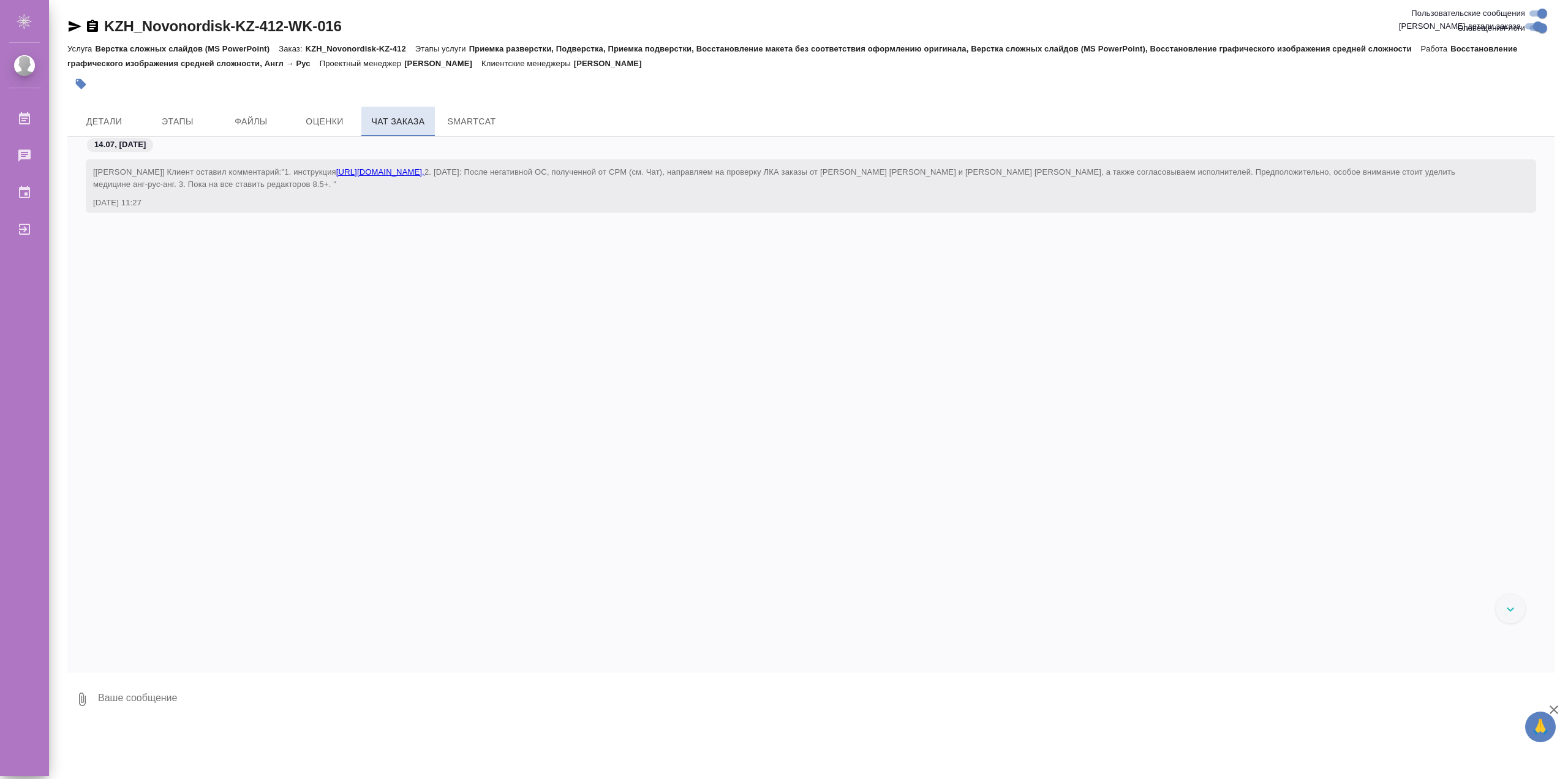
scroll to position [5129, 0]
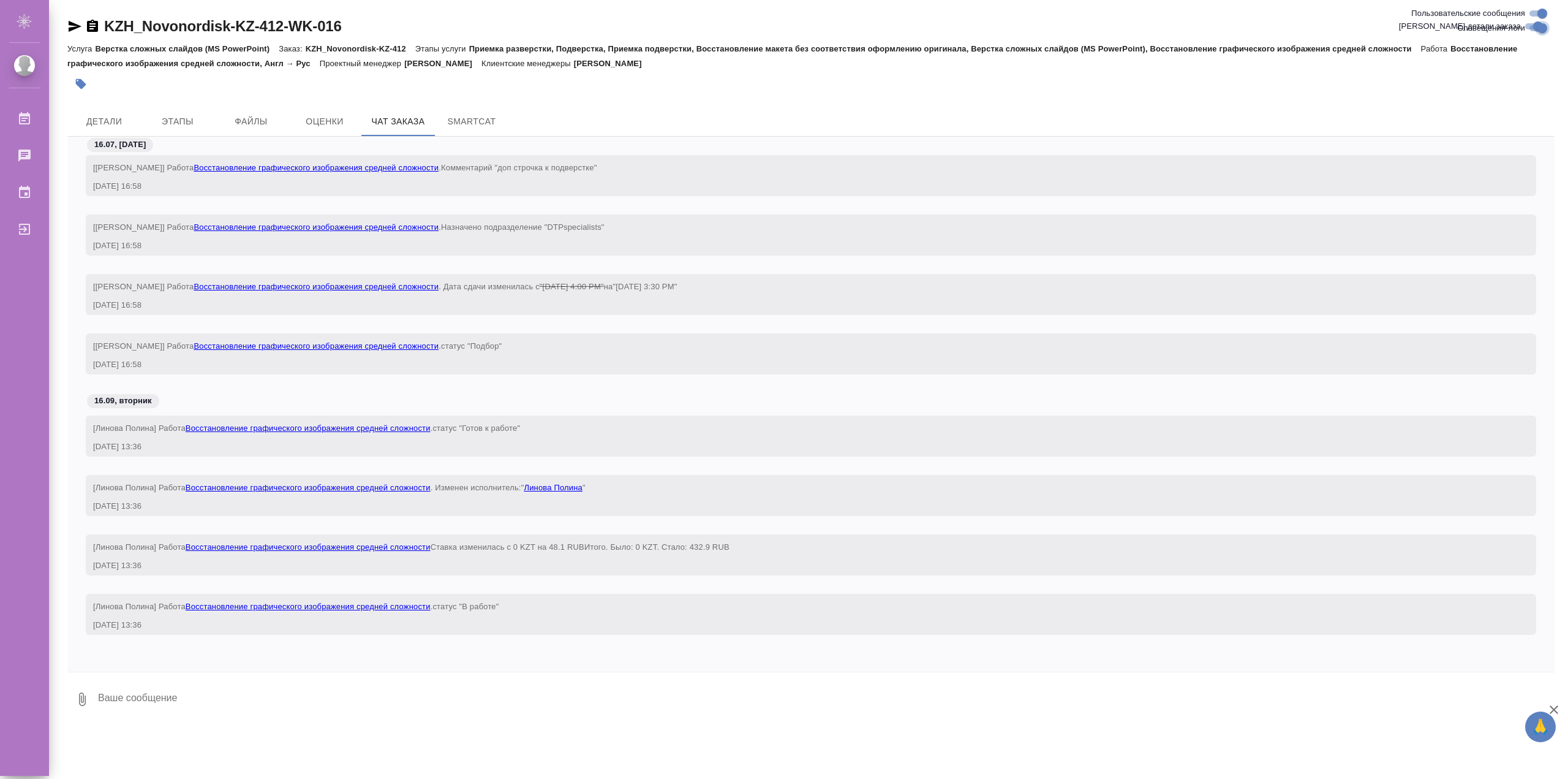
click at [1538, 23] on input "Оповещения-логи" at bounding box center [1542, 28] width 44 height 15
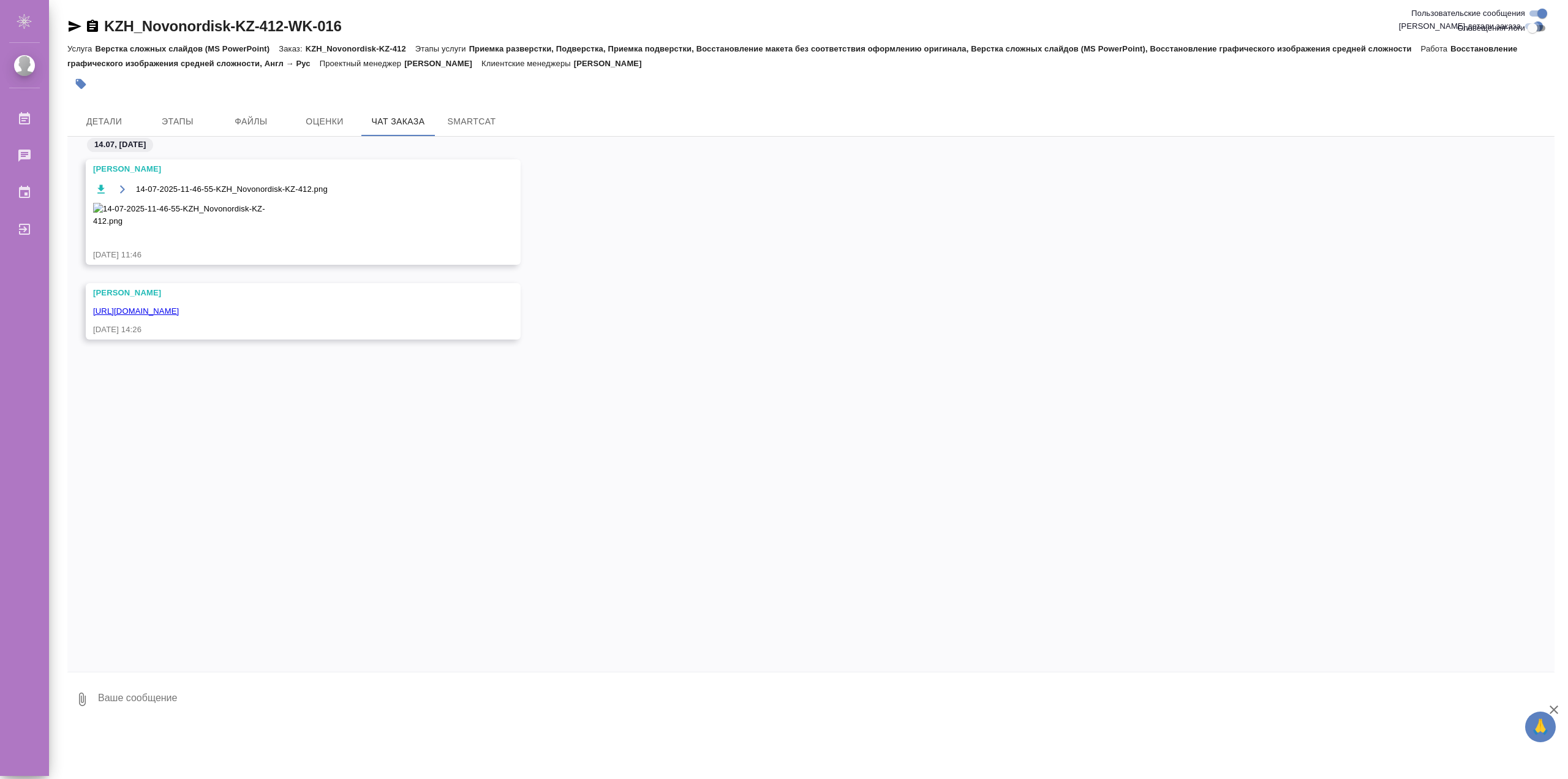
click at [1538, 23] on input "Оповещения-логи" at bounding box center [1532, 28] width 44 height 15
checkbox input "true"
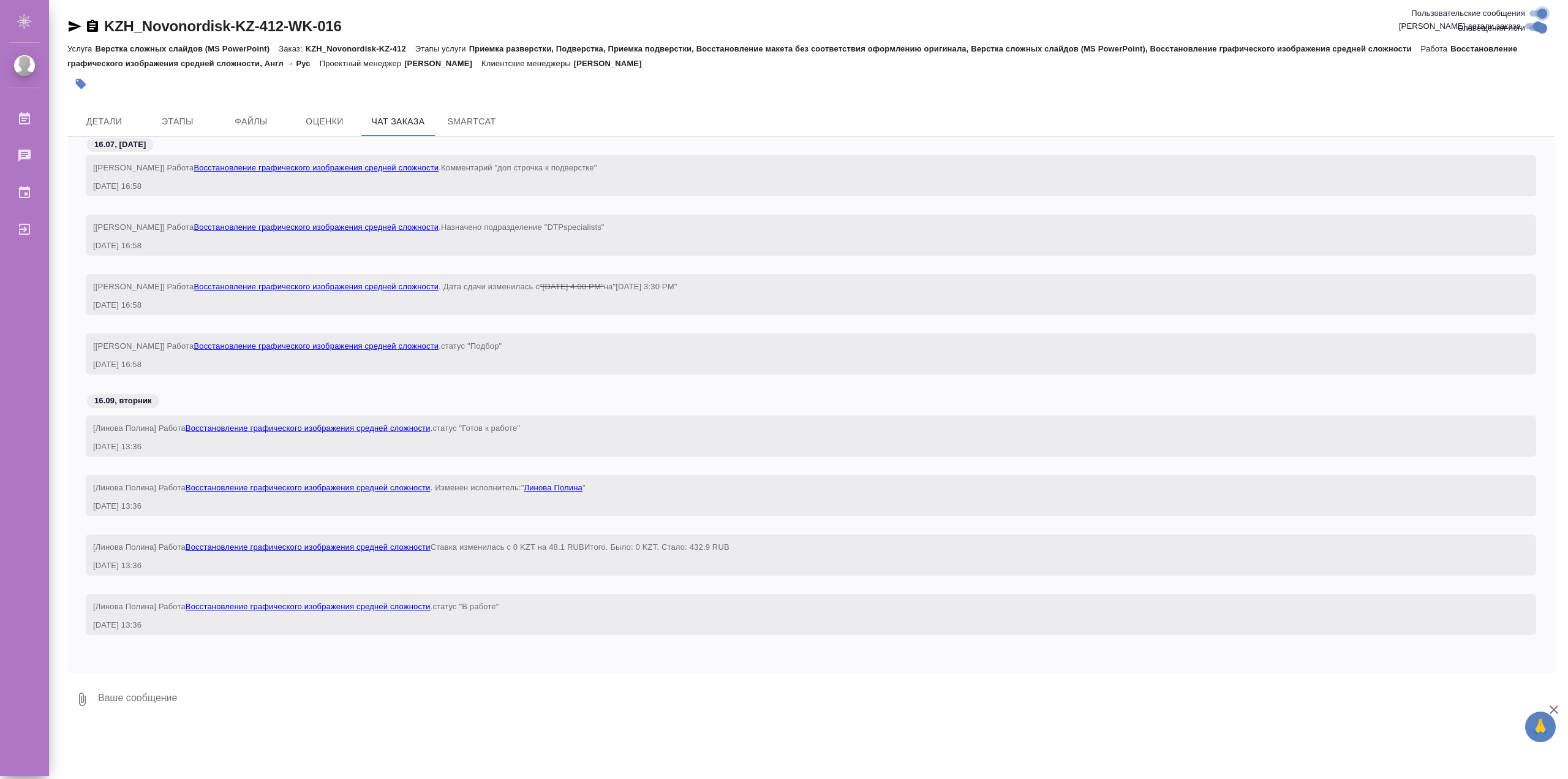
click at [1543, 10] on input "Пользовательские сообщения" at bounding box center [1542, 13] width 44 height 15
click at [1543, 10] on input "Пользовательские сообщения" at bounding box center [1532, 13] width 44 height 15
checkbox input "true"
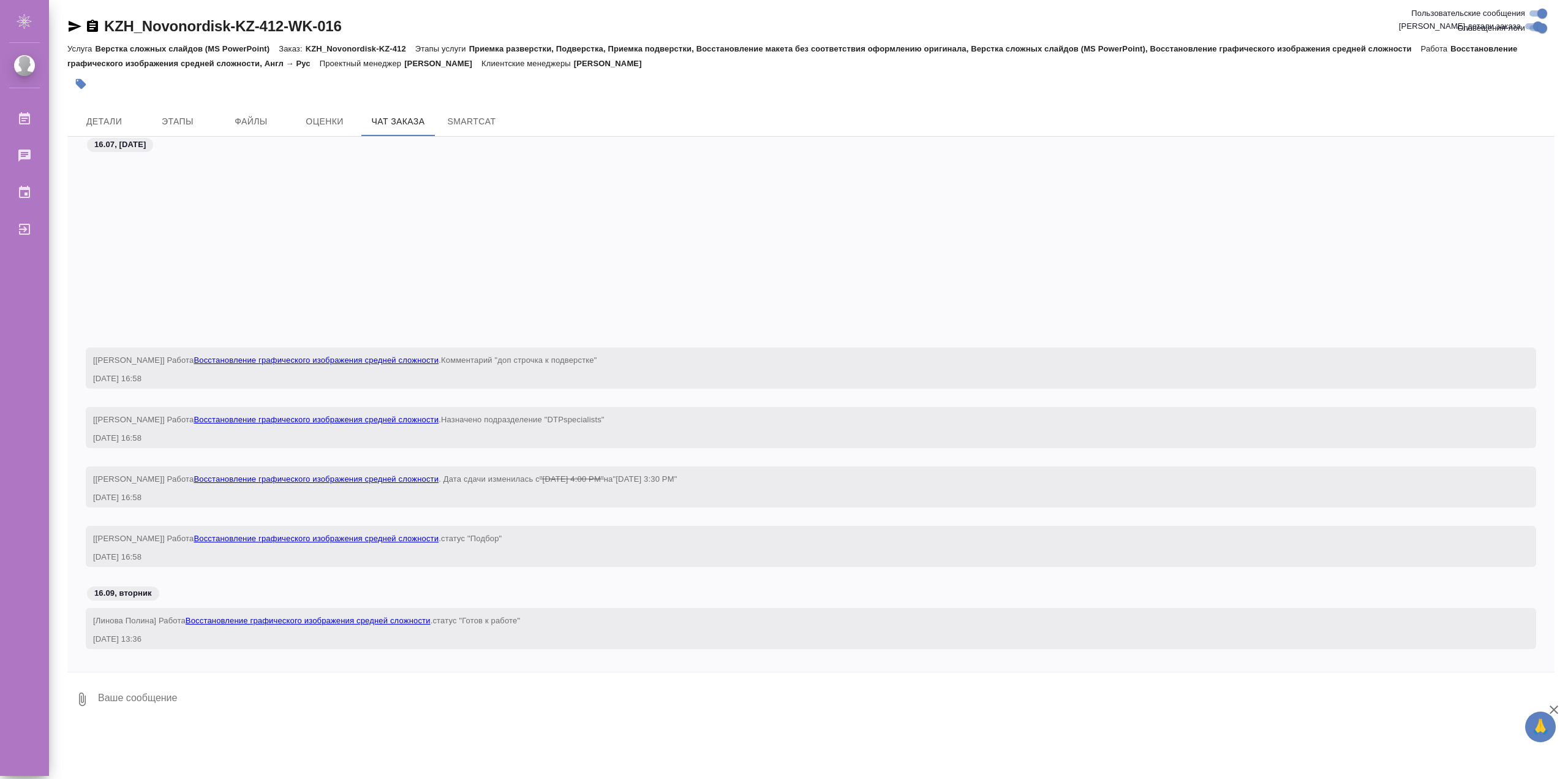
scroll to position [5107, 0]
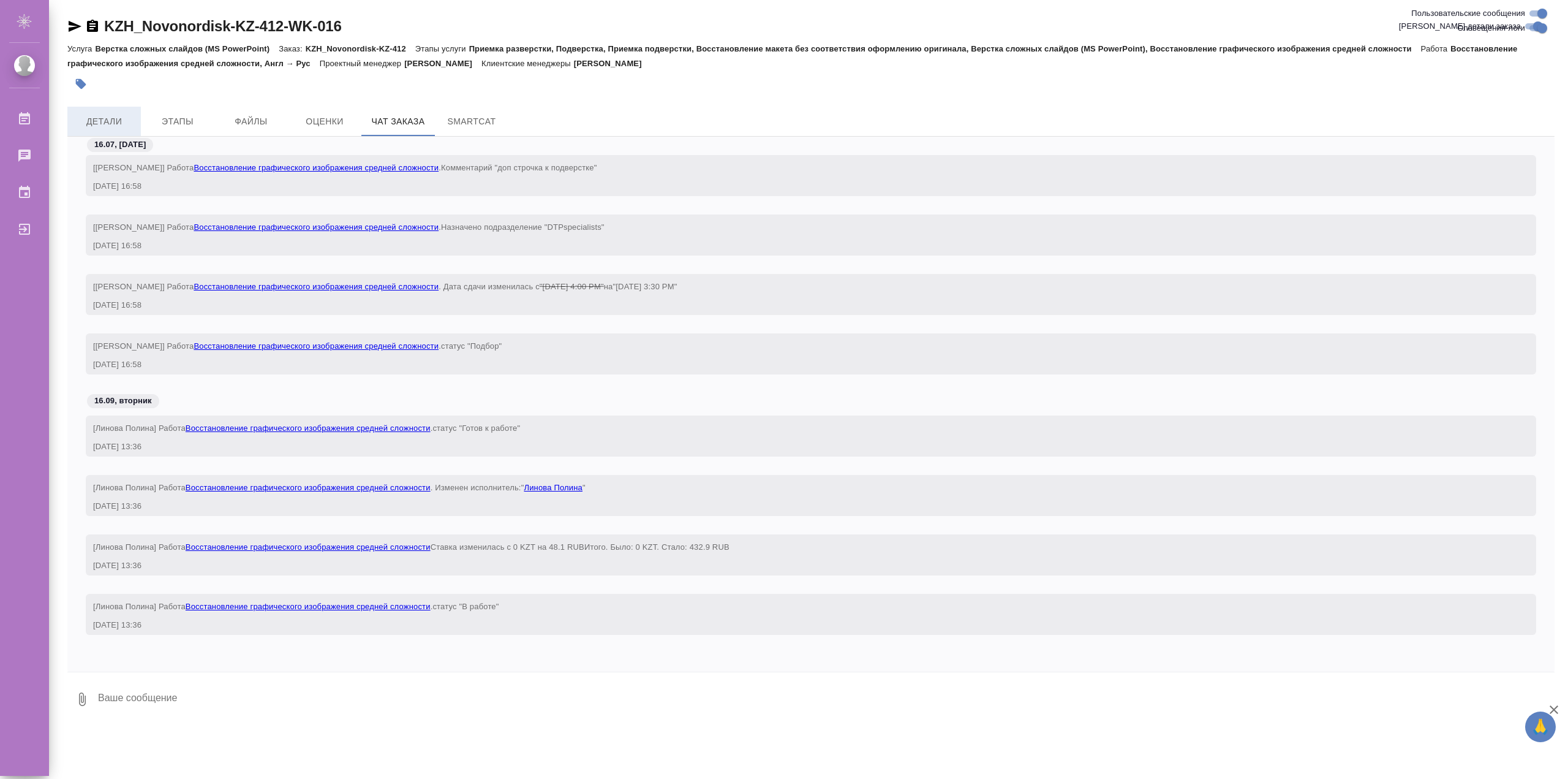
click at [122, 114] on span "Детали" at bounding box center [104, 122] width 59 height 16
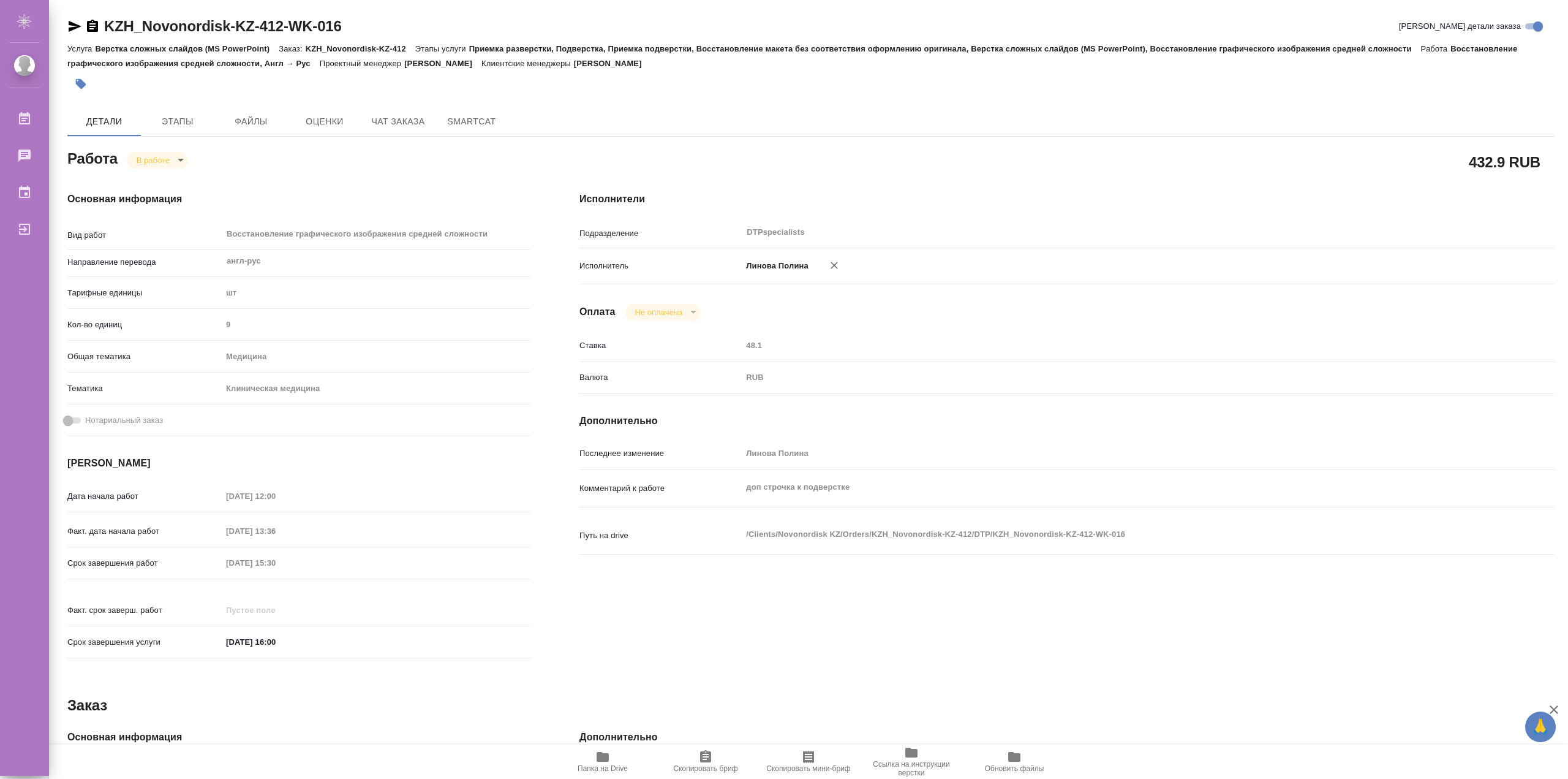
type textarea "x"
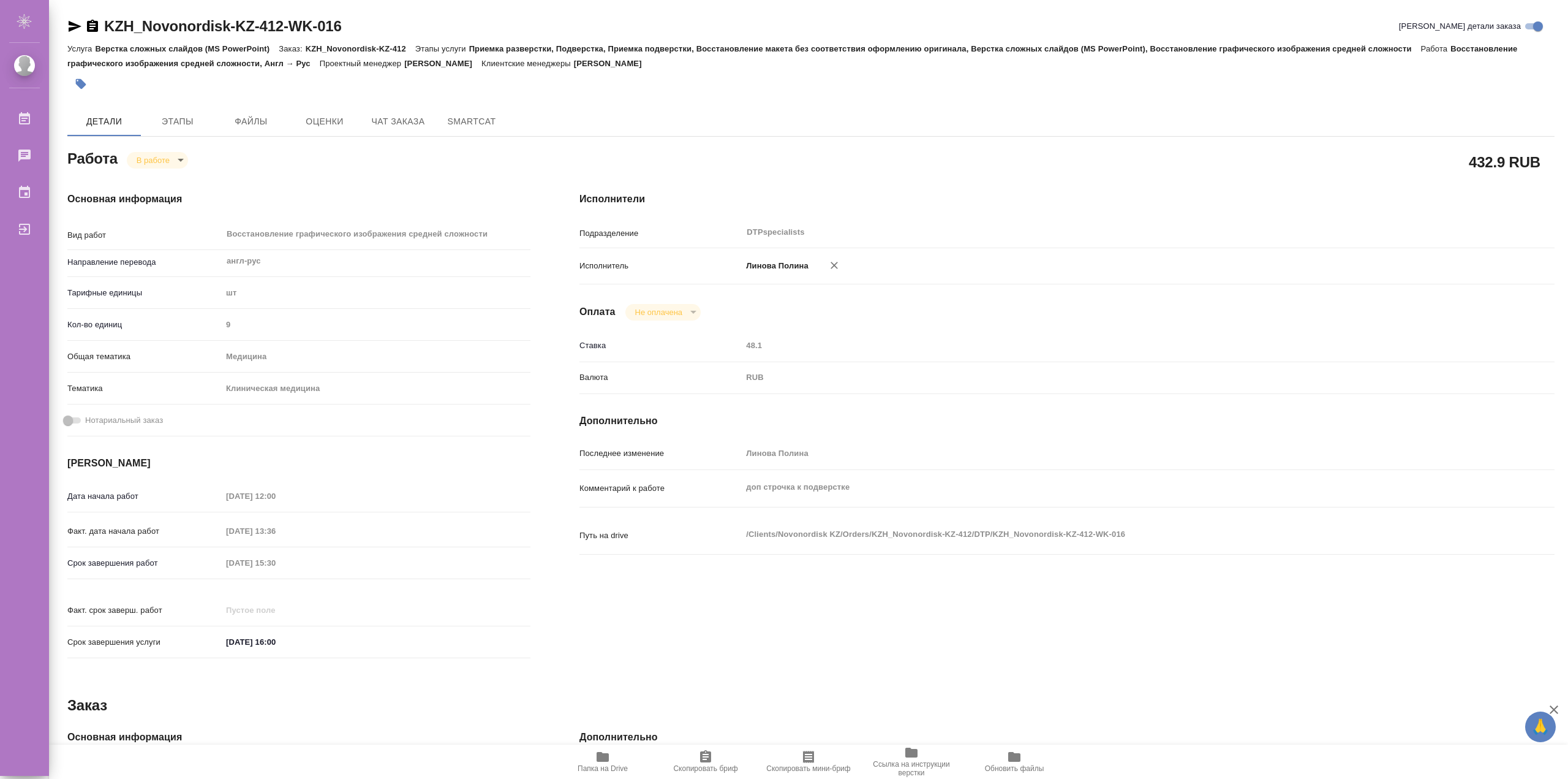
type textarea "x"
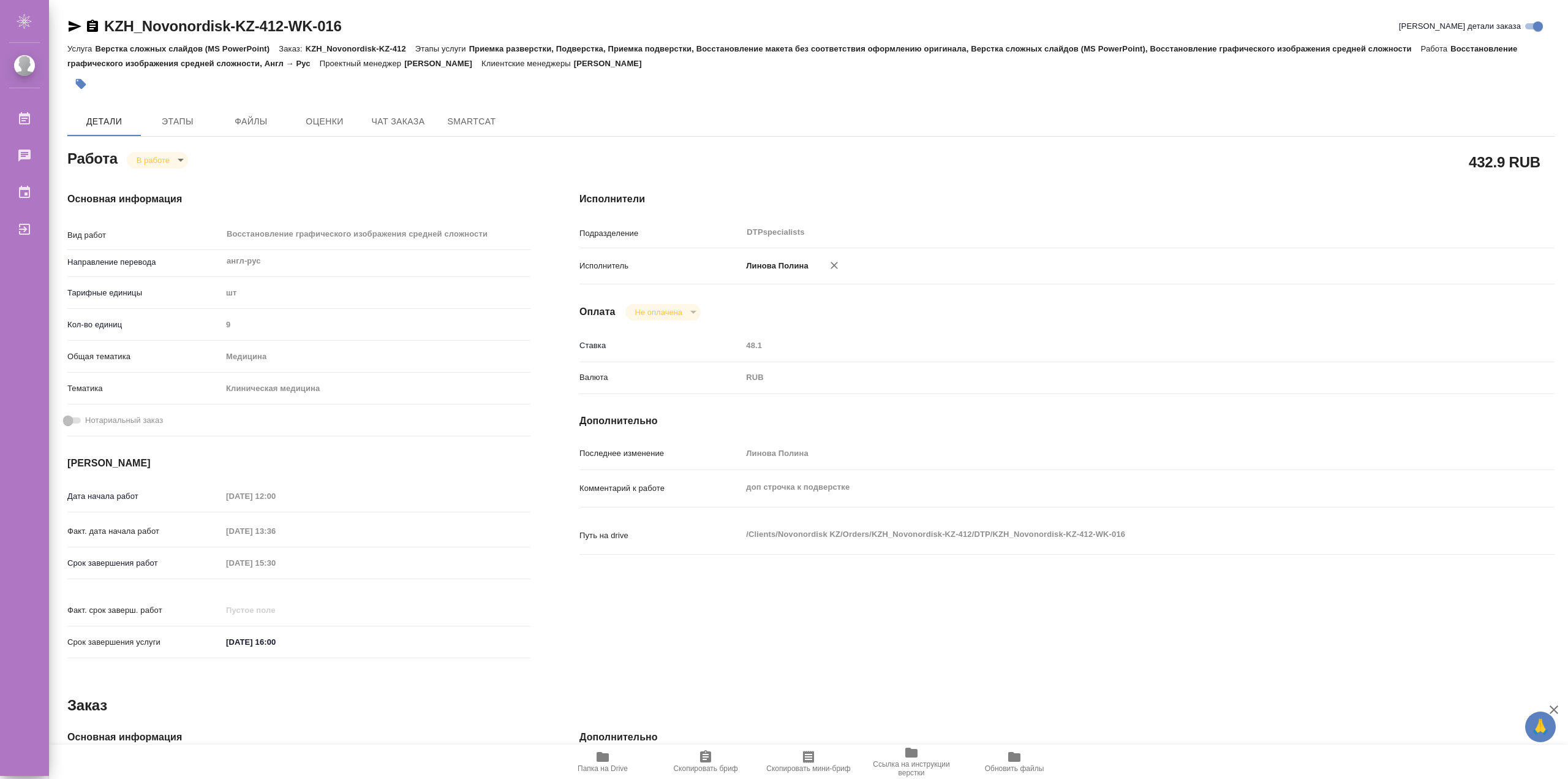
type textarea "x"
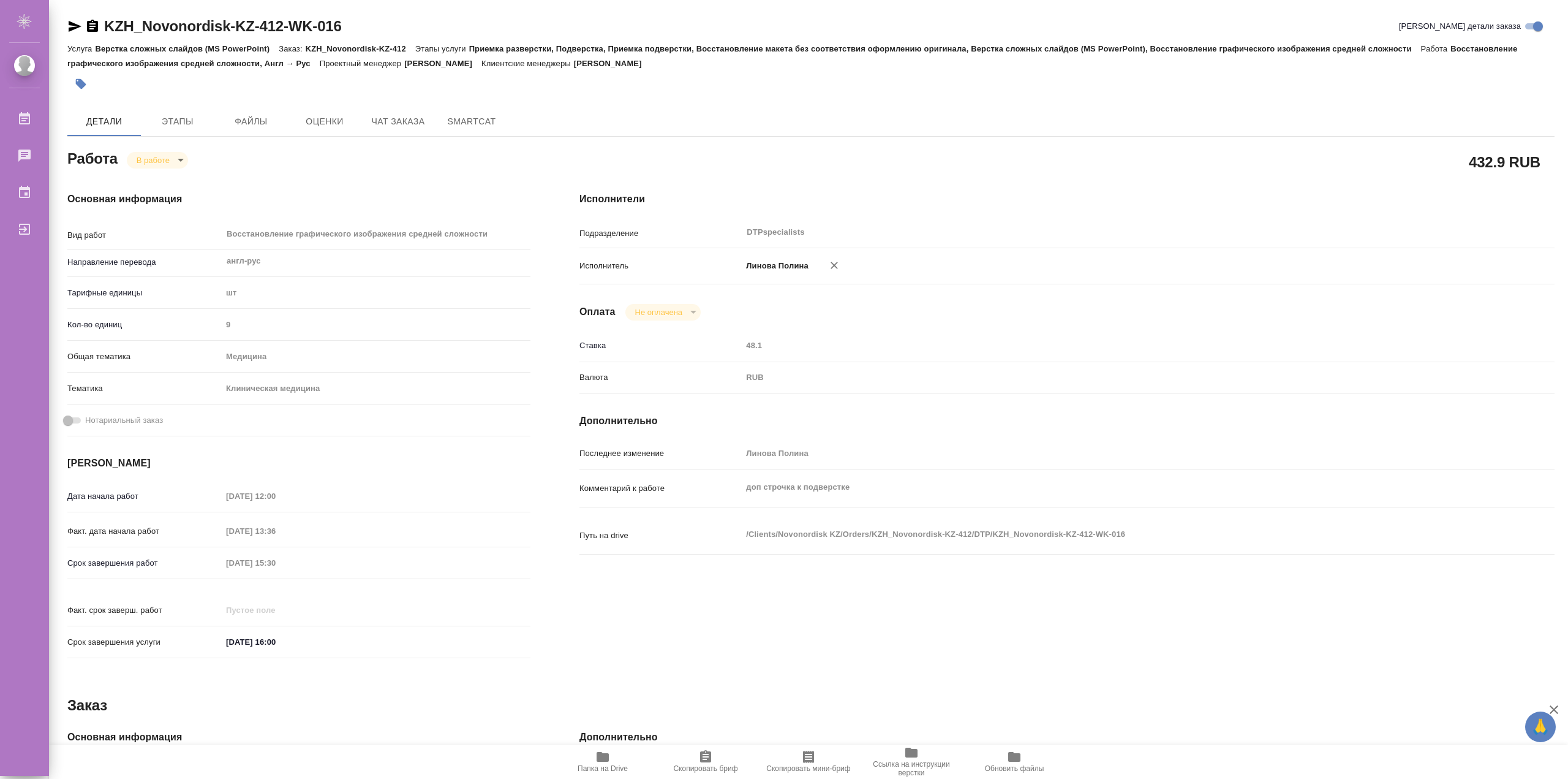
click at [831, 268] on icon "button" at bounding box center [834, 265] width 12 height 12
type textarea "x"
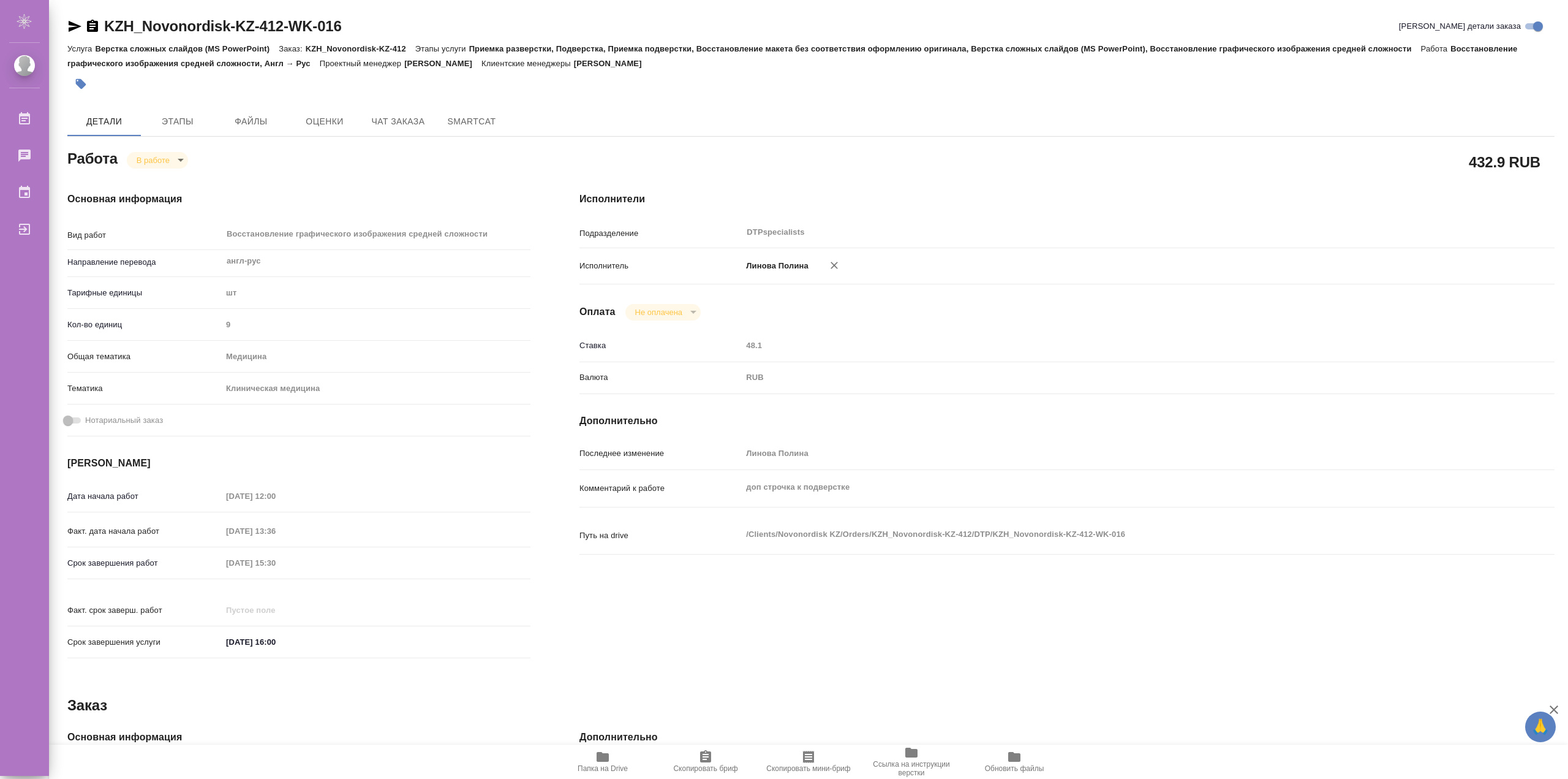
type textarea "x"
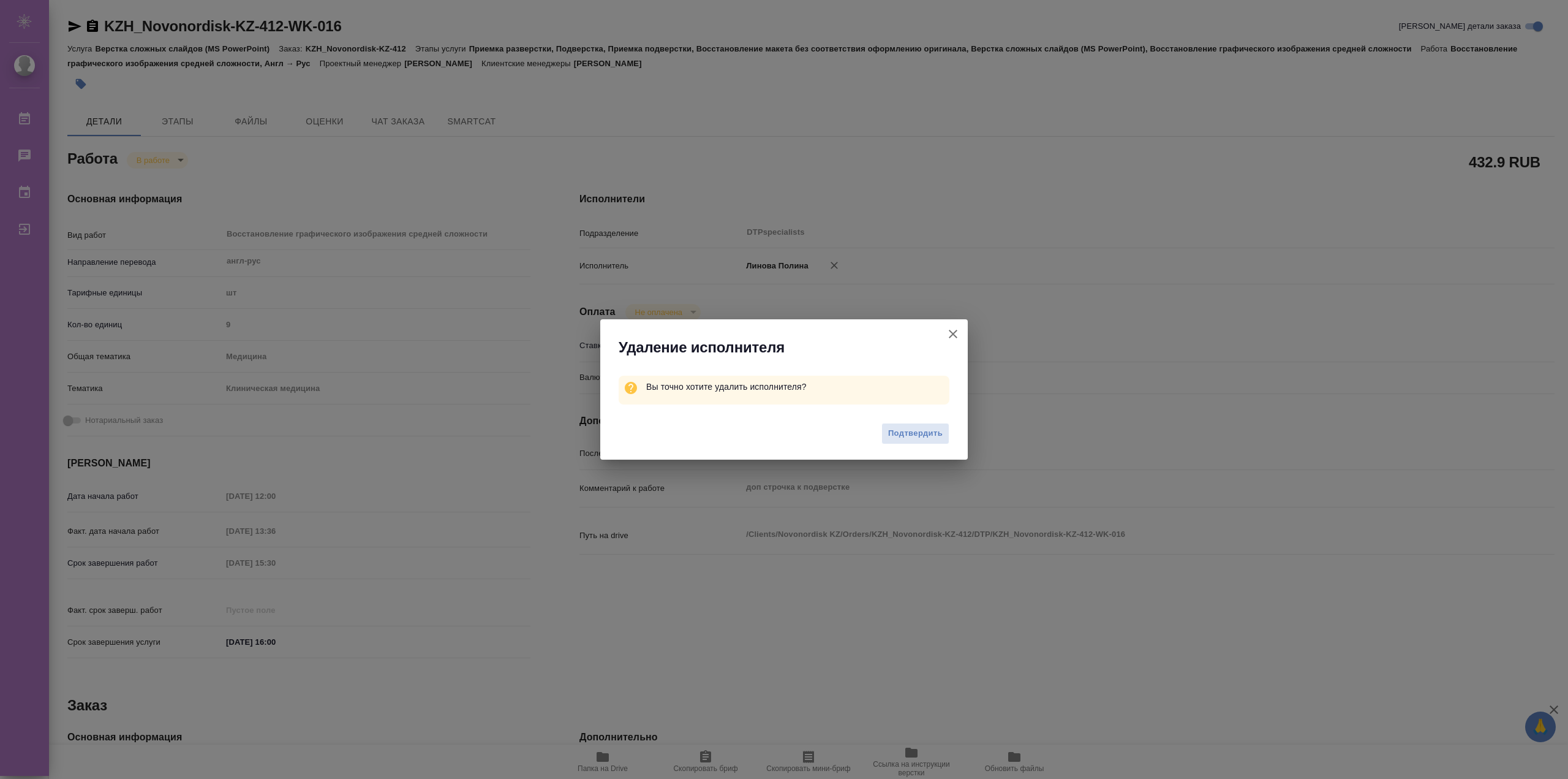
drag, startPoint x: 909, startPoint y: 432, endPoint x: 908, endPoint y: 438, distance: 6.1
click at [908, 432] on span "Подтвердить" at bounding box center [915, 433] width 55 height 14
type textarea "x"
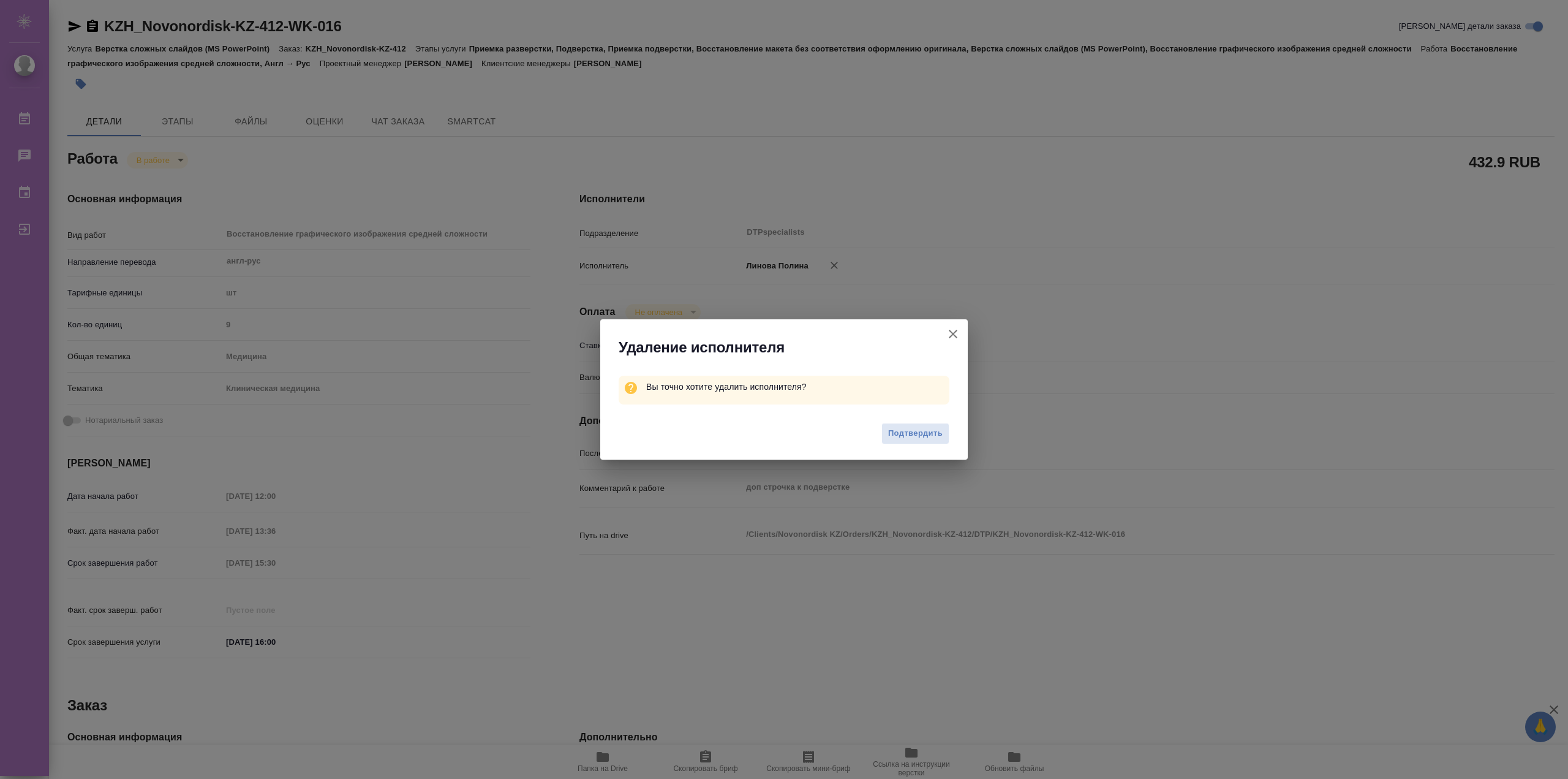
type textarea "x"
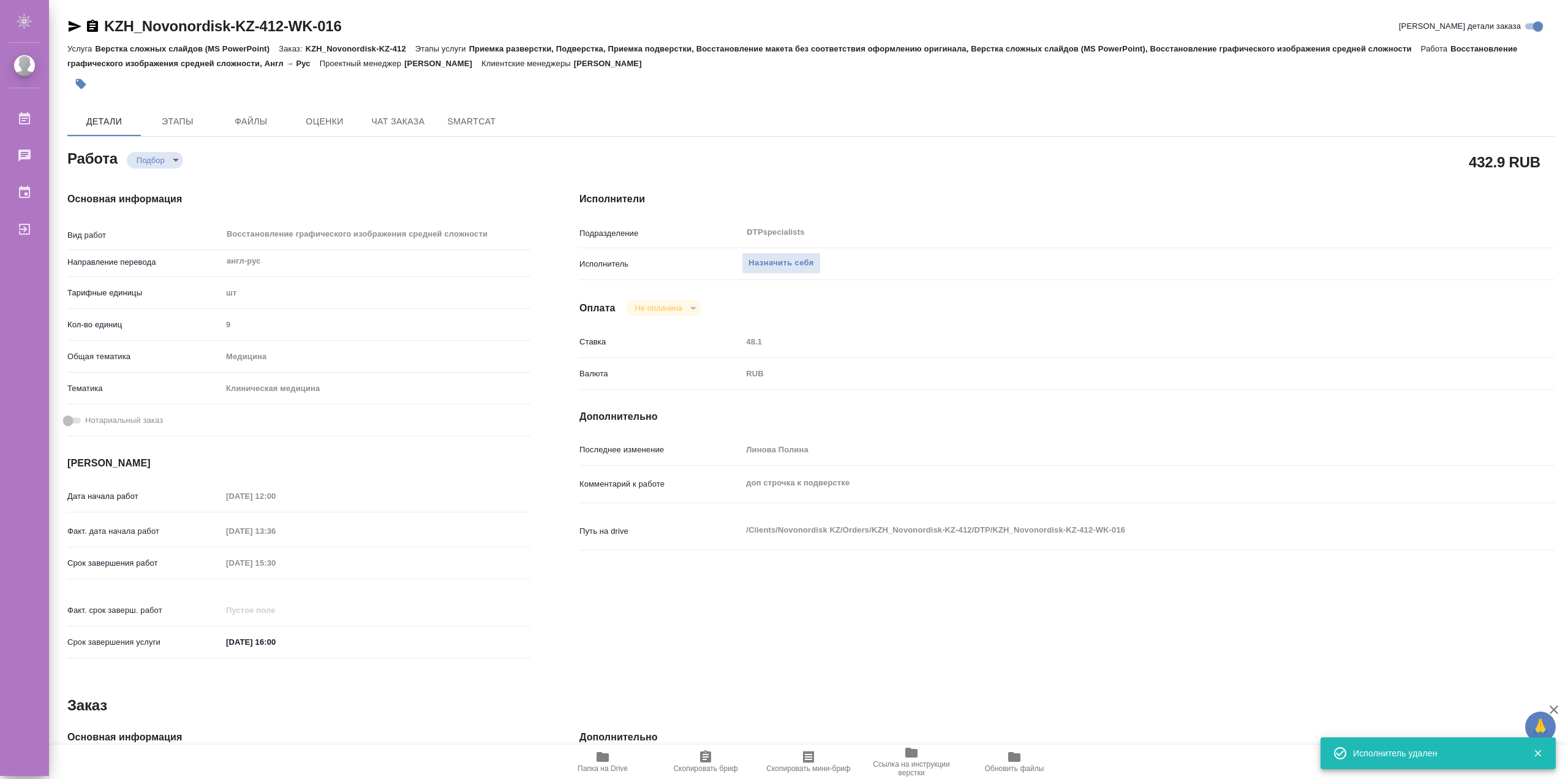
type textarea "x"
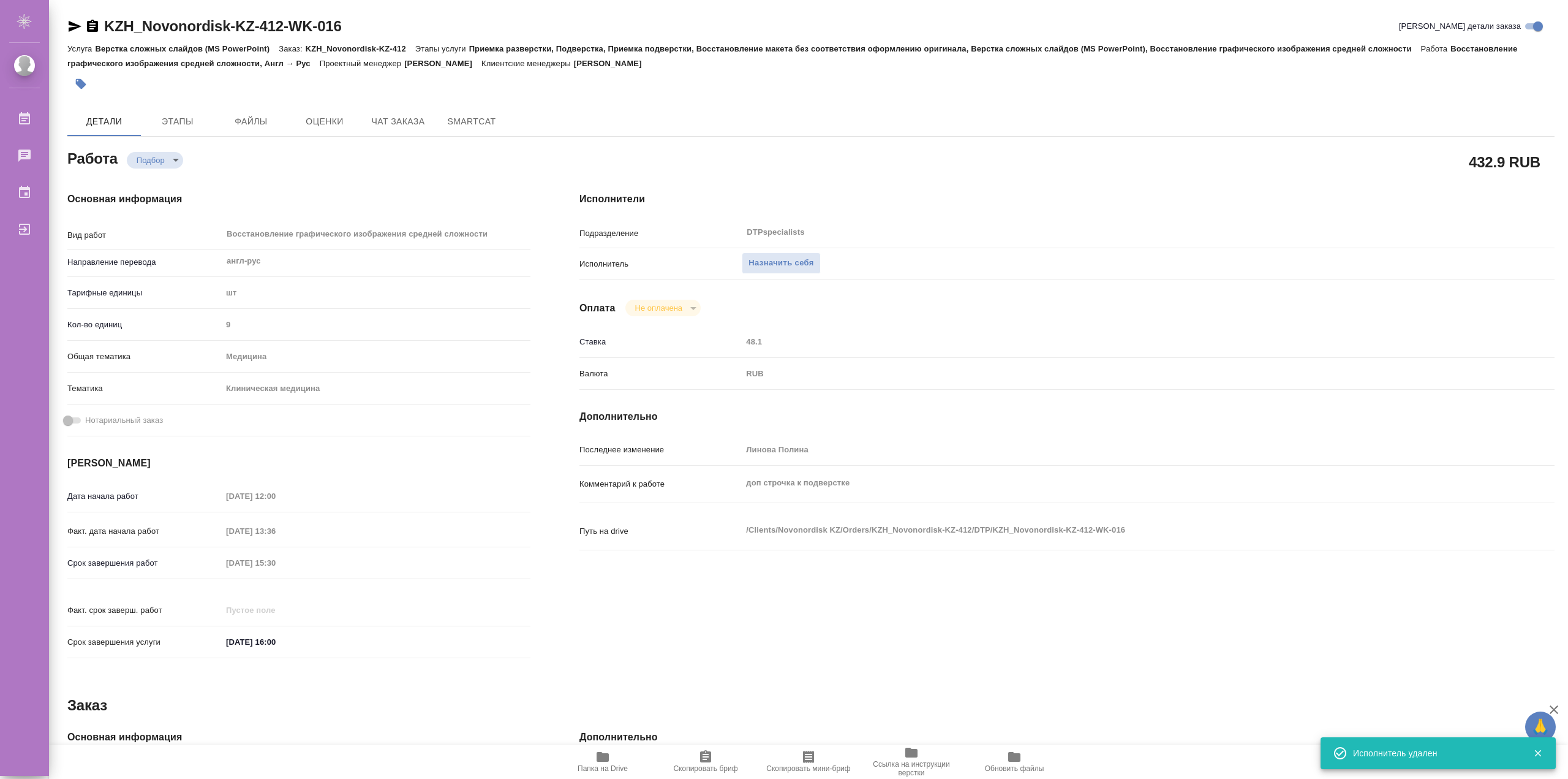
type textarea "x"
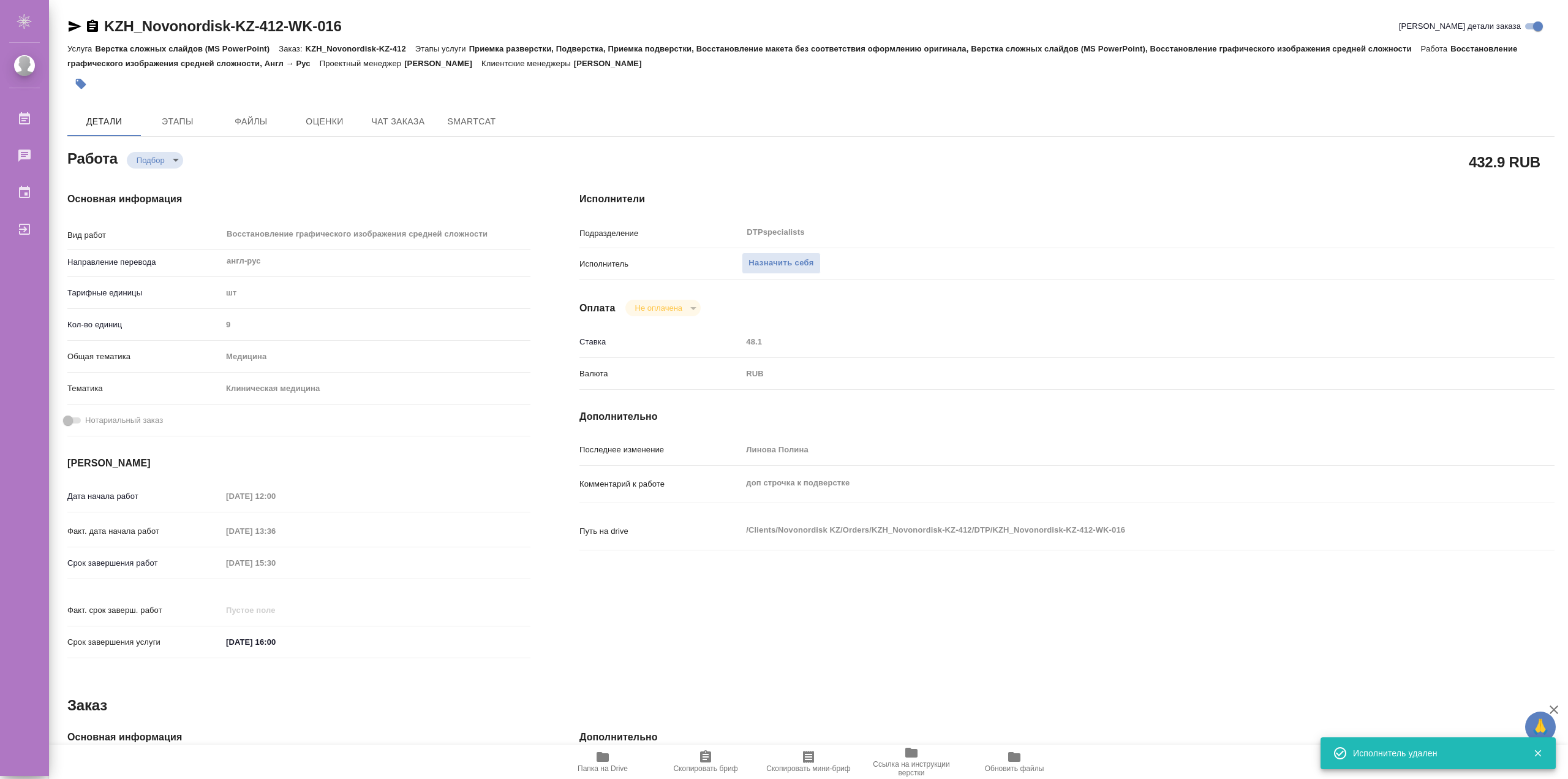
type textarea "x"
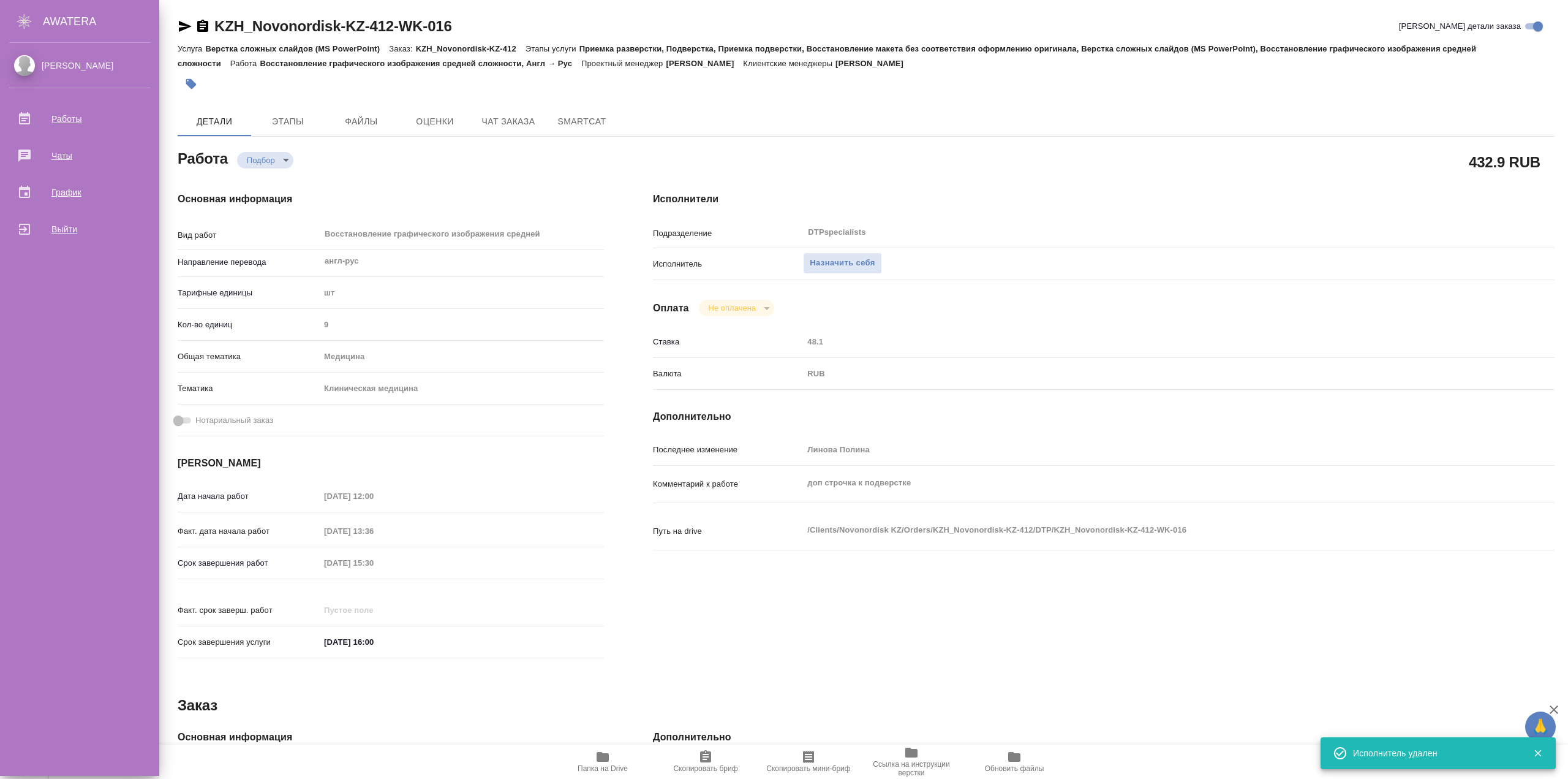
type textarea "x"
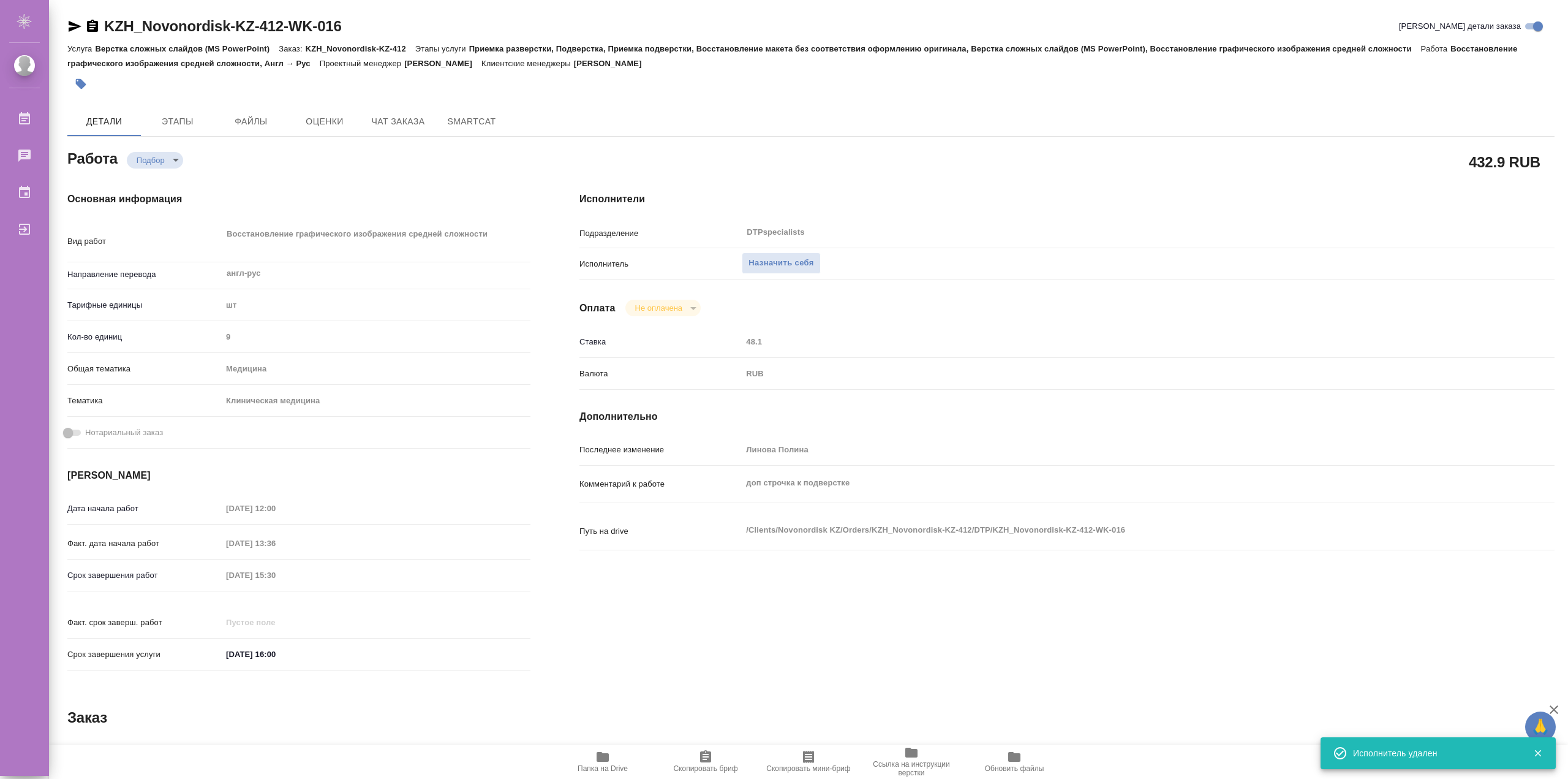
type textarea "x"
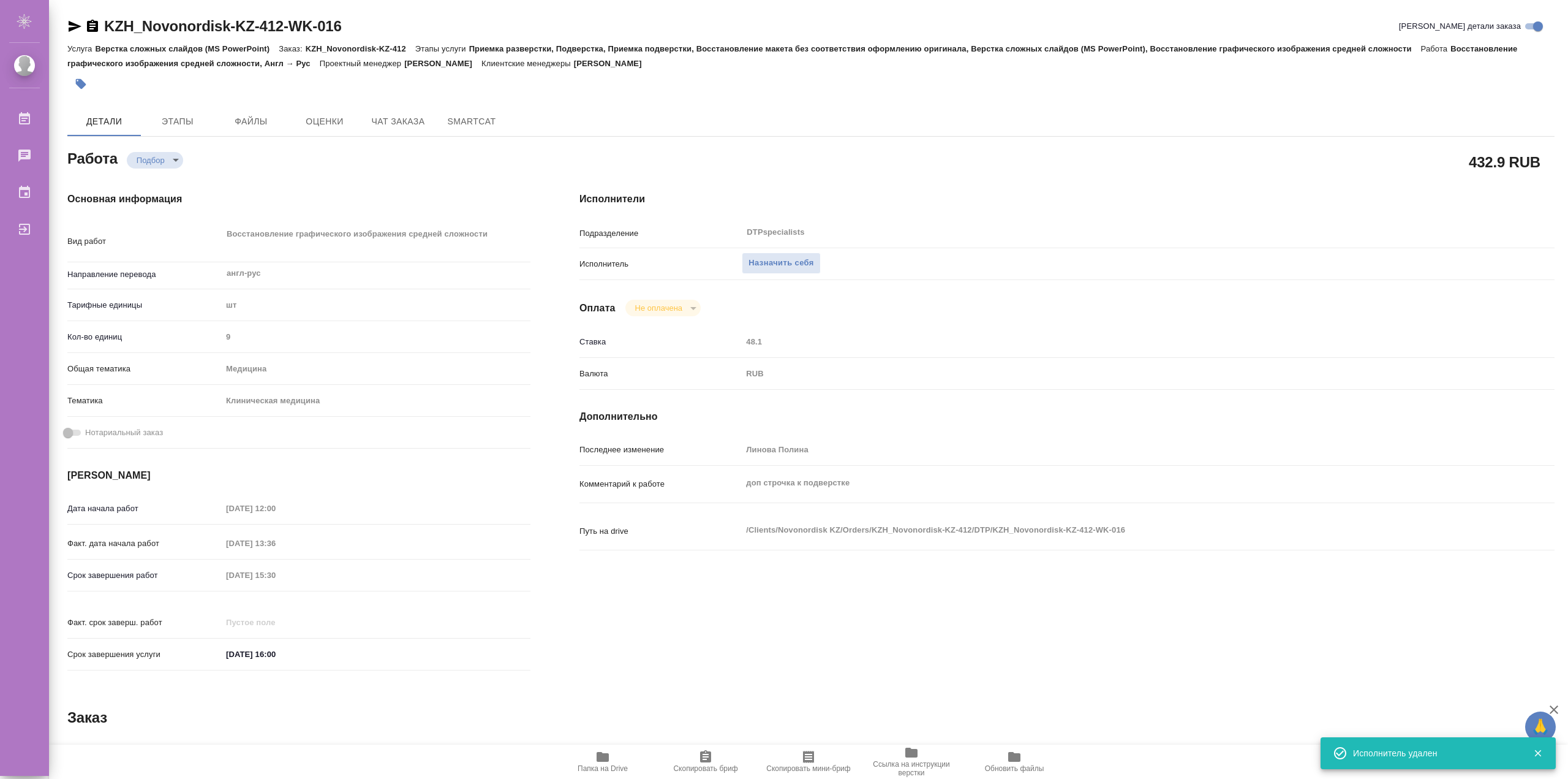
type textarea "x"
